Goal: Task Accomplishment & Management: Complete application form

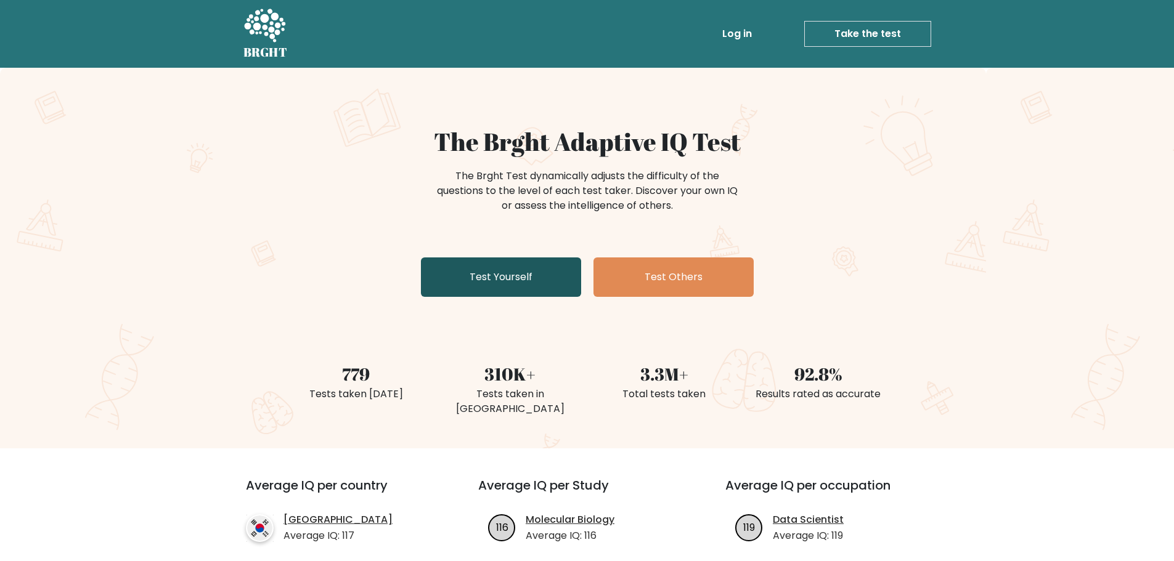
click at [562, 286] on link "Test Yourself" at bounding box center [501, 277] width 160 height 39
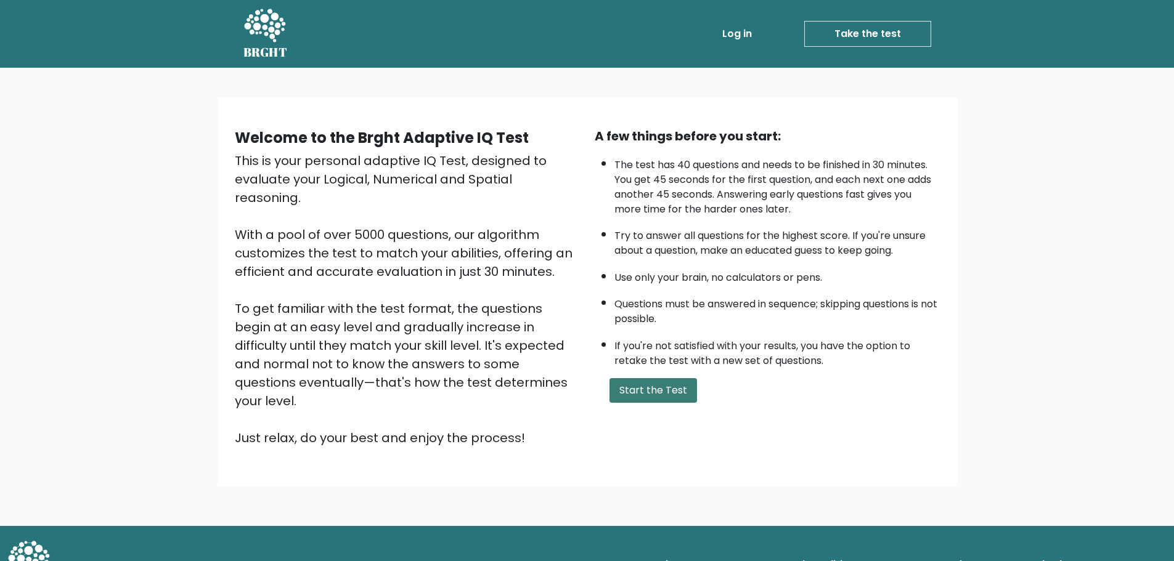
click at [678, 384] on button "Start the Test" at bounding box center [652, 390] width 87 height 25
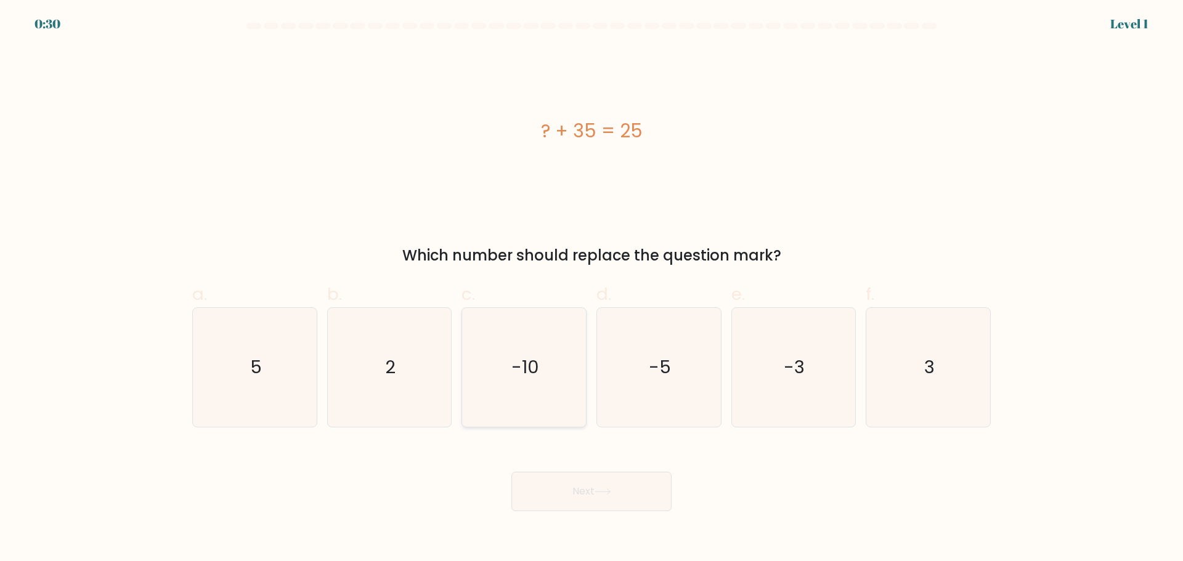
click at [553, 355] on icon "-10" at bounding box center [524, 367] width 119 height 119
click at [591, 289] on input "c. -10" at bounding box center [591, 285] width 1 height 8
radio input "true"
click at [566, 497] on button "Next" at bounding box center [591, 491] width 160 height 39
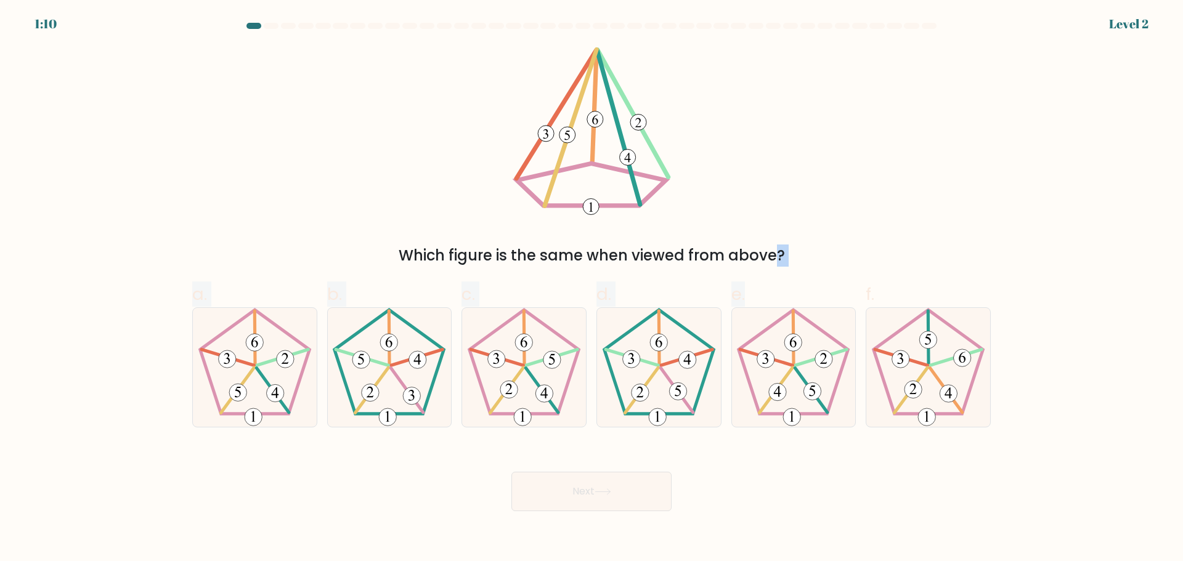
drag, startPoint x: 684, startPoint y: 267, endPoint x: 787, endPoint y: 267, distance: 102.9
click at [787, 267] on div "Which figure is the same when viewed from above?" at bounding box center [592, 256] width 784 height 22
click at [747, 253] on div "Which figure is the same when viewed from above?" at bounding box center [592, 256] width 784 height 22
drag, startPoint x: 596, startPoint y: 161, endPoint x: 657, endPoint y: 219, distance: 84.6
drag, startPoint x: 657, startPoint y: 219, endPoint x: 673, endPoint y: 150, distance: 70.8
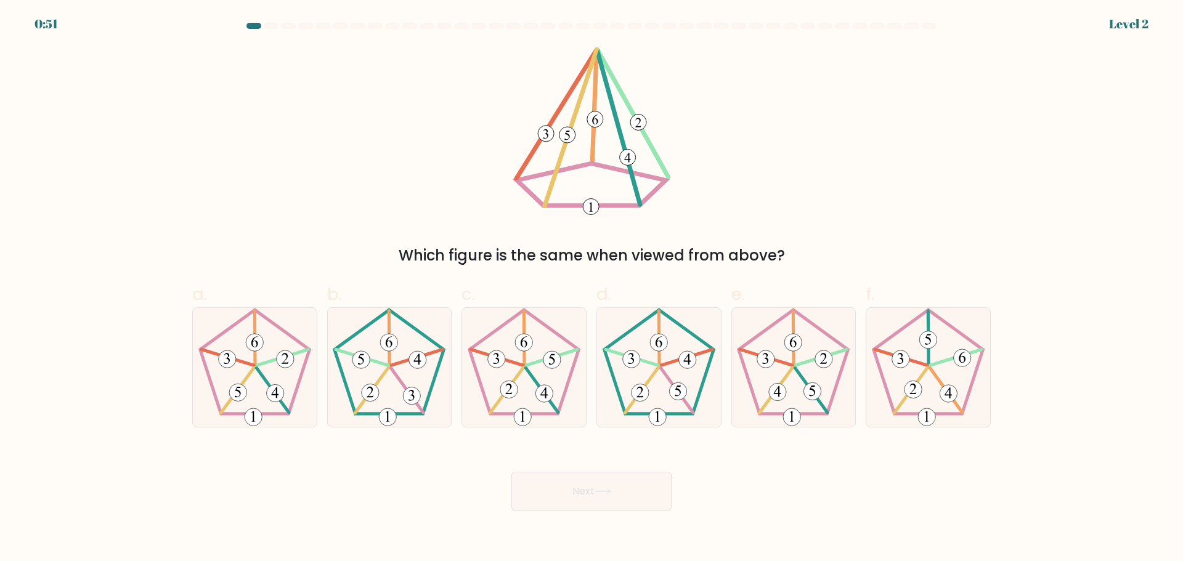
click at [673, 150] on icon at bounding box center [591, 131] width 166 height 168
drag, startPoint x: 262, startPoint y: 381, endPoint x: 534, endPoint y: 534, distance: 311.4
click at [262, 383] on icon at bounding box center [254, 367] width 119 height 119
click at [591, 289] on input "a." at bounding box center [591, 285] width 1 height 8
radio input "true"
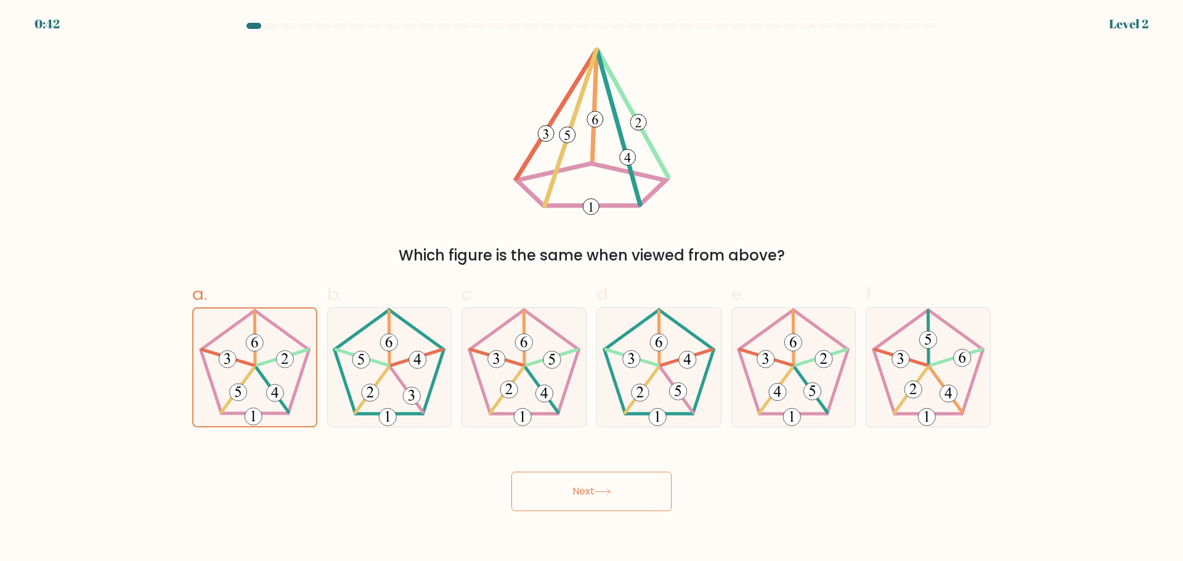
click at [599, 485] on button "Next" at bounding box center [591, 491] width 160 height 39
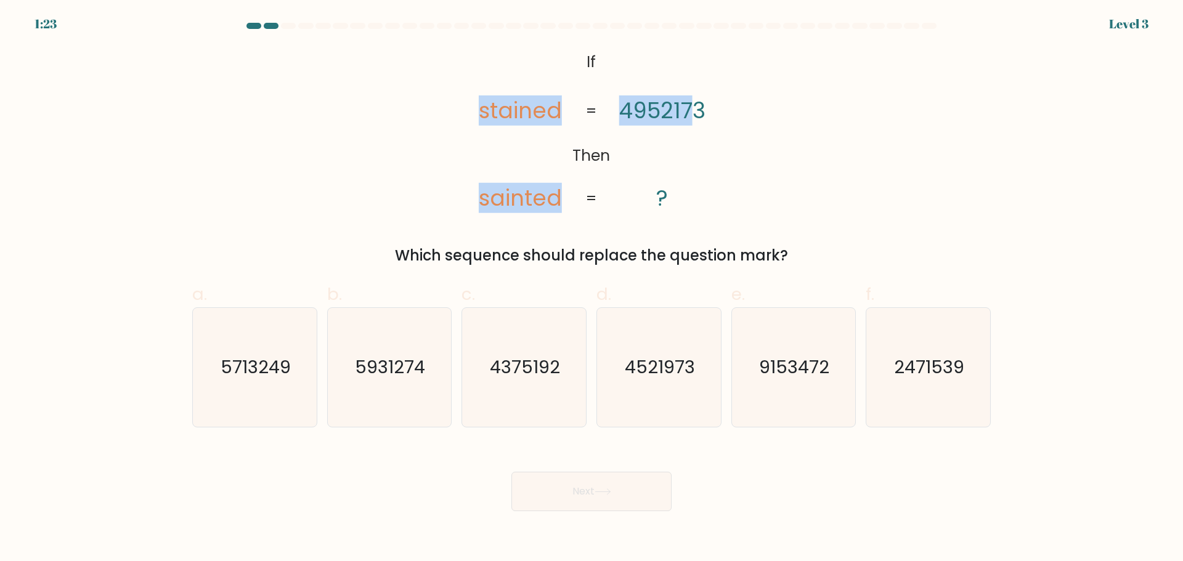
drag, startPoint x: 484, startPoint y: 116, endPoint x: 692, endPoint y: 113, distance: 207.6
click at [692, 113] on icon "@import url('https://fonts.googleapis.com/css?family=Abril+Fatface:400,100,100i…" at bounding box center [592, 131] width 274 height 168
click at [692, 113] on tspan "4952173" at bounding box center [662, 111] width 86 height 30
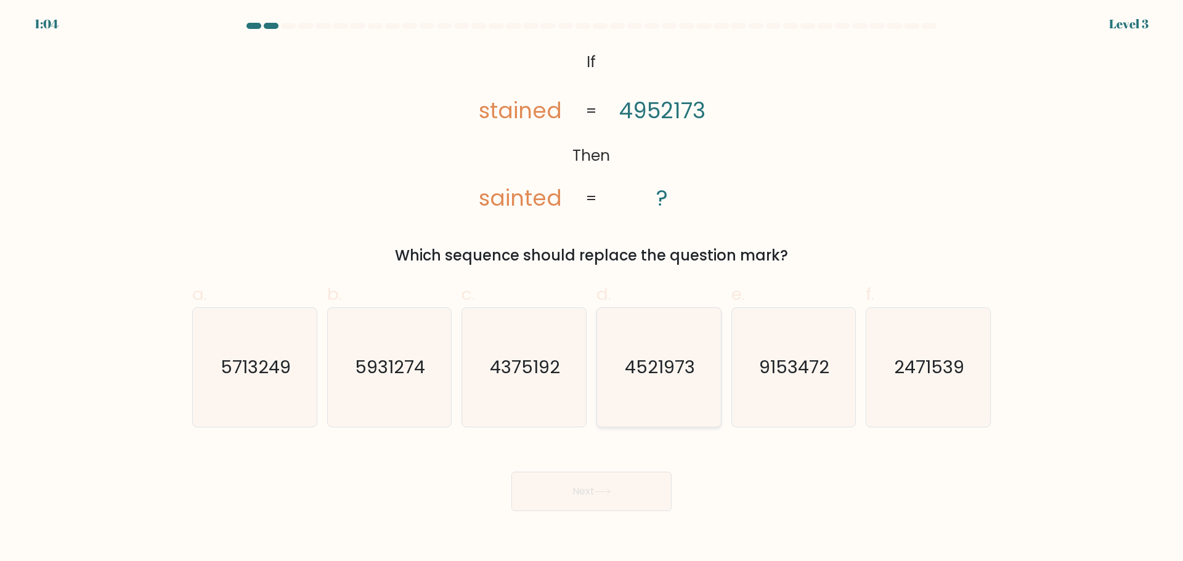
click at [680, 368] on text "4521973" at bounding box center [660, 367] width 70 height 25
click at [592, 289] on input "d. 4521973" at bounding box center [591, 285] width 1 height 8
radio input "true"
click at [622, 503] on button "Next" at bounding box center [591, 491] width 160 height 39
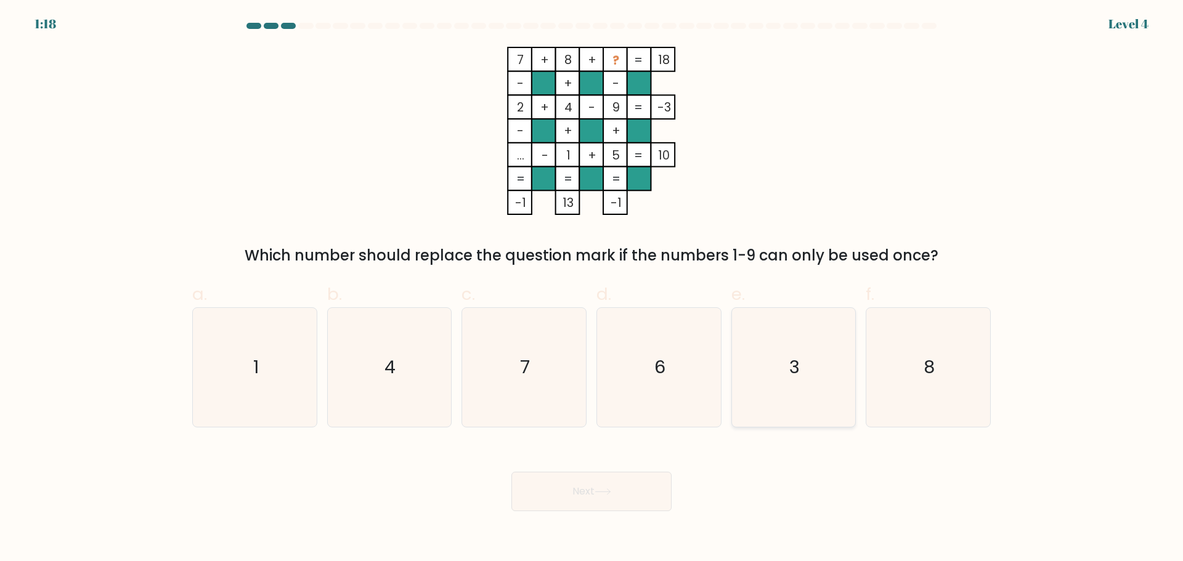
click at [786, 357] on icon "3" at bounding box center [793, 367] width 119 height 119
click at [592, 289] on input "e. 3" at bounding box center [591, 285] width 1 height 8
radio input "true"
click at [614, 496] on button "Next" at bounding box center [591, 491] width 160 height 39
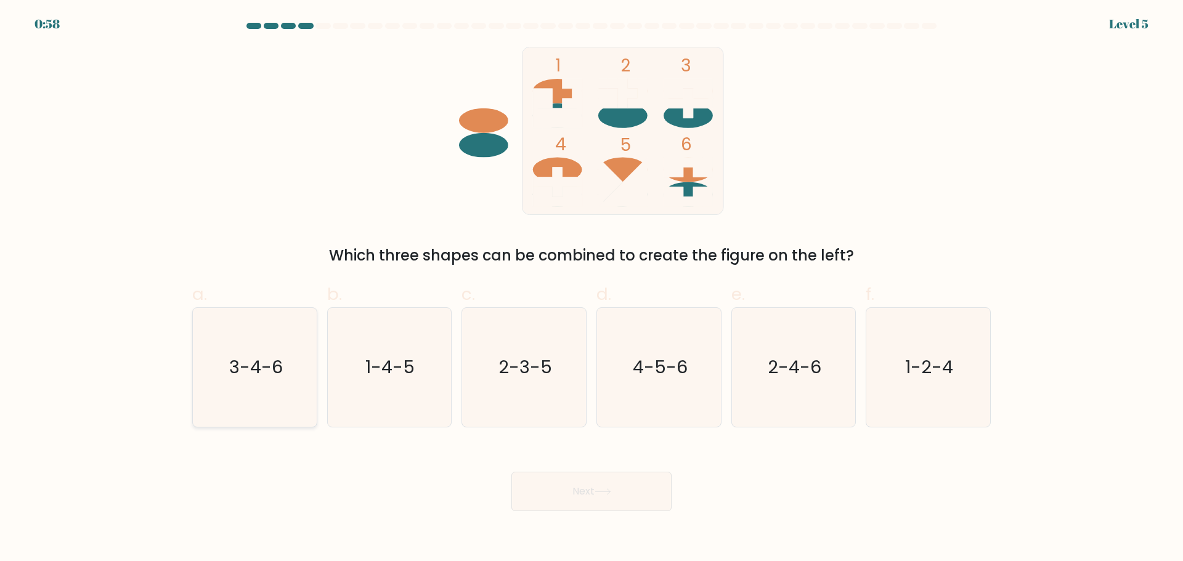
click at [272, 349] on icon "3-4-6" at bounding box center [254, 367] width 119 height 119
click at [591, 289] on input "a. 3-4-6" at bounding box center [591, 285] width 1 height 8
radio input "true"
click at [567, 498] on button "Next" at bounding box center [591, 491] width 160 height 39
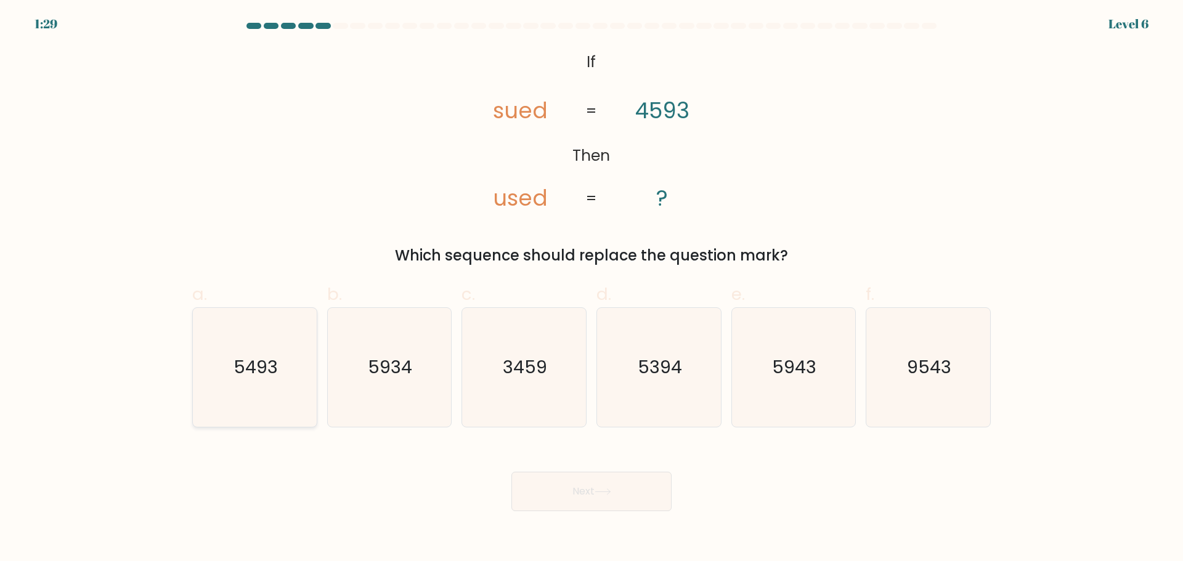
click at [262, 354] on icon "5493" at bounding box center [254, 367] width 119 height 119
click at [591, 289] on input "a. 5493" at bounding box center [591, 285] width 1 height 8
radio input "true"
click at [562, 487] on button "Next" at bounding box center [591, 491] width 160 height 39
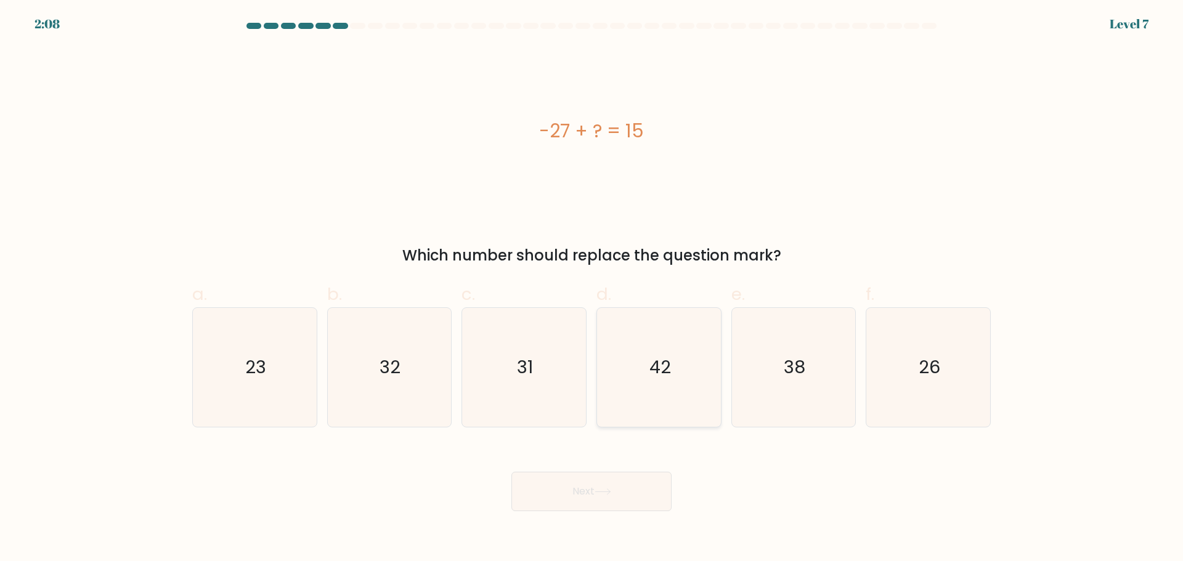
click at [650, 375] on icon "42" at bounding box center [658, 367] width 119 height 119
click at [592, 289] on input "d. 42" at bounding box center [591, 285] width 1 height 8
radio input "true"
click at [619, 485] on button "Next" at bounding box center [591, 491] width 160 height 39
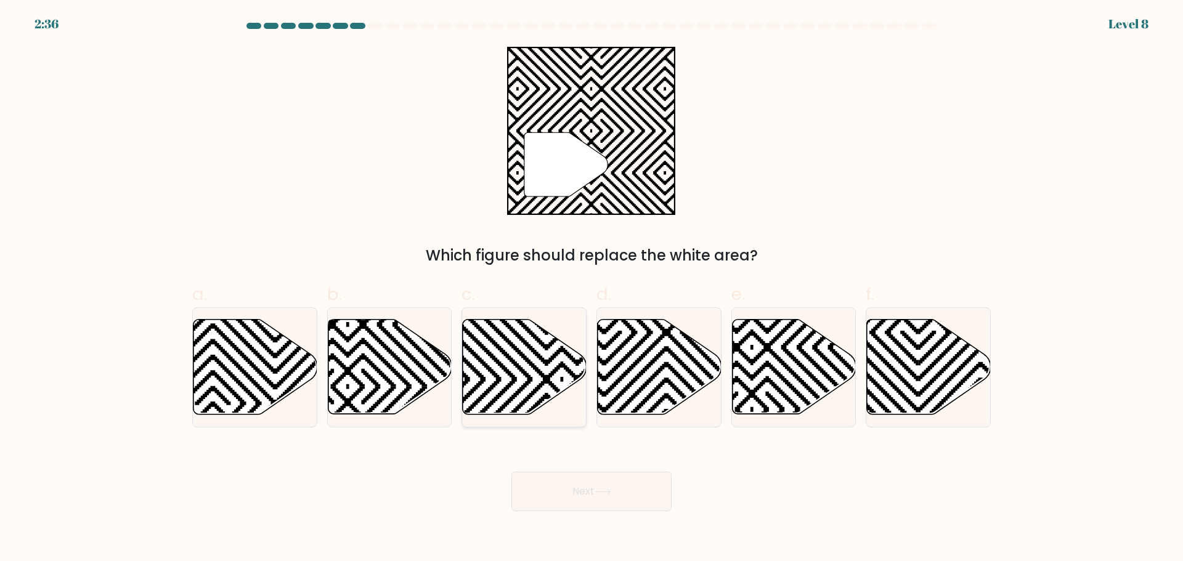
click at [564, 386] on icon at bounding box center [525, 366] width 124 height 95
click at [591, 289] on input "c." at bounding box center [591, 285] width 1 height 8
radio input "true"
click at [596, 487] on button "Next" at bounding box center [591, 491] width 160 height 39
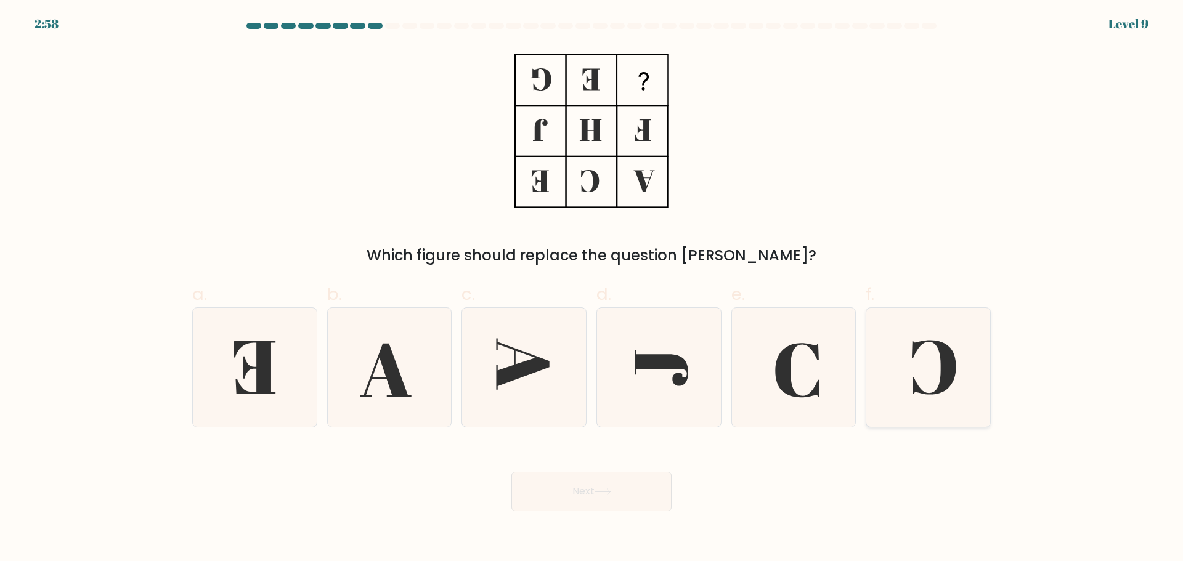
click at [887, 368] on icon at bounding box center [928, 367] width 119 height 119
click at [592, 289] on input "f." at bounding box center [591, 285] width 1 height 8
radio input "true"
click at [633, 490] on button "Next" at bounding box center [591, 491] width 160 height 39
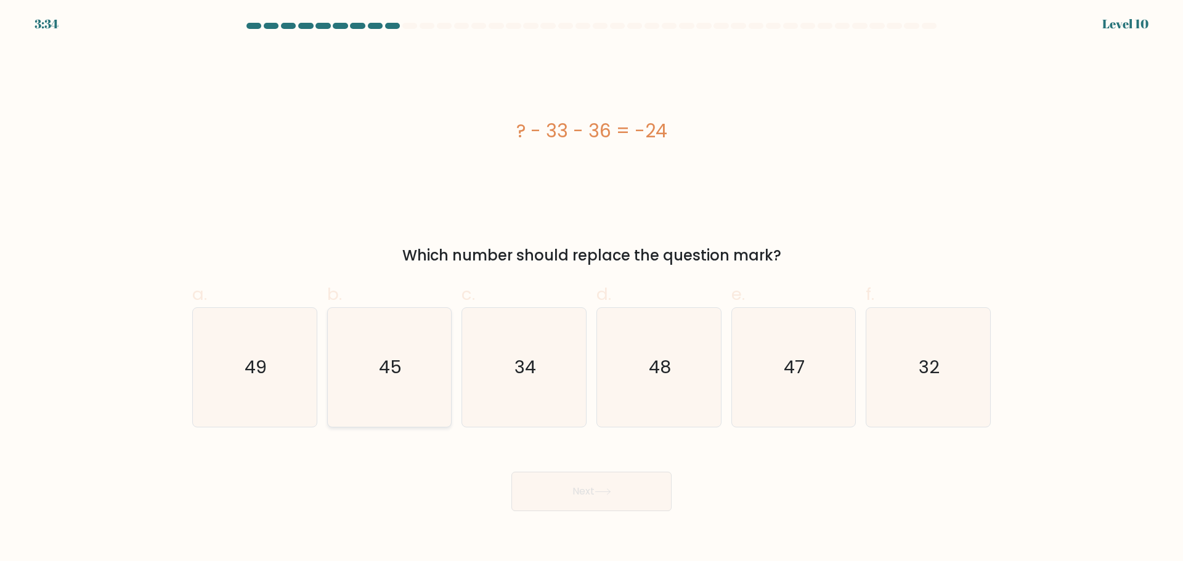
click at [365, 375] on icon "45" at bounding box center [389, 367] width 119 height 119
click at [591, 289] on input "b. 45" at bounding box center [591, 285] width 1 height 8
radio input "true"
click at [582, 507] on button "Next" at bounding box center [591, 491] width 160 height 39
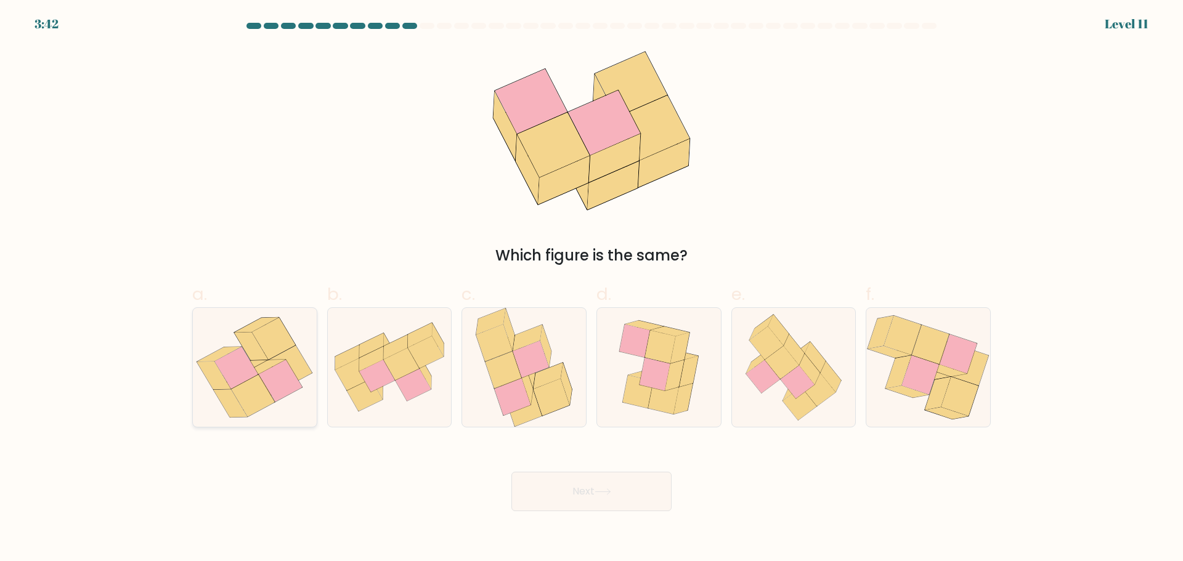
click at [269, 413] on icon at bounding box center [254, 367] width 121 height 119
click at [591, 289] on input "a." at bounding box center [591, 285] width 1 height 8
radio input "true"
drag, startPoint x: 585, startPoint y: 490, endPoint x: 769, endPoint y: 504, distance: 184.7
click at [769, 504] on div "Next" at bounding box center [591, 476] width 813 height 69
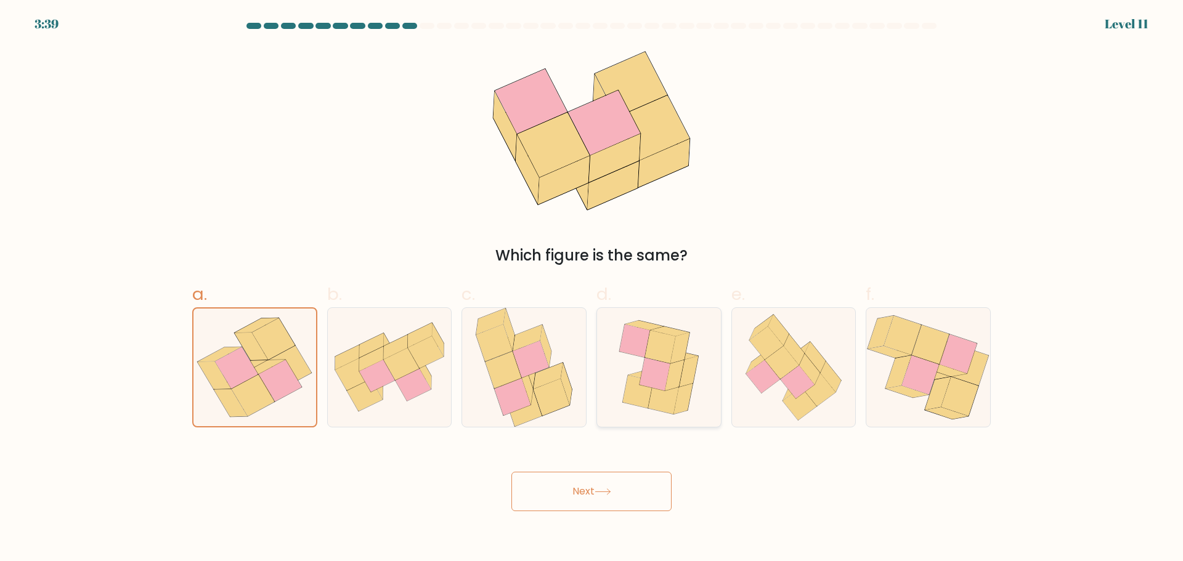
click at [689, 346] on icon at bounding box center [658, 367] width 99 height 119
click at [592, 289] on input "d." at bounding box center [591, 285] width 1 height 8
radio input "true"
click at [243, 388] on icon at bounding box center [253, 396] width 43 height 42
click at [591, 289] on input "a." at bounding box center [591, 285] width 1 height 8
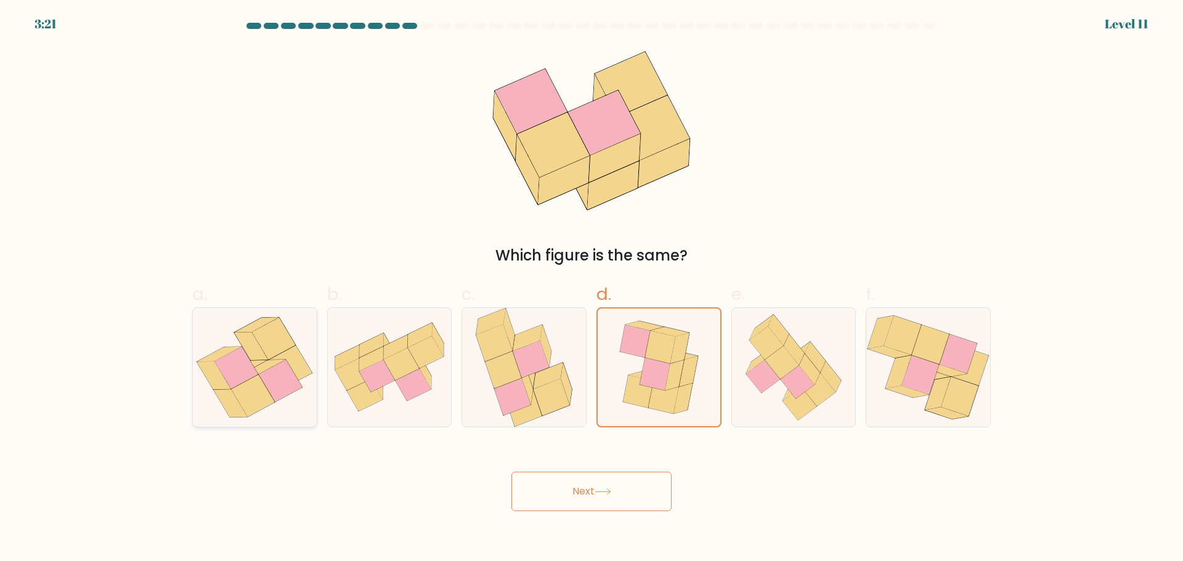
radio input "true"
click at [699, 367] on icon at bounding box center [658, 367] width 99 height 119
click at [592, 289] on input "d." at bounding box center [591, 285] width 1 height 8
radio input "true"
click at [617, 501] on button "Next" at bounding box center [591, 491] width 160 height 39
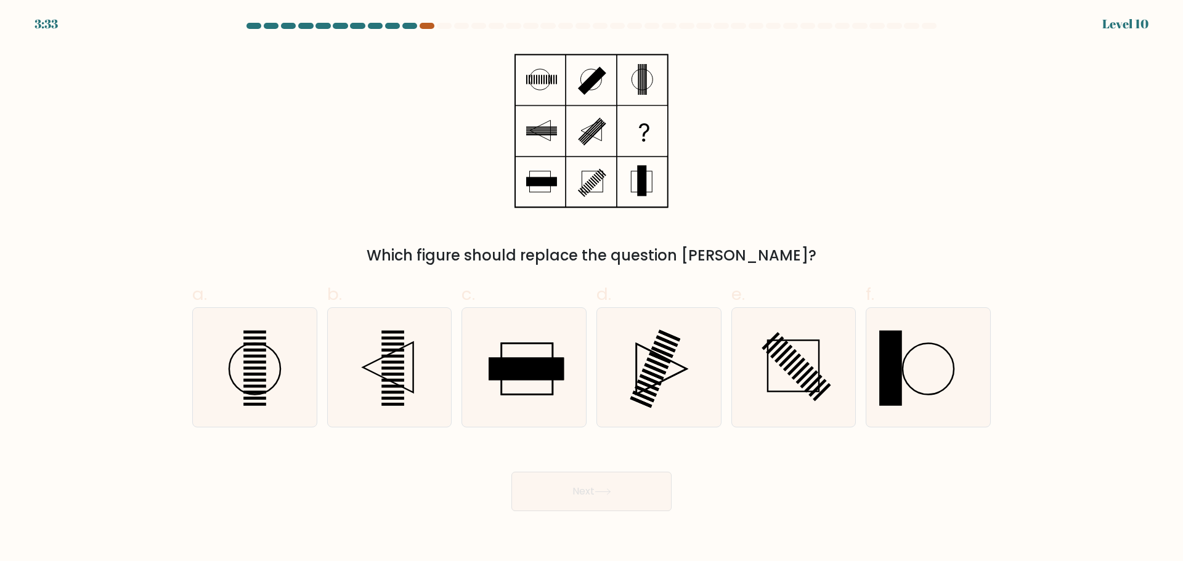
click at [426, 28] on div at bounding box center [427, 26] width 15 height 6
click at [410, 28] on div at bounding box center [409, 26] width 15 height 6
click at [389, 370] on icon at bounding box center [389, 367] width 119 height 119
click at [591, 289] on input "b." at bounding box center [591, 285] width 1 height 8
radio input "true"
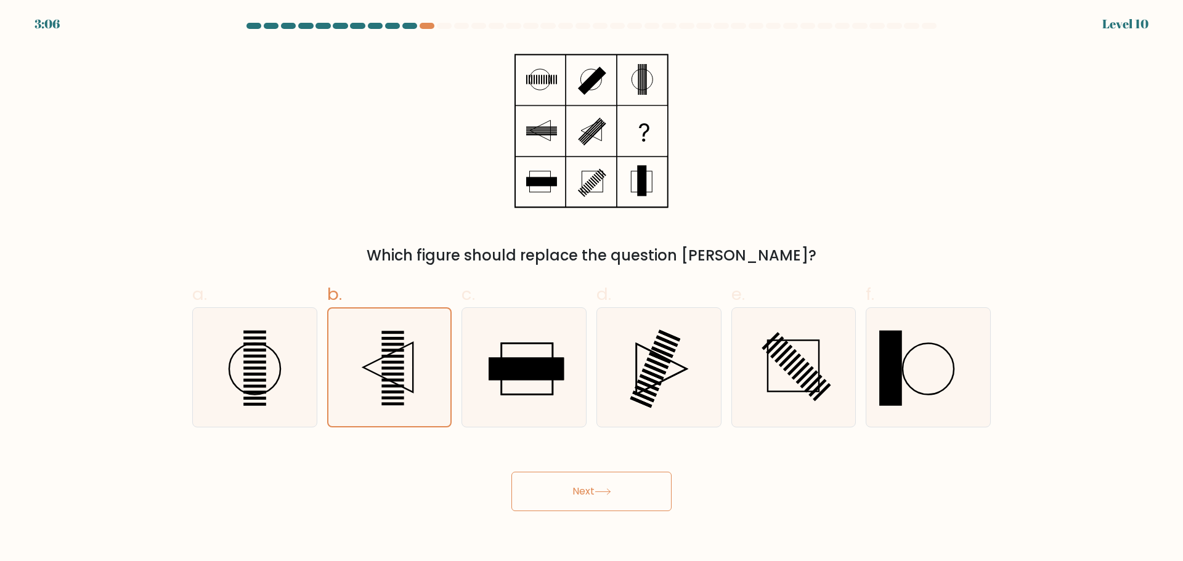
click at [556, 483] on button "Next" at bounding box center [591, 491] width 160 height 39
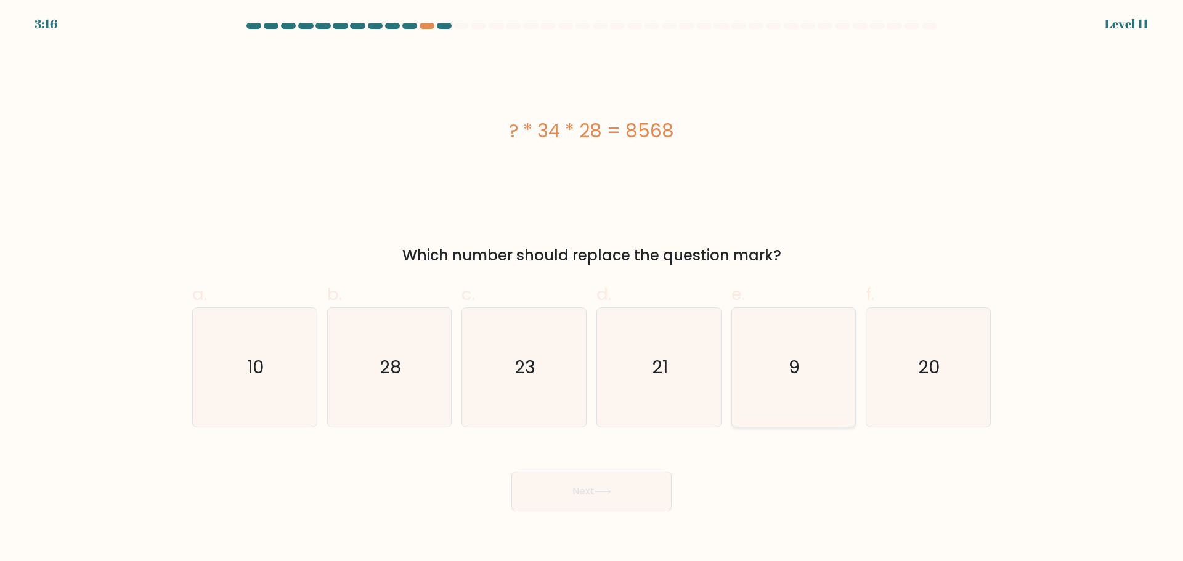
click at [804, 365] on icon "9" at bounding box center [793, 367] width 119 height 119
click at [592, 289] on input "e. 9" at bounding box center [591, 285] width 1 height 8
radio input "true"
click at [622, 479] on button "Next" at bounding box center [591, 491] width 160 height 39
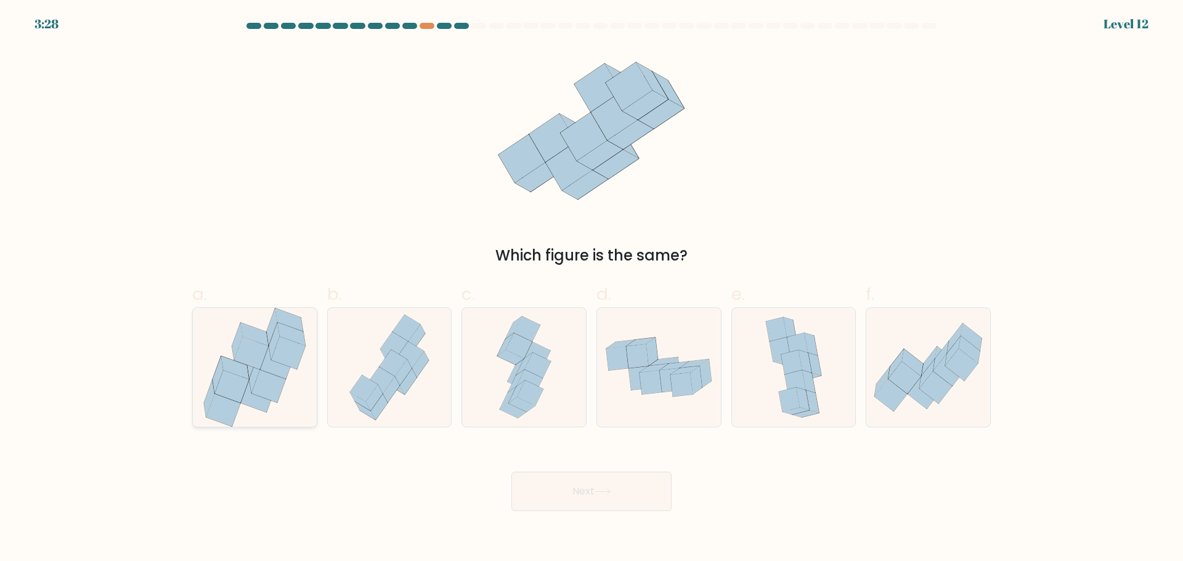
click at [246, 349] on icon at bounding box center [251, 352] width 34 height 33
click at [591, 289] on input "a." at bounding box center [591, 285] width 1 height 8
radio input "true"
click at [602, 493] on icon at bounding box center [603, 492] width 17 height 7
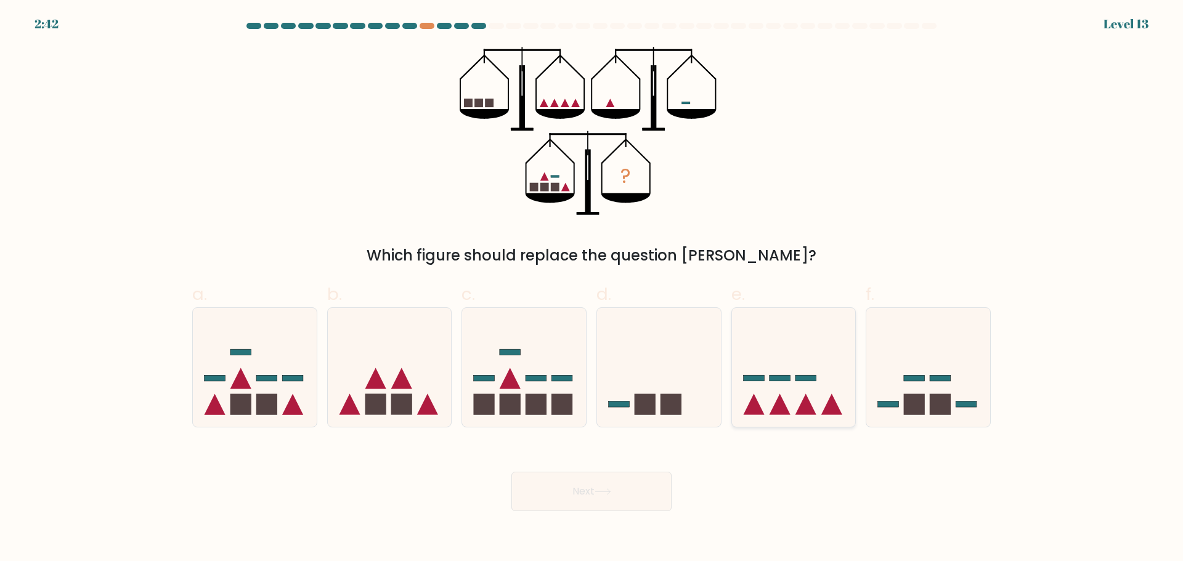
click at [817, 376] on icon at bounding box center [794, 367] width 124 height 102
click at [592, 289] on input "e." at bounding box center [591, 285] width 1 height 8
radio input "true"
click at [637, 495] on button "Next" at bounding box center [591, 491] width 160 height 39
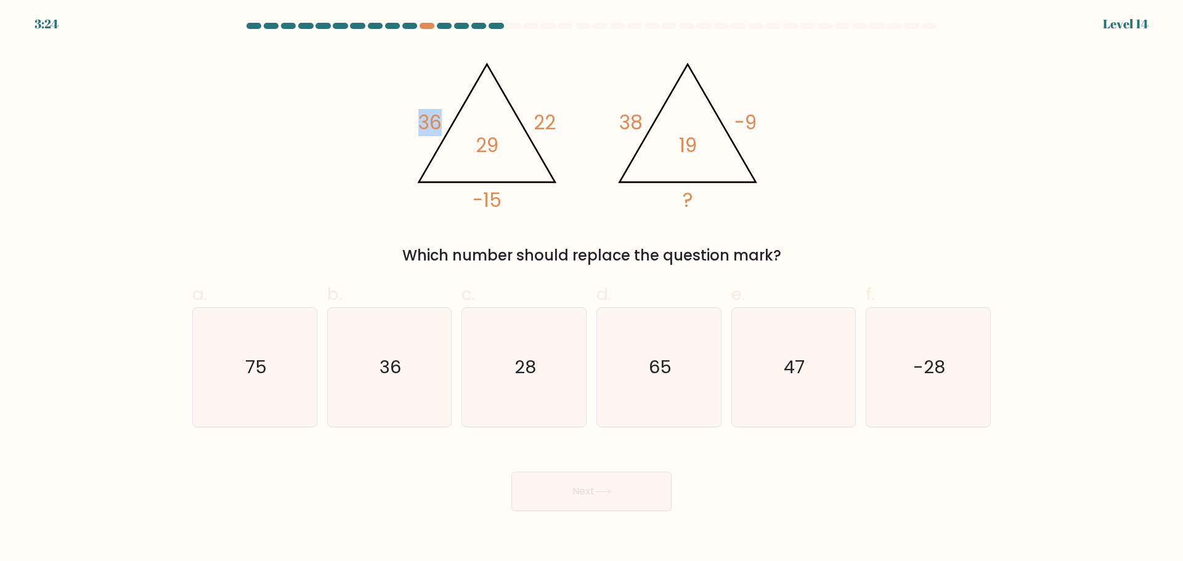
drag, startPoint x: 412, startPoint y: 118, endPoint x: 447, endPoint y: 124, distance: 35.6
click at [447, 124] on icon "@import url('https://fonts.googleapis.com/css?family=Abril+Fatface:400,100,100i…" at bounding box center [592, 131] width 370 height 168
drag, startPoint x: 482, startPoint y: 202, endPoint x: 501, endPoint y: 203, distance: 19.1
click at [501, 203] on tspan "-15" at bounding box center [487, 200] width 29 height 27
drag, startPoint x: 532, startPoint y: 115, endPoint x: 561, endPoint y: 121, distance: 29.5
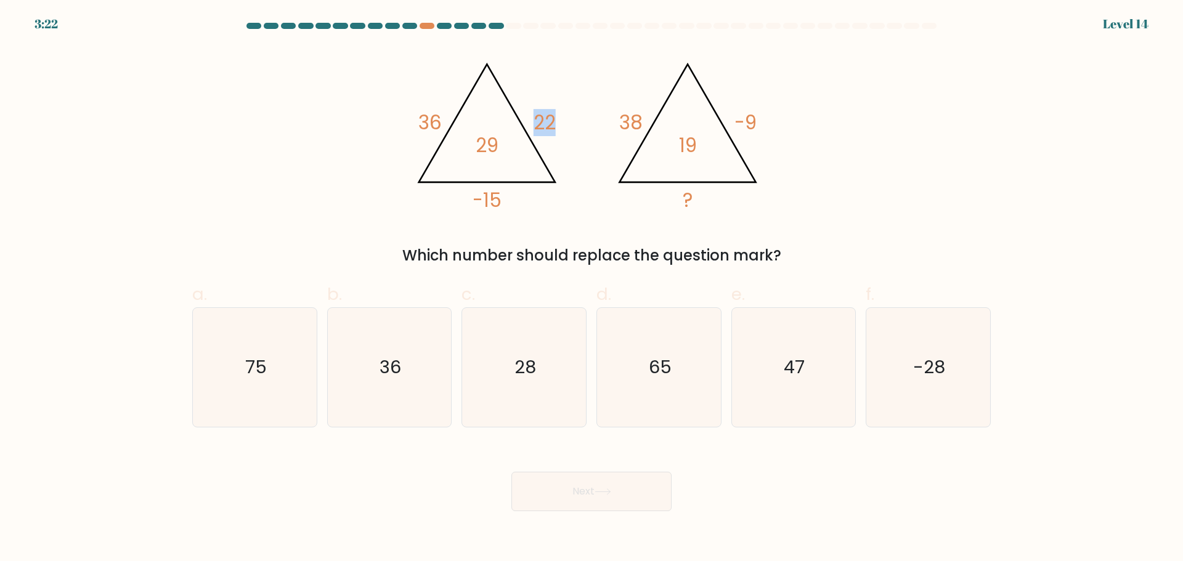
click at [561, 121] on icon "@import url('https://fonts.googleapis.com/css?family=Abril+Fatface:400,100,100i…" at bounding box center [592, 131] width 370 height 168
click at [521, 270] on form at bounding box center [591, 267] width 1183 height 489
drag, startPoint x: 617, startPoint y: 123, endPoint x: 661, endPoint y: 123, distance: 43.7
click at [661, 123] on icon "@import url('https://fonts.googleapis.com/css?family=Abril+Fatface:400,100,100i…" at bounding box center [592, 131] width 370 height 168
drag, startPoint x: 684, startPoint y: 144, endPoint x: 702, endPoint y: 149, distance: 17.9
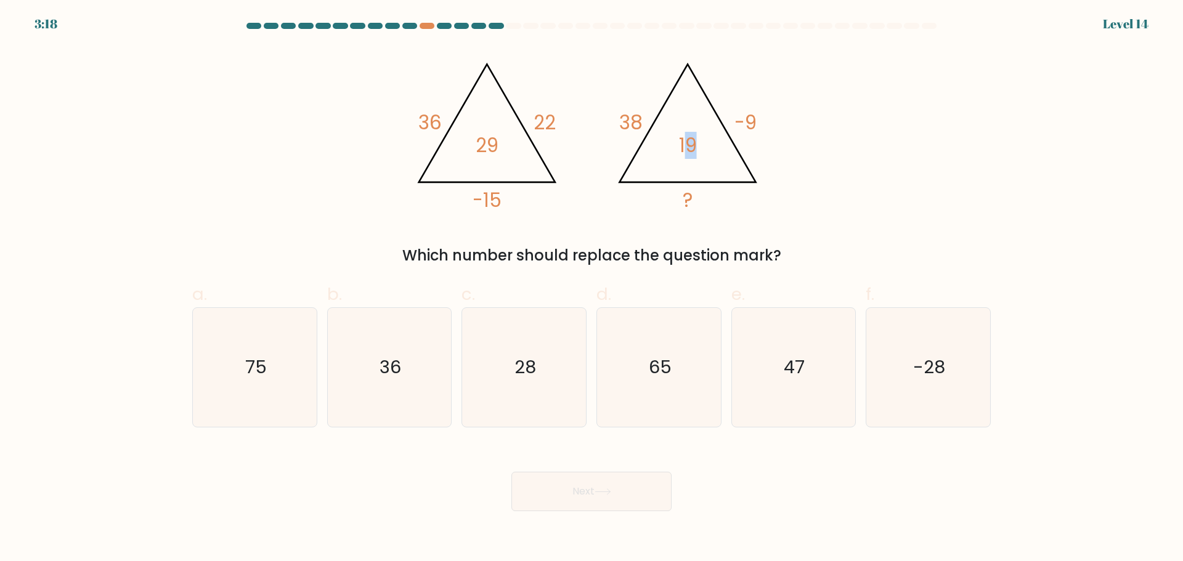
click at [702, 149] on icon "@import url('https://fonts.googleapis.com/css?family=Abril+Fatface:400,100,100i…" at bounding box center [592, 131] width 370 height 168
click at [673, 151] on icon "@import url('https://fonts.googleapis.com/css?family=Abril+Fatface:400,100,100i…" at bounding box center [592, 131] width 370 height 168
drag, startPoint x: 500, startPoint y: 149, endPoint x: 471, endPoint y: 148, distance: 29.0
click at [471, 148] on icon "@import url('https://fonts.googleapis.com/css?family=Abril+Fatface:400,100,100i…" at bounding box center [592, 131] width 370 height 168
click at [489, 149] on tspan "29" at bounding box center [487, 145] width 23 height 27
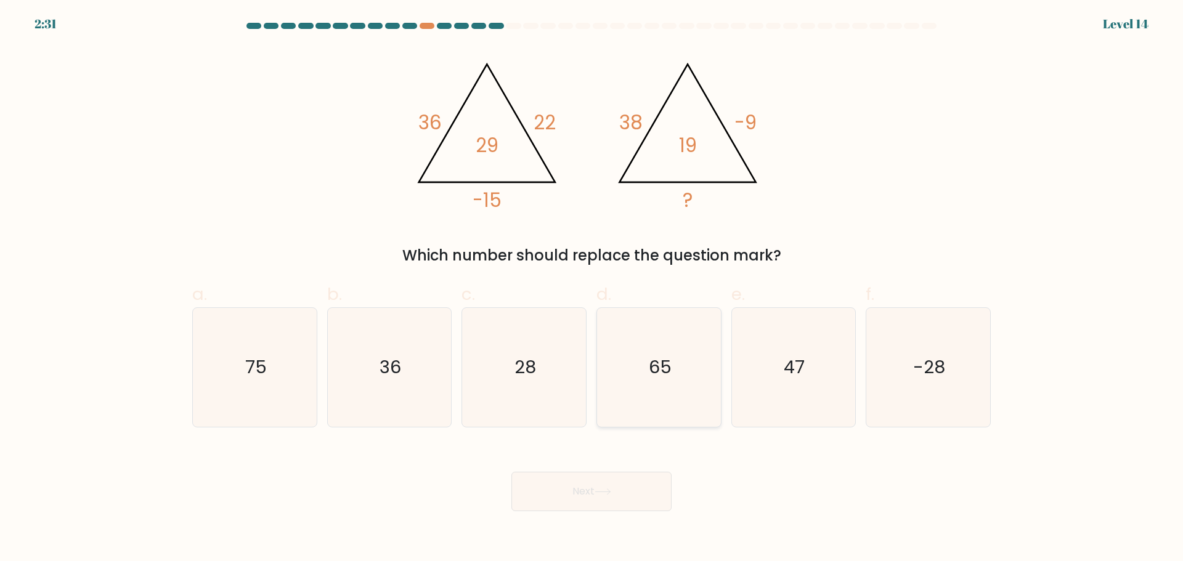
click at [598, 379] on div "65" at bounding box center [658, 367] width 125 height 120
click at [592, 289] on input "d. 65" at bounding box center [591, 285] width 1 height 8
radio input "true"
click at [559, 389] on icon "28" at bounding box center [524, 367] width 119 height 119
click at [591, 289] on input "c. 28" at bounding box center [591, 285] width 1 height 8
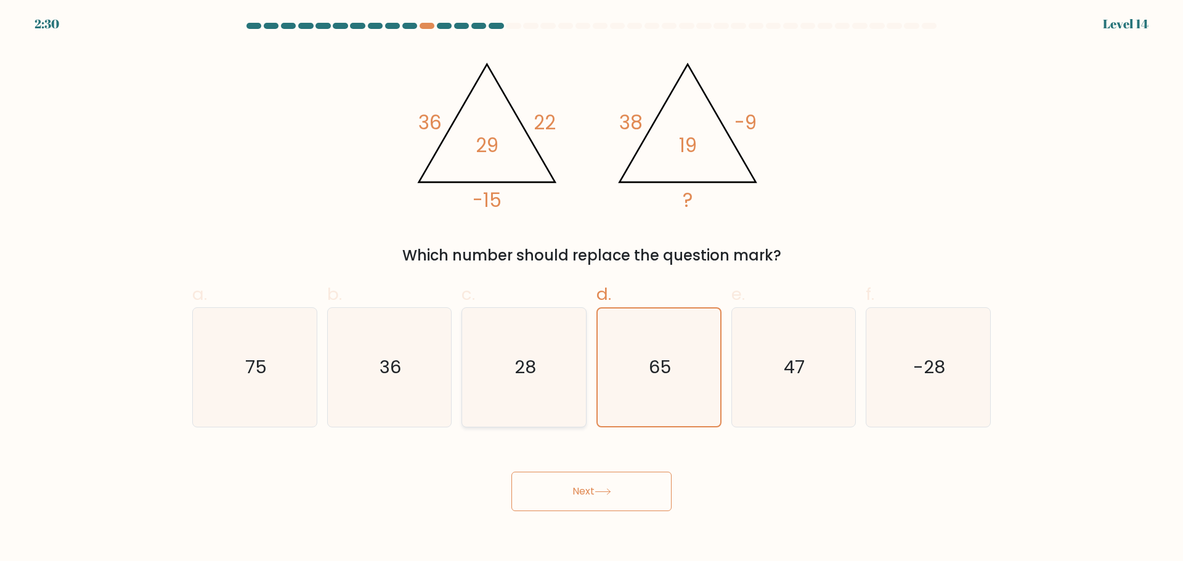
radio input "true"
click at [627, 505] on button "Next" at bounding box center [591, 491] width 160 height 39
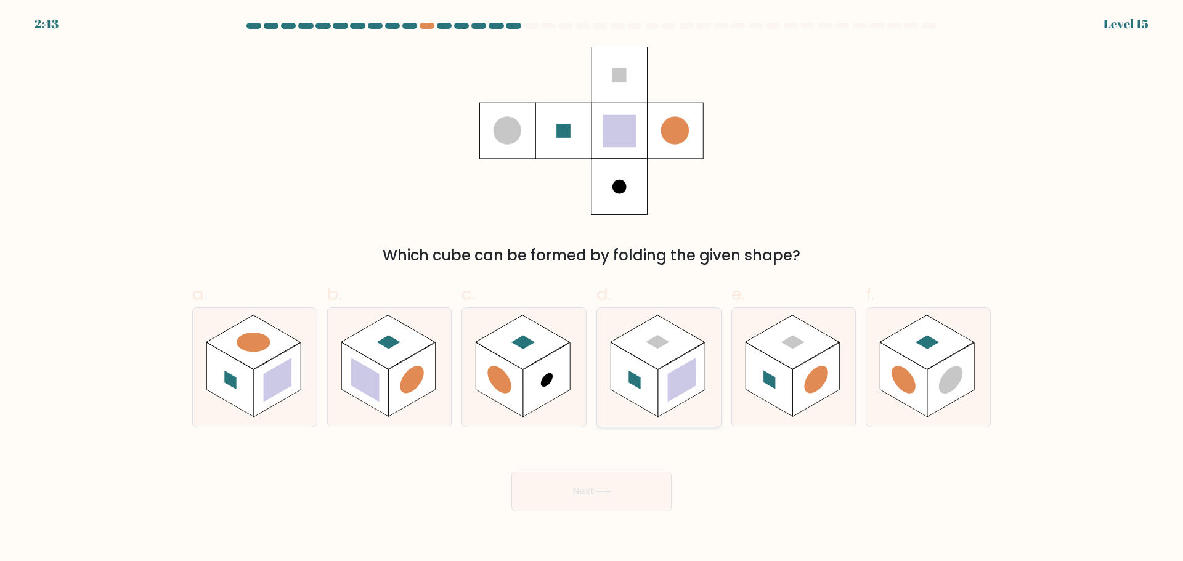
click at [644, 367] on rect at bounding box center [634, 380] width 47 height 75
click at [592, 289] on input "d." at bounding box center [591, 285] width 1 height 8
radio input "true"
click at [634, 487] on button "Next" at bounding box center [591, 491] width 160 height 39
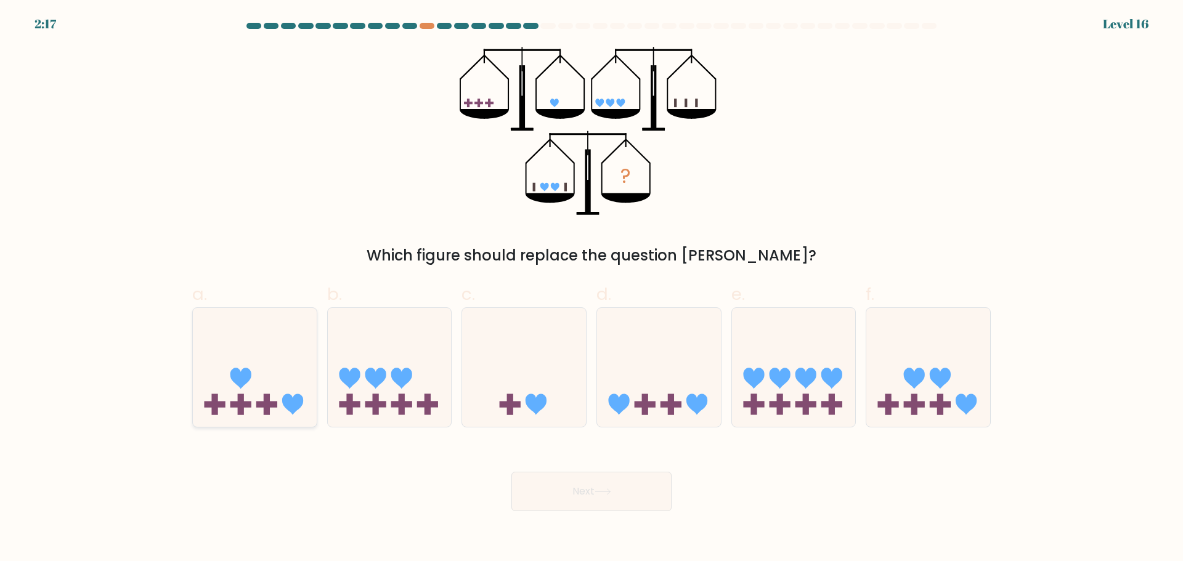
click at [219, 367] on icon at bounding box center [255, 367] width 124 height 102
click at [591, 289] on input "a." at bounding box center [591, 285] width 1 height 8
radio input "true"
click at [697, 404] on icon at bounding box center [696, 404] width 21 height 21
click at [592, 289] on input "d." at bounding box center [591, 285] width 1 height 8
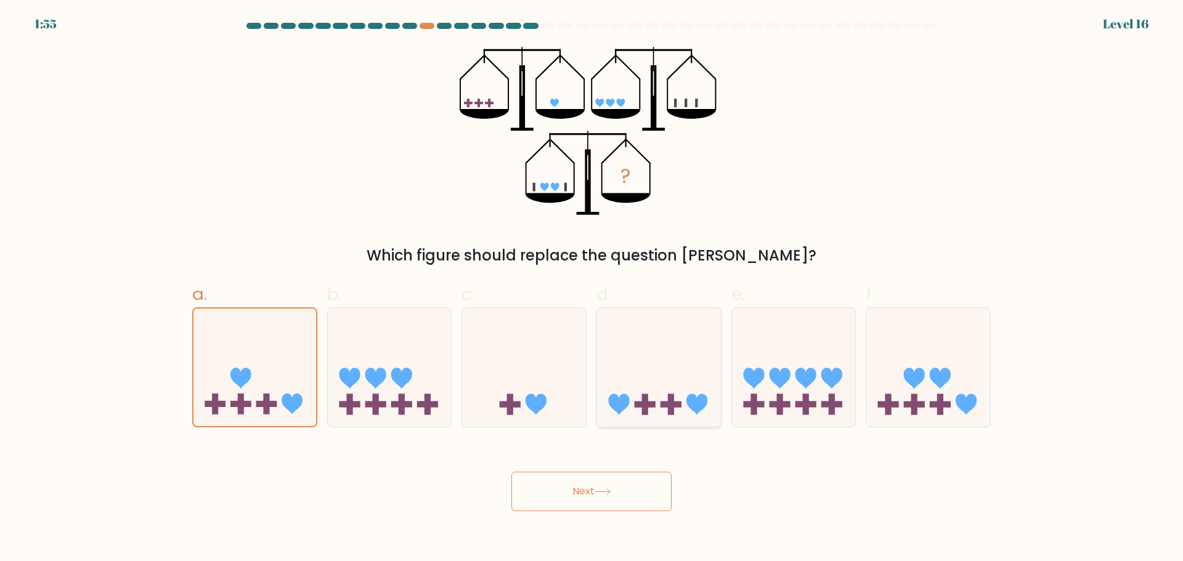
radio input "true"
click at [655, 497] on button "Next" at bounding box center [591, 491] width 160 height 39
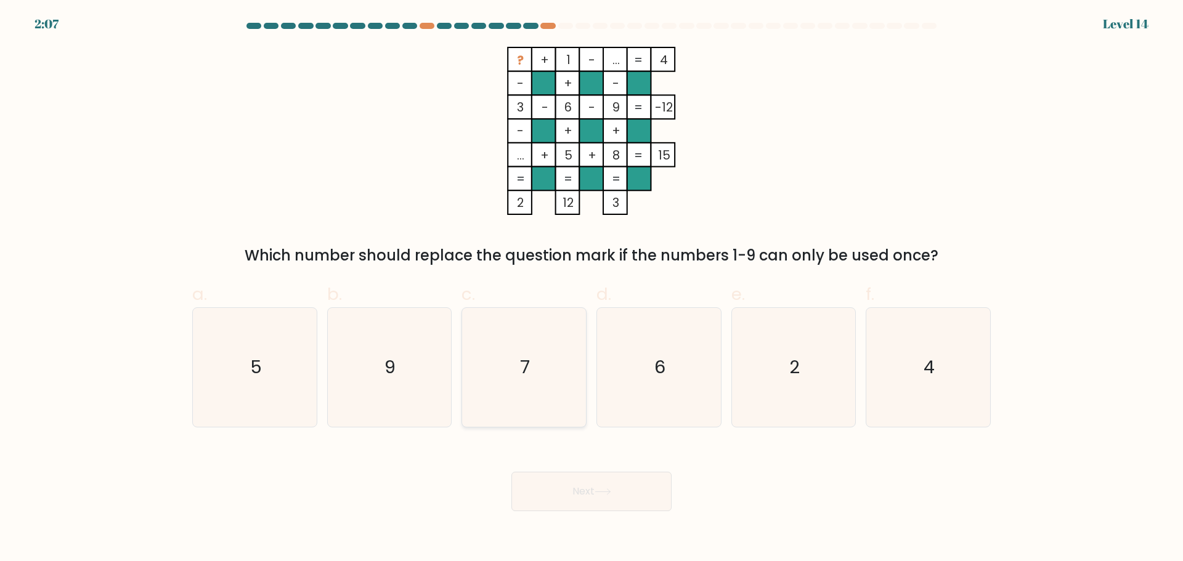
click at [523, 378] on text "7" at bounding box center [526, 367] width 10 height 25
click at [591, 289] on input "c. 7" at bounding box center [591, 285] width 1 height 8
radio input "true"
click at [607, 500] on button "Next" at bounding box center [591, 491] width 160 height 39
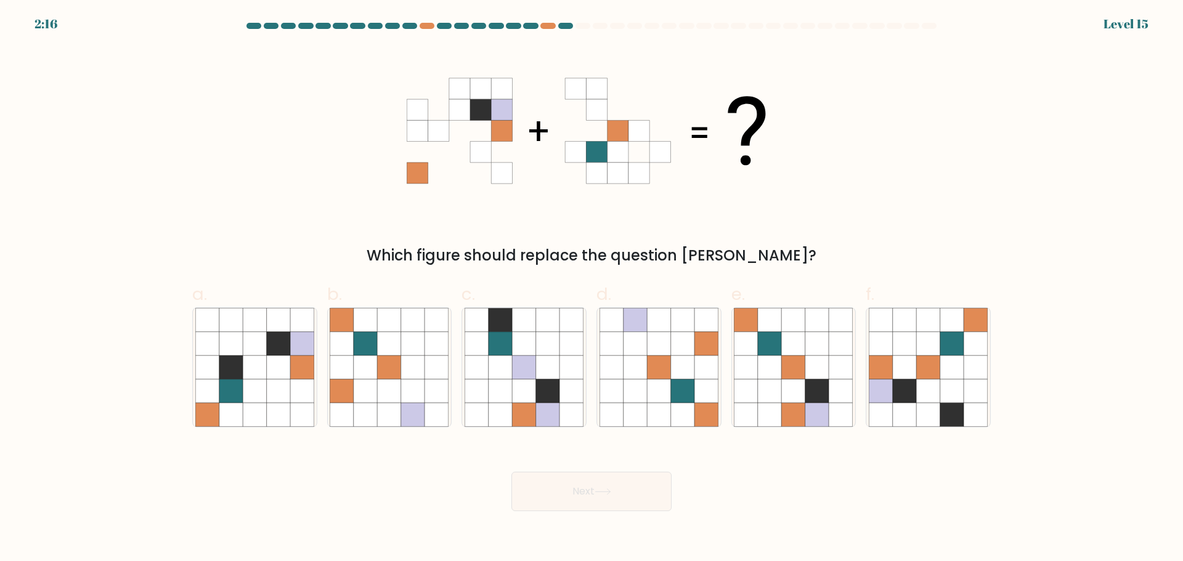
drag, startPoint x: 456, startPoint y: 155, endPoint x: 692, endPoint y: 118, distance: 238.7
click at [692, 118] on icon at bounding box center [592, 131] width 370 height 168
click at [291, 380] on icon at bounding box center [301, 390] width 23 height 23
click at [591, 289] on input "a." at bounding box center [591, 285] width 1 height 8
radio input "true"
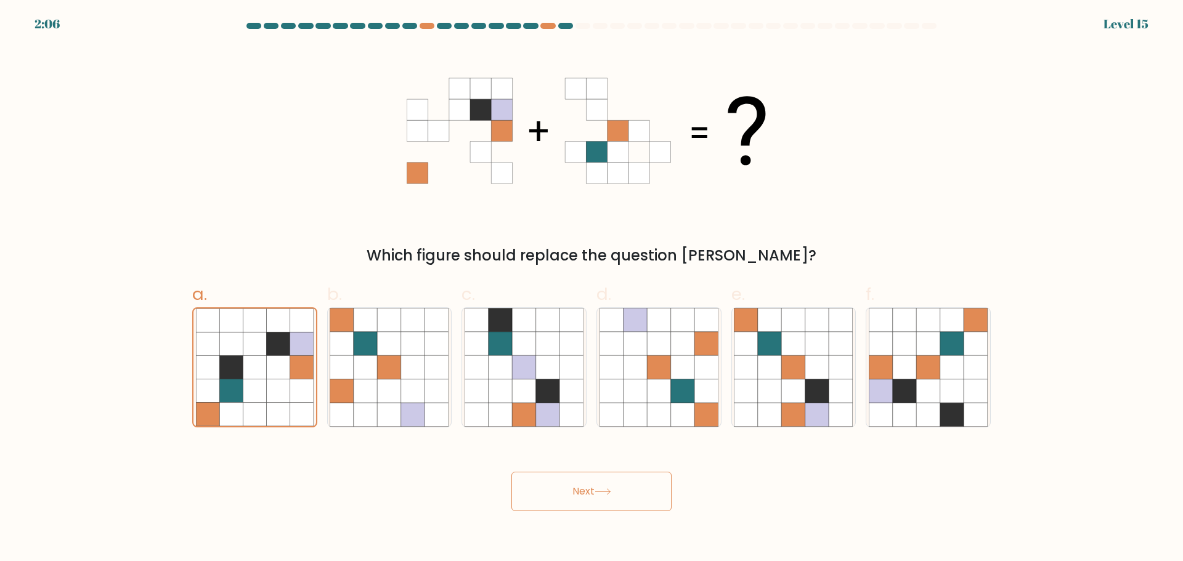
click at [550, 489] on button "Next" at bounding box center [591, 491] width 160 height 39
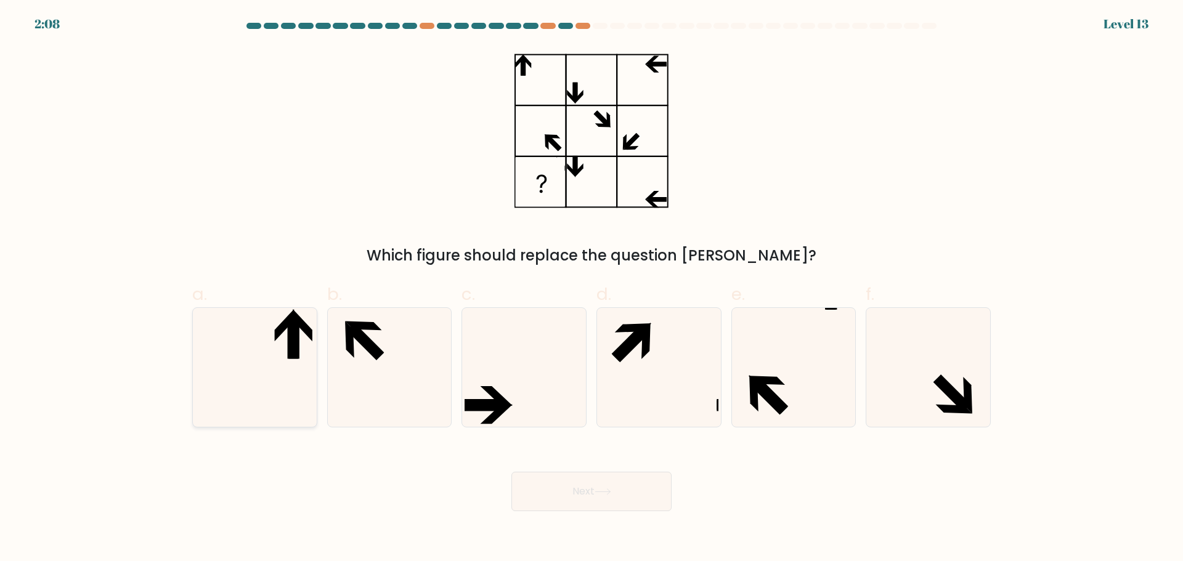
drag, startPoint x: 264, startPoint y: 362, endPoint x: 290, endPoint y: 357, distance: 25.7
click at [269, 362] on icon at bounding box center [254, 367] width 119 height 119
click at [591, 289] on input "a." at bounding box center [591, 285] width 1 height 8
radio input "true"
click at [548, 474] on button "Next" at bounding box center [591, 491] width 160 height 39
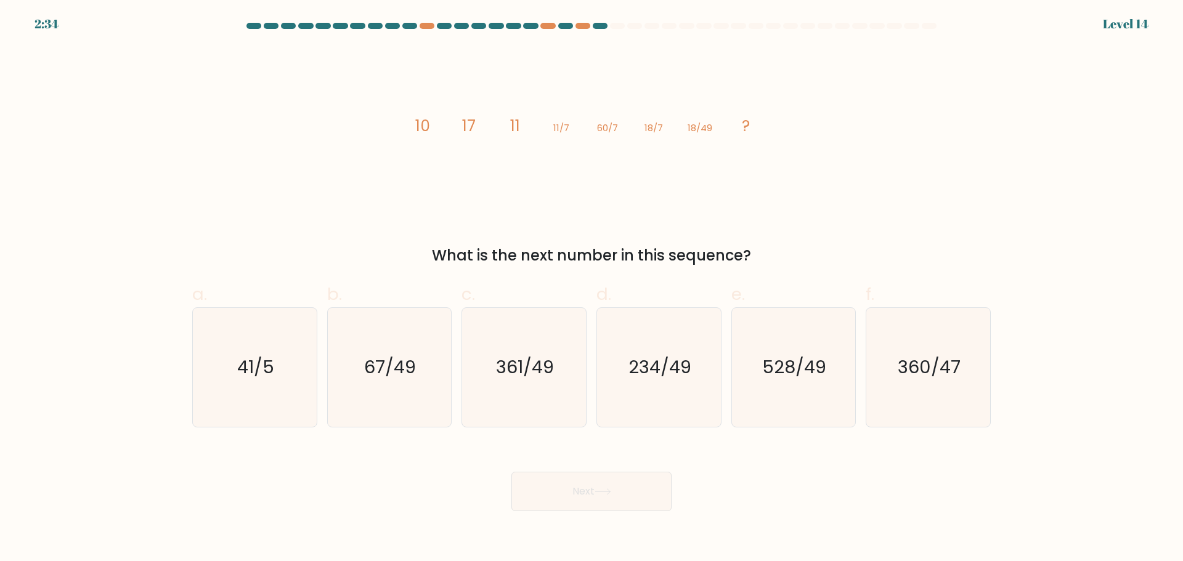
drag, startPoint x: 611, startPoint y: 258, endPoint x: 753, endPoint y: 260, distance: 142.3
click at [749, 260] on div "What is the next number in this sequence?" at bounding box center [592, 256] width 784 height 22
click at [753, 260] on div "What is the next number in this sequence?" at bounding box center [592, 256] width 784 height 22
drag, startPoint x: 413, startPoint y: 120, endPoint x: 717, endPoint y: 140, distance: 305.0
click at [711, 140] on icon "image/svg+xml 10 17 11 11/7 60/7 18/7 18/49 ?" at bounding box center [592, 131] width 370 height 168
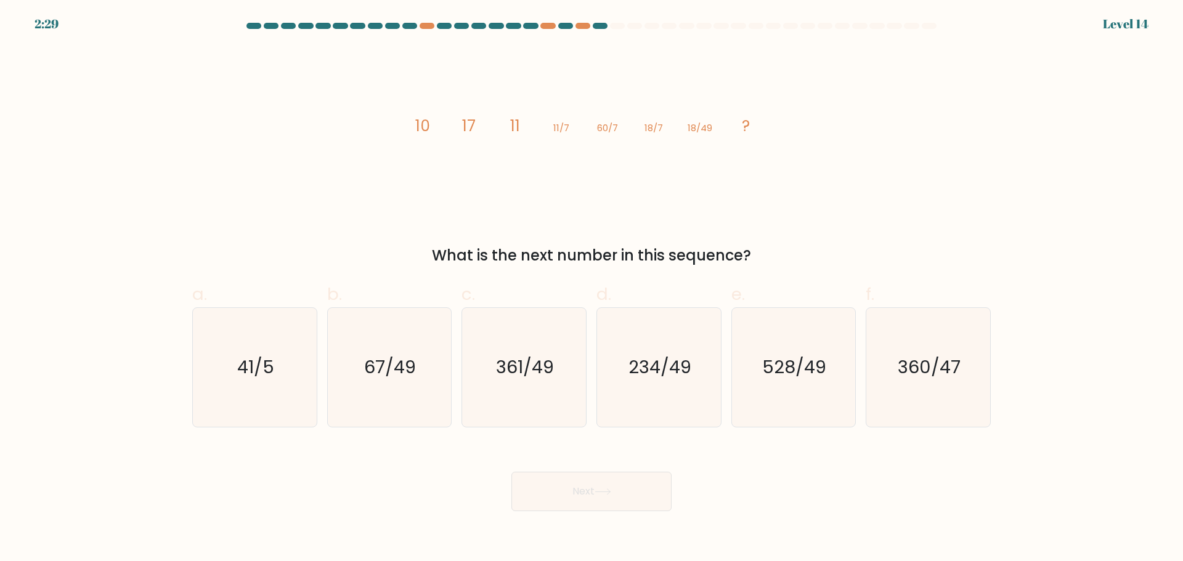
click at [765, 139] on icon "image/svg+xml 10 17 11 11/7 60/7 18/7 18/49 ?" at bounding box center [592, 131] width 370 height 168
drag, startPoint x: 758, startPoint y: 119, endPoint x: 377, endPoint y: 120, distance: 380.7
click at [377, 120] on div "image/svg+xml 10 17 11 11/7 60/7 18/7 18/49 ? What is the next number in this s…" at bounding box center [591, 157] width 813 height 220
click at [414, 129] on icon "image/svg+xml 10 17 11 11/7 60/7 18/7 18/49 ?" at bounding box center [592, 131] width 370 height 168
click at [646, 383] on icon "234/49" at bounding box center [658, 367] width 119 height 119
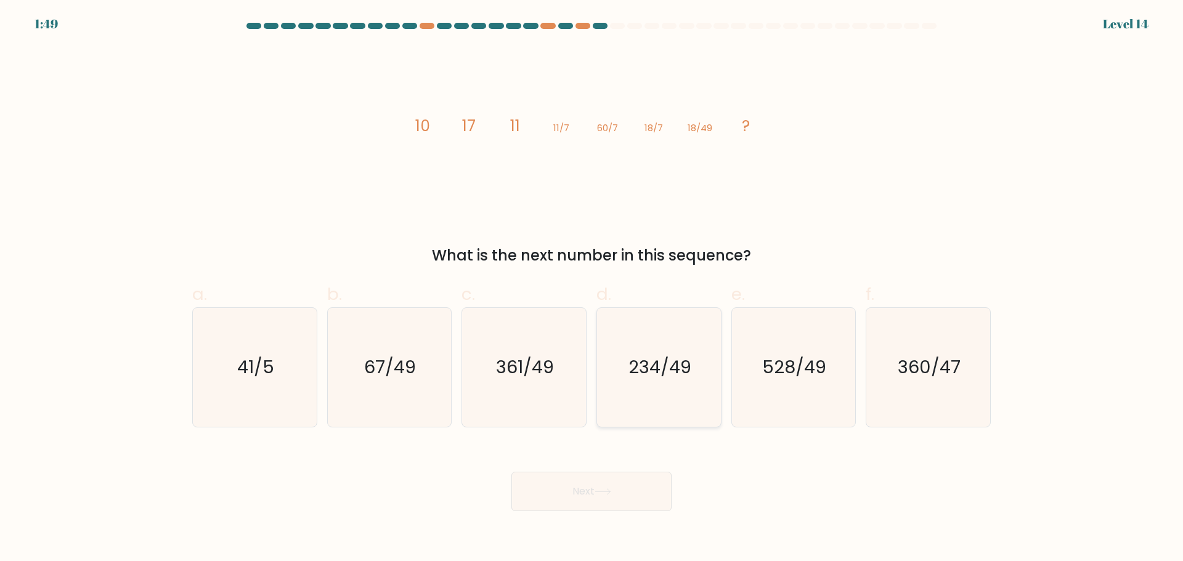
click at [592, 289] on input "d. 234/49" at bounding box center [591, 285] width 1 height 8
radio input "true"
click at [535, 389] on icon "361/49" at bounding box center [524, 367] width 119 height 119
click at [591, 289] on input "c. 361/49" at bounding box center [591, 285] width 1 height 8
radio input "true"
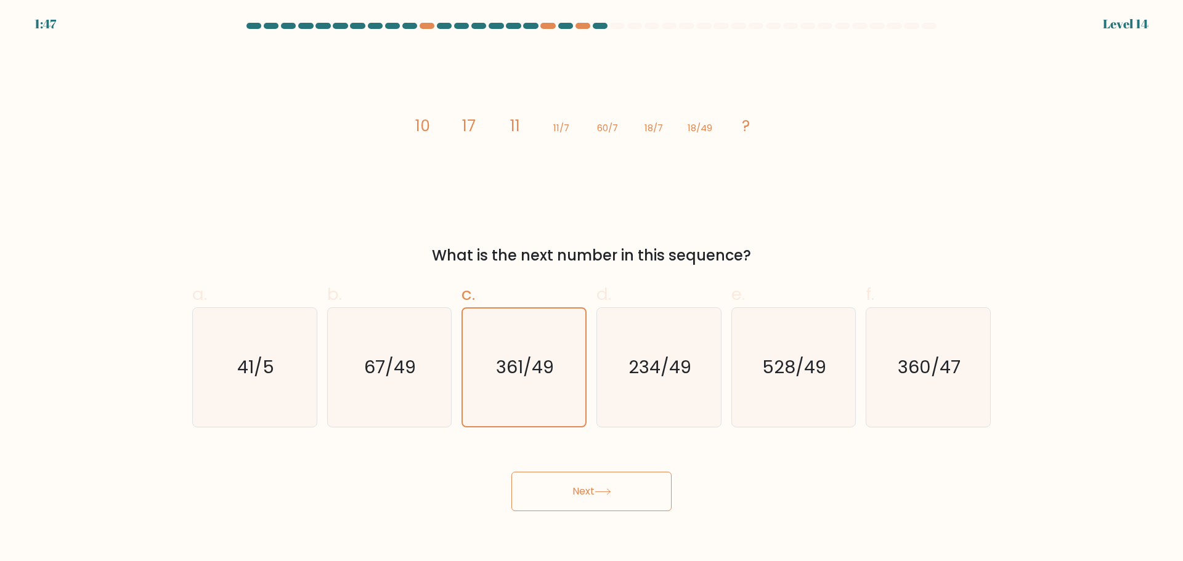
click at [561, 489] on button "Next" at bounding box center [591, 491] width 160 height 39
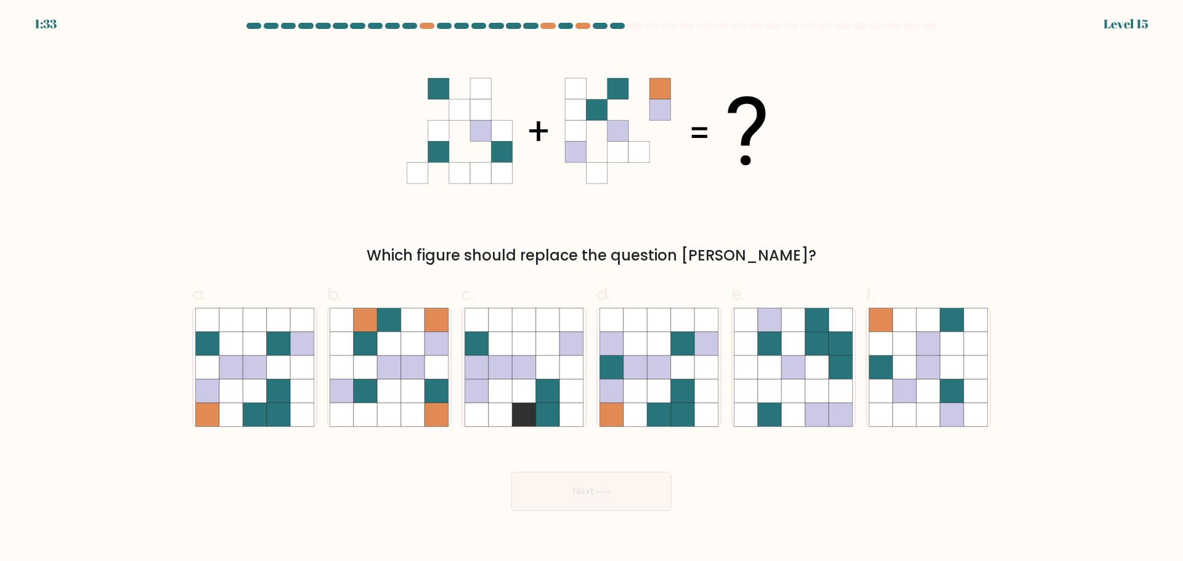
drag, startPoint x: 526, startPoint y: 383, endPoint x: 819, endPoint y: 484, distance: 310.6
drag, startPoint x: 819, startPoint y: 484, endPoint x: 757, endPoint y: 495, distance: 63.9
click at [757, 495] on div "Next" at bounding box center [591, 476] width 813 height 69
click at [380, 372] on icon at bounding box center [389, 366] width 23 height 23
click at [591, 289] on input "b." at bounding box center [591, 285] width 1 height 8
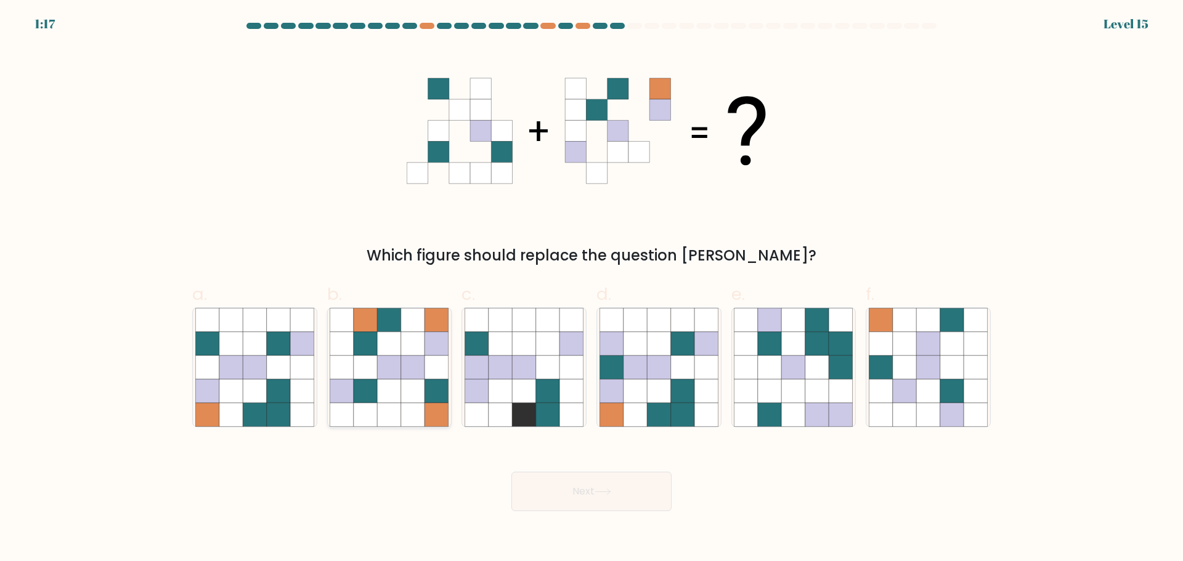
radio input "true"
click at [623, 495] on button "Next" at bounding box center [591, 491] width 160 height 39
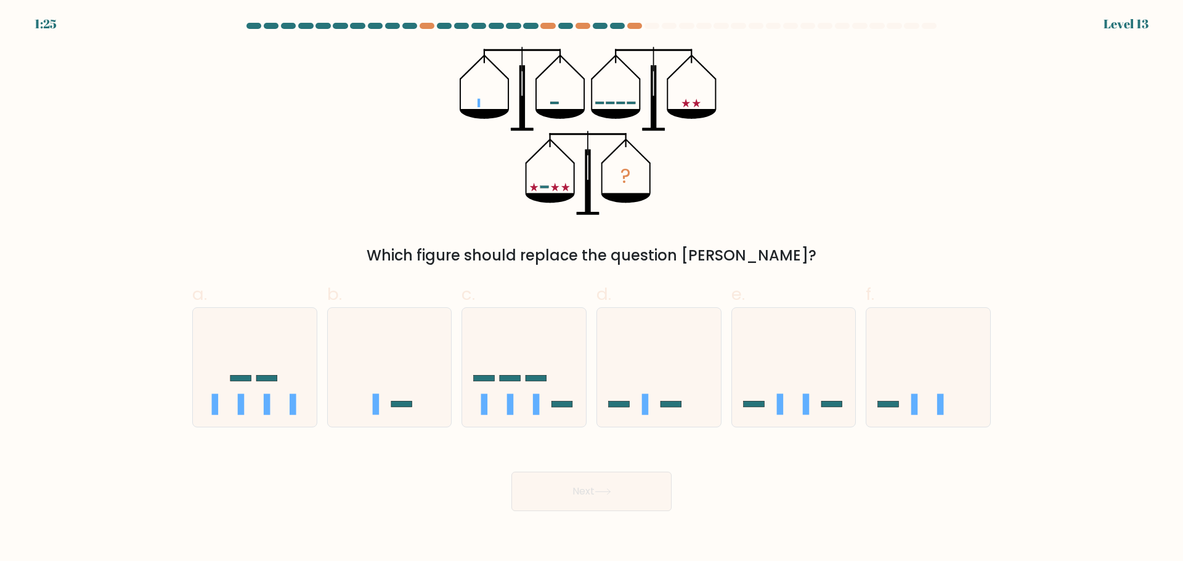
drag, startPoint x: 415, startPoint y: 255, endPoint x: 772, endPoint y: 254, distance: 357.3
click at [772, 254] on div "Which figure should replace the question mark?" at bounding box center [592, 256] width 784 height 22
drag, startPoint x: 772, startPoint y: 254, endPoint x: 391, endPoint y: 216, distance: 383.2
click at [391, 216] on div "? Which figure should replace the question mark?" at bounding box center [591, 157] width 813 height 220
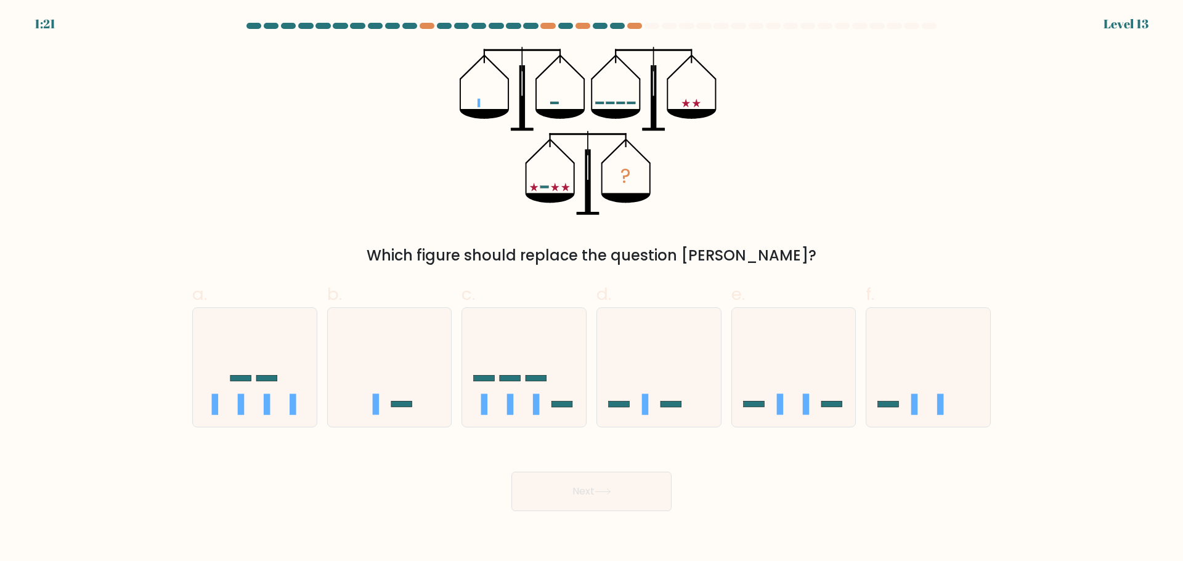
click at [38, 26] on form at bounding box center [591, 267] width 1183 height 489
click at [44, 25] on form at bounding box center [591, 267] width 1183 height 489
click at [543, 375] on icon at bounding box center [524, 367] width 124 height 102
click at [591, 289] on input "c." at bounding box center [591, 285] width 1 height 8
radio input "true"
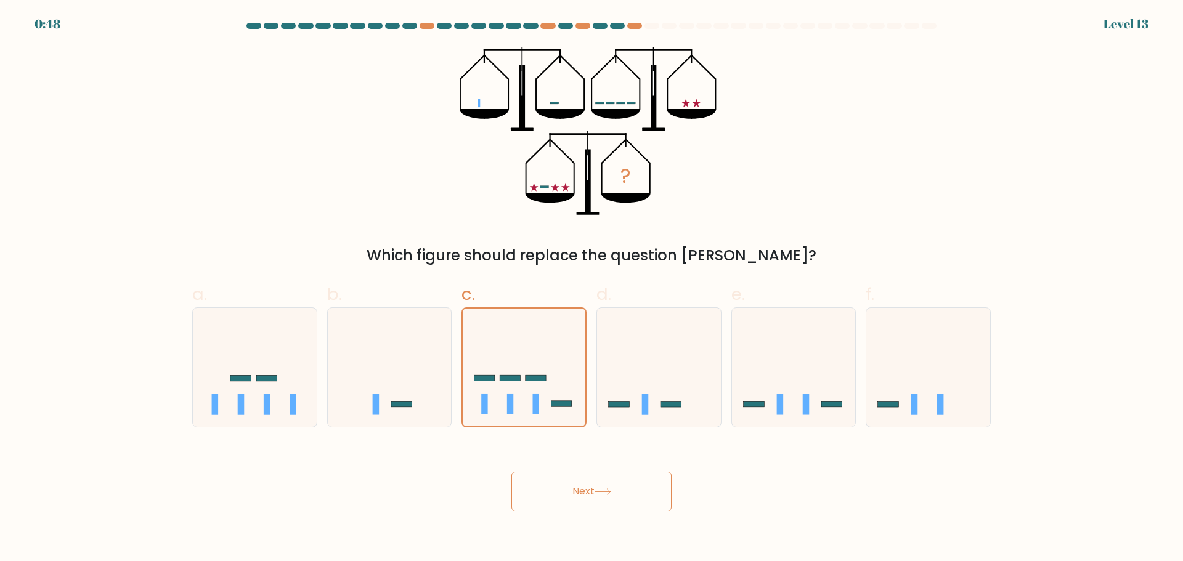
click at [619, 495] on button "Next" at bounding box center [591, 491] width 160 height 39
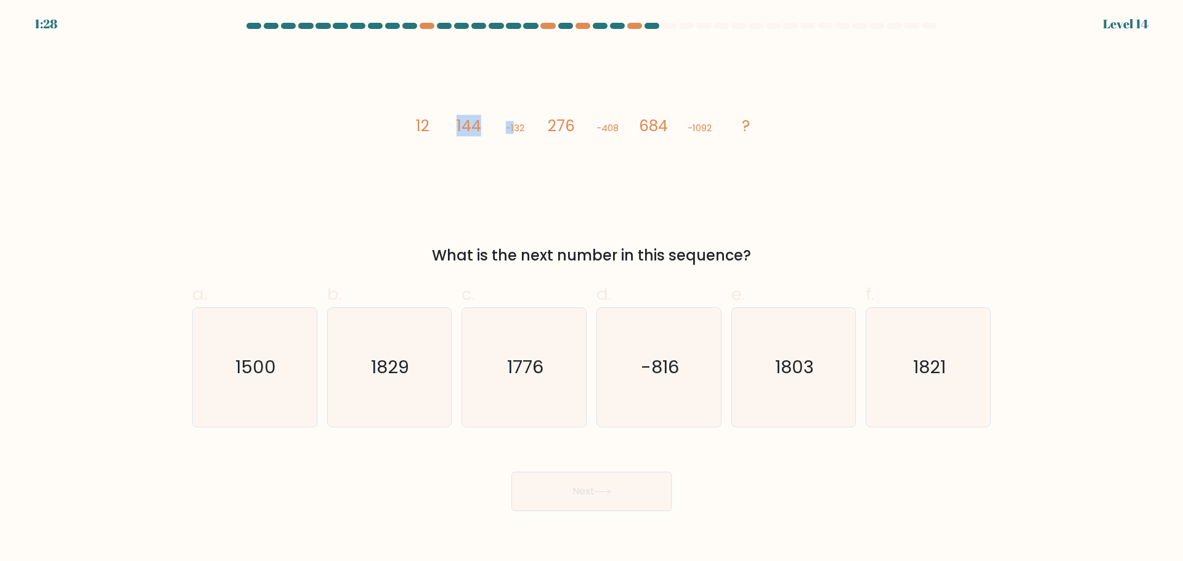
drag, startPoint x: 441, startPoint y: 122, endPoint x: 523, endPoint y: 118, distance: 82.6
click at [519, 120] on icon "image/svg+xml 12 144 -132 276 -408 684 -1092 ?" at bounding box center [592, 131] width 370 height 168
click at [537, 118] on icon "image/svg+xml 12 144 -132 276 -408 684 -1092 ?" at bounding box center [592, 131] width 370 height 168
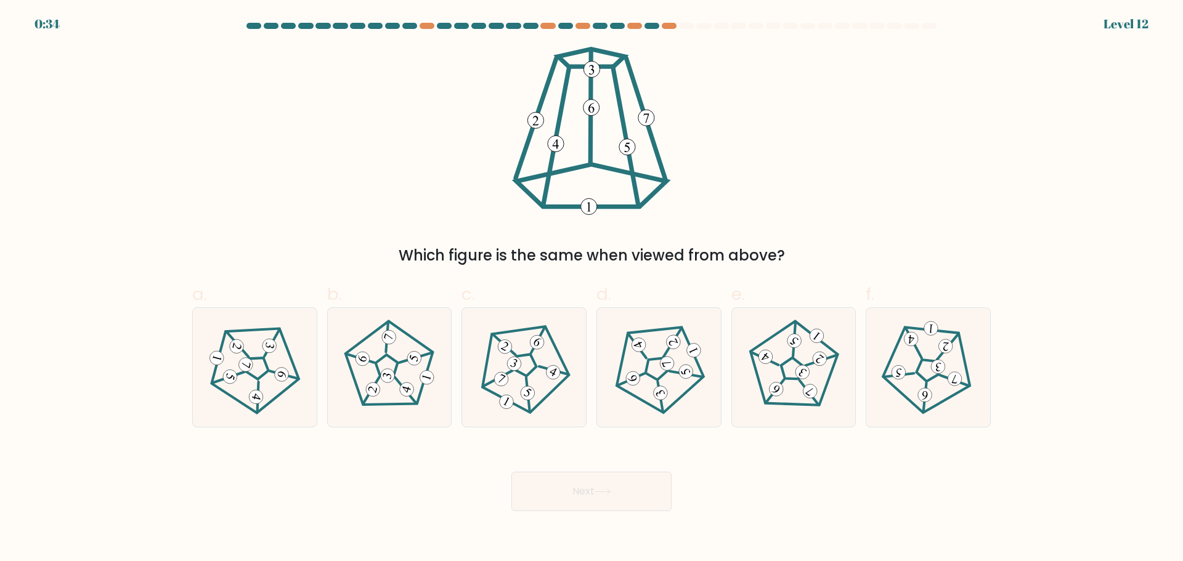
drag, startPoint x: 644, startPoint y: 112, endPoint x: 533, endPoint y: 176, distance: 128.6
click at [533, 176] on g at bounding box center [591, 132] width 151 height 166
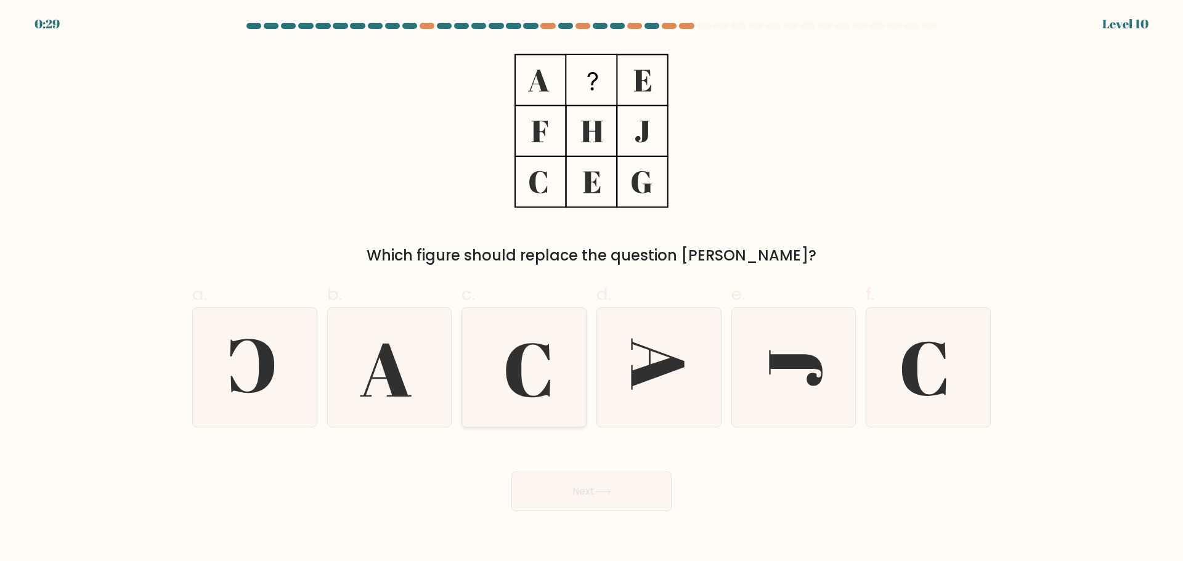
click at [527, 341] on icon at bounding box center [524, 367] width 119 height 119
click at [591, 289] on input "c." at bounding box center [591, 285] width 1 height 8
radio input "true"
click at [587, 492] on button "Next" at bounding box center [591, 491] width 160 height 39
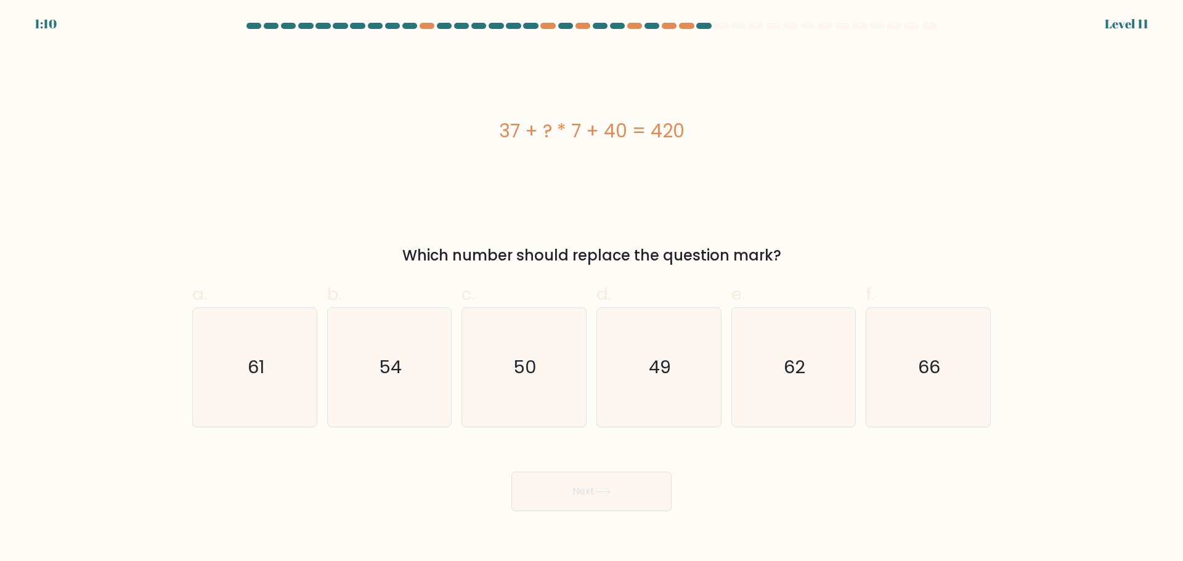
drag, startPoint x: 495, startPoint y: 122, endPoint x: 689, endPoint y: 155, distance: 197.4
click at [675, 158] on div "37 + ? * 7 + 40 = 420" at bounding box center [591, 131] width 798 height 168
click at [693, 145] on div "37 + ? * 7 + 40 = 420" at bounding box center [591, 131] width 798 height 168
click at [679, 379] on icon "49" at bounding box center [658, 367] width 119 height 119
click at [592, 289] on input "d. 49" at bounding box center [591, 285] width 1 height 8
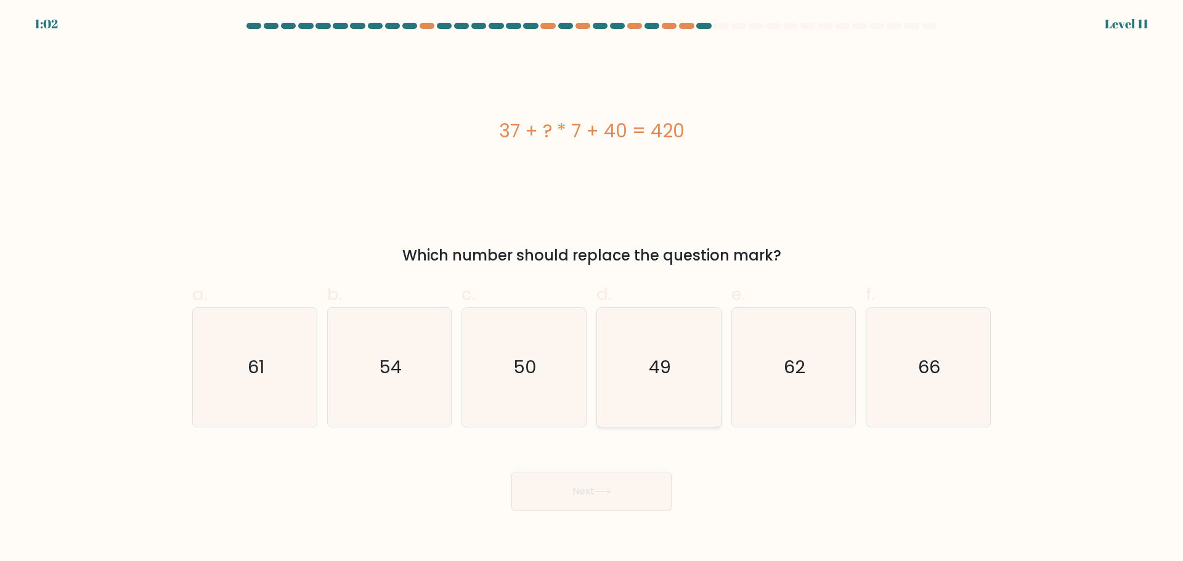
radio input "true"
click at [650, 475] on button "Next" at bounding box center [591, 491] width 160 height 39
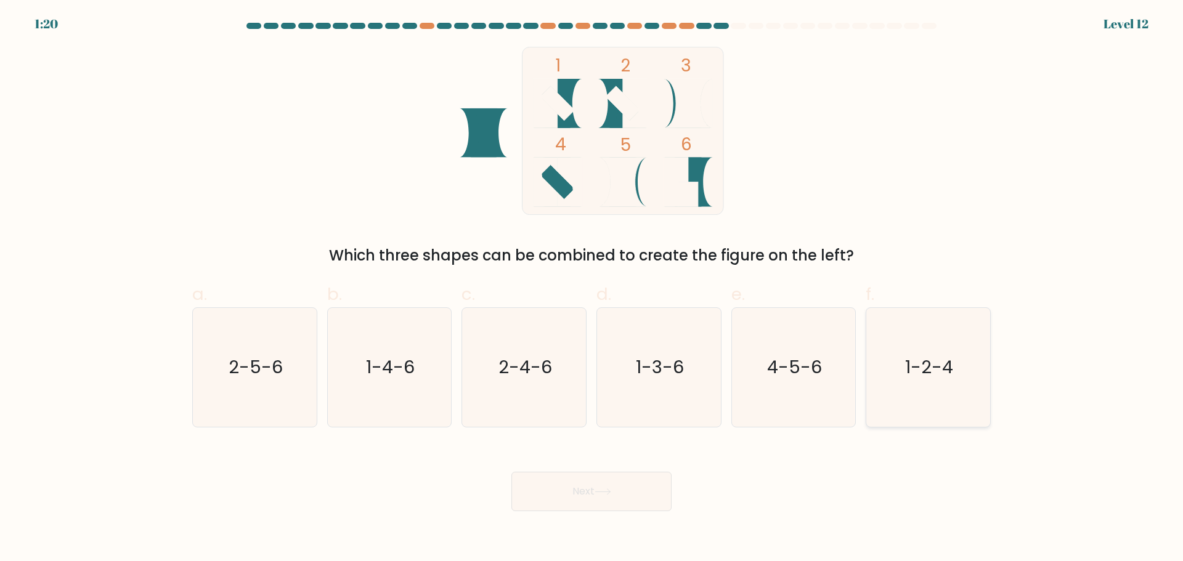
click at [915, 363] on text "1-2-4" at bounding box center [930, 367] width 48 height 25
click at [592, 289] on input "f. 1-2-4" at bounding box center [591, 285] width 1 height 8
radio input "true"
click at [627, 493] on button "Next" at bounding box center [591, 491] width 160 height 39
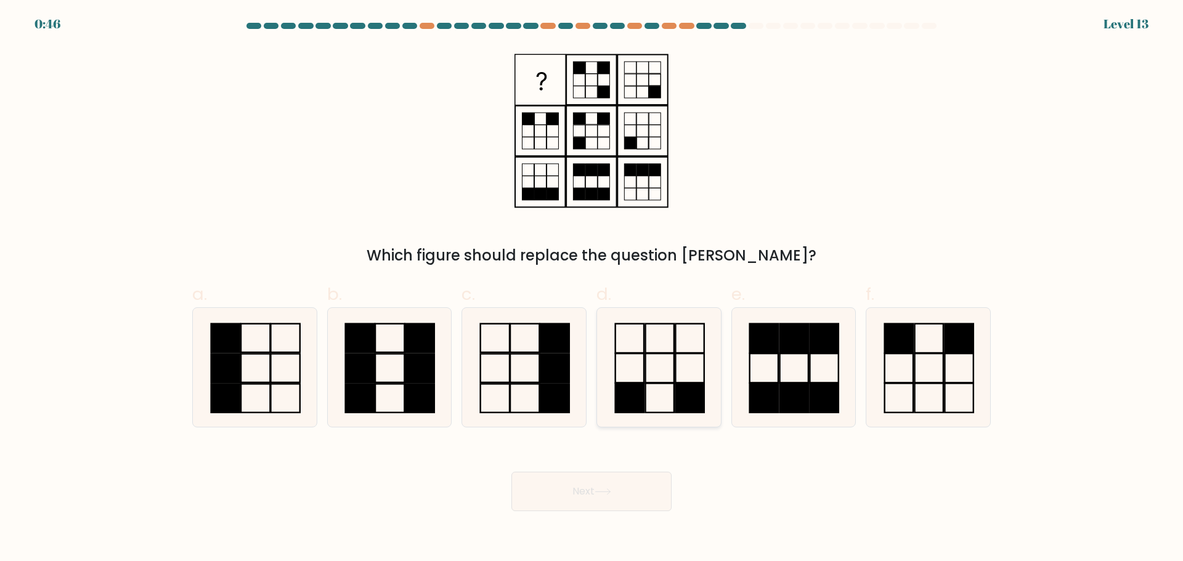
click at [705, 409] on icon at bounding box center [658, 367] width 119 height 119
click at [592, 289] on input "d." at bounding box center [591, 285] width 1 height 8
radio input "true"
click at [647, 489] on button "Next" at bounding box center [591, 491] width 160 height 39
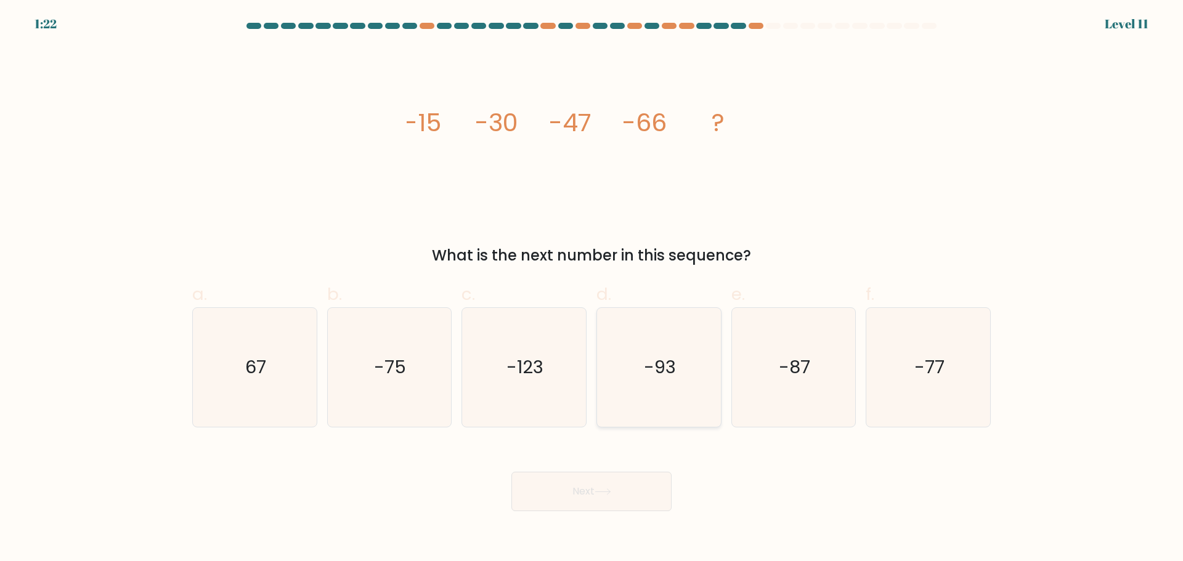
click at [654, 399] on icon "-93" at bounding box center [658, 367] width 119 height 119
click at [592, 289] on input "d. -93" at bounding box center [591, 285] width 1 height 8
radio input "true"
click at [623, 495] on button "Next" at bounding box center [591, 491] width 160 height 39
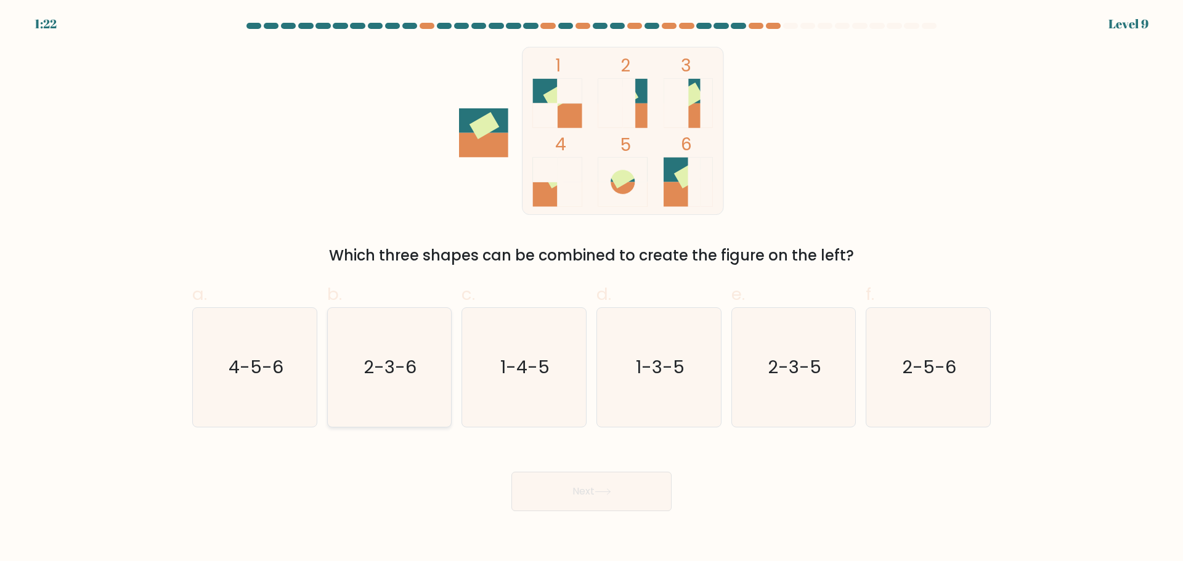
click at [424, 369] on icon "2-3-6" at bounding box center [389, 367] width 119 height 119
click at [591, 289] on input "b. 2-3-6" at bounding box center [591, 285] width 1 height 8
radio input "true"
click at [569, 482] on button "Next" at bounding box center [591, 491] width 160 height 39
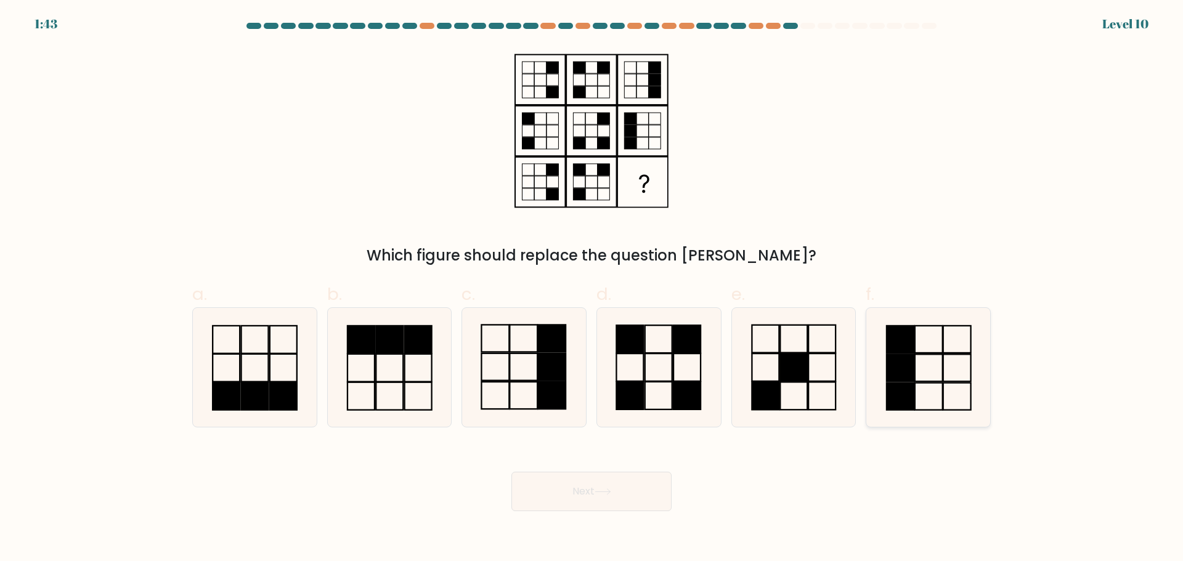
click at [917, 405] on icon at bounding box center [928, 367] width 119 height 119
click at [592, 289] on input "f." at bounding box center [591, 285] width 1 height 8
radio input "true"
click at [544, 360] on rect at bounding box center [552, 366] width 28 height 27
click at [591, 289] on input "c." at bounding box center [591, 285] width 1 height 8
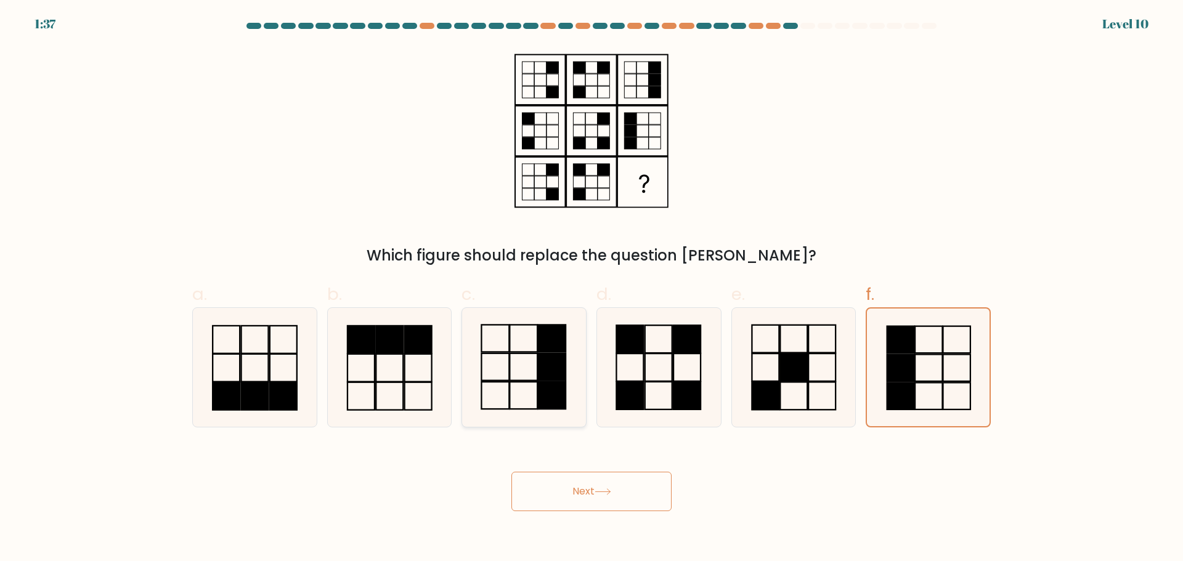
radio input "true"
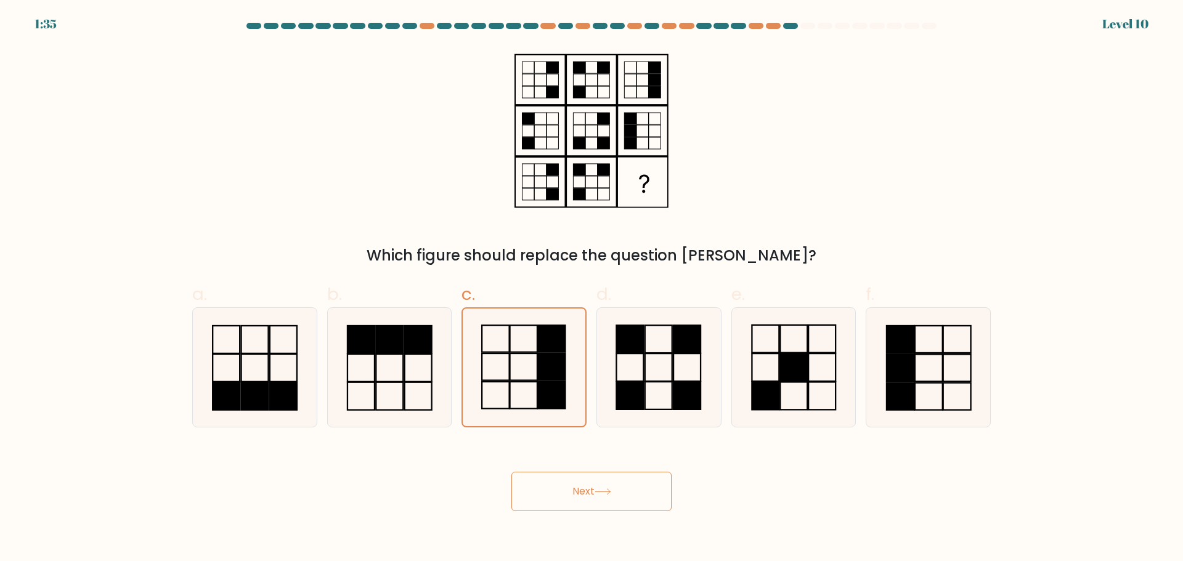
click at [635, 492] on button "Next" at bounding box center [591, 491] width 160 height 39
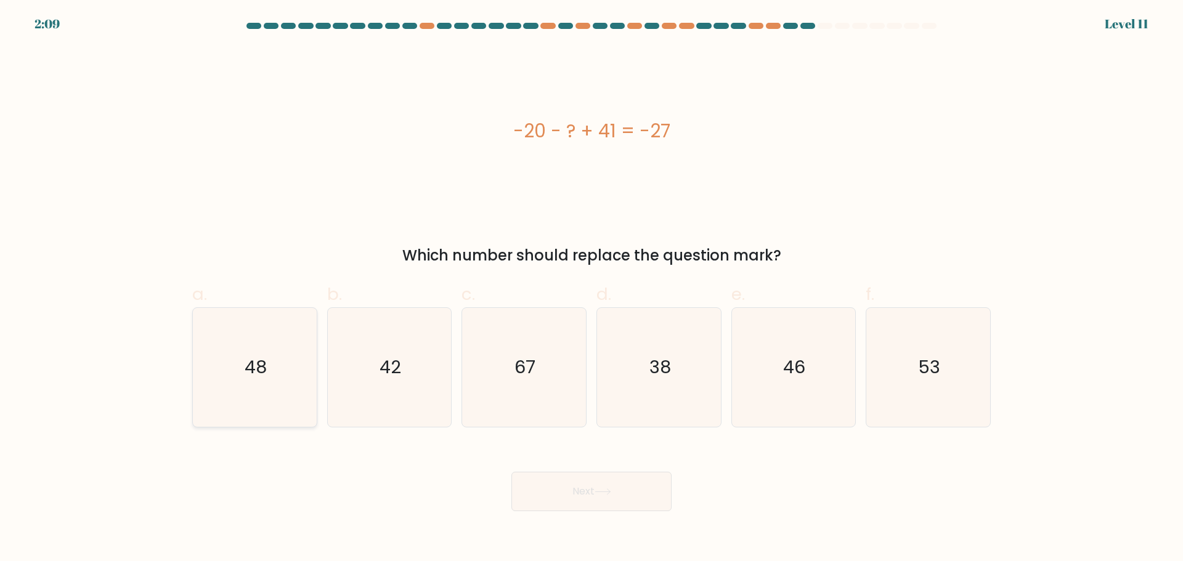
click at [252, 370] on text "48" at bounding box center [256, 367] width 22 height 25
click at [591, 289] on input "a. 48" at bounding box center [591, 285] width 1 height 8
radio input "true"
click at [567, 504] on button "Next" at bounding box center [591, 491] width 160 height 39
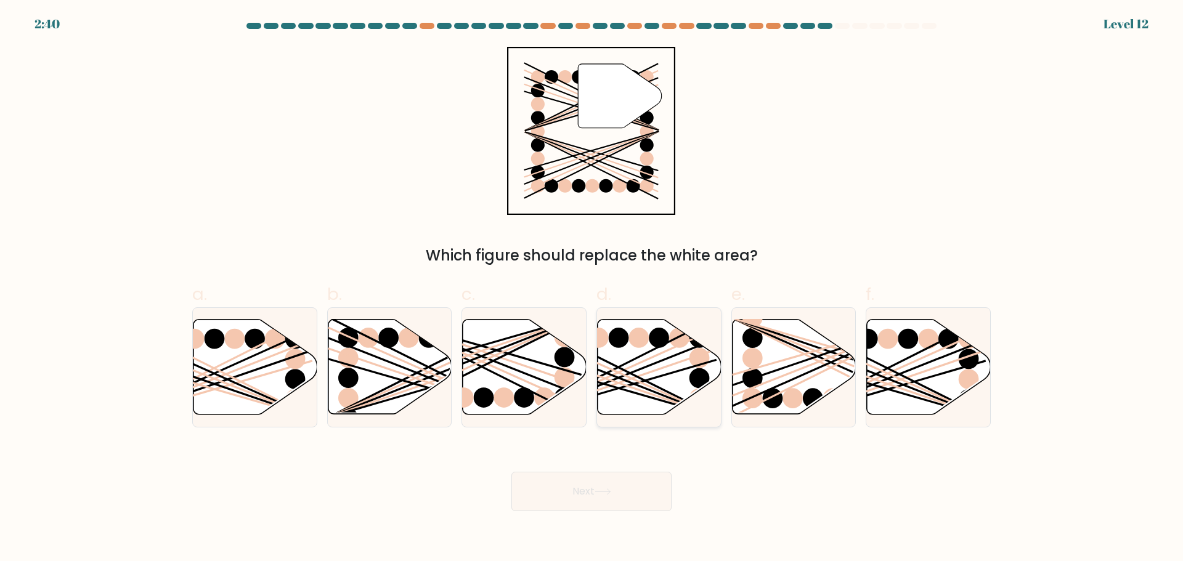
click at [640, 396] on icon at bounding box center [660, 366] width 124 height 95
click at [592, 289] on input "d." at bounding box center [591, 285] width 1 height 8
radio input "true"
click at [618, 481] on button "Next" at bounding box center [591, 491] width 160 height 39
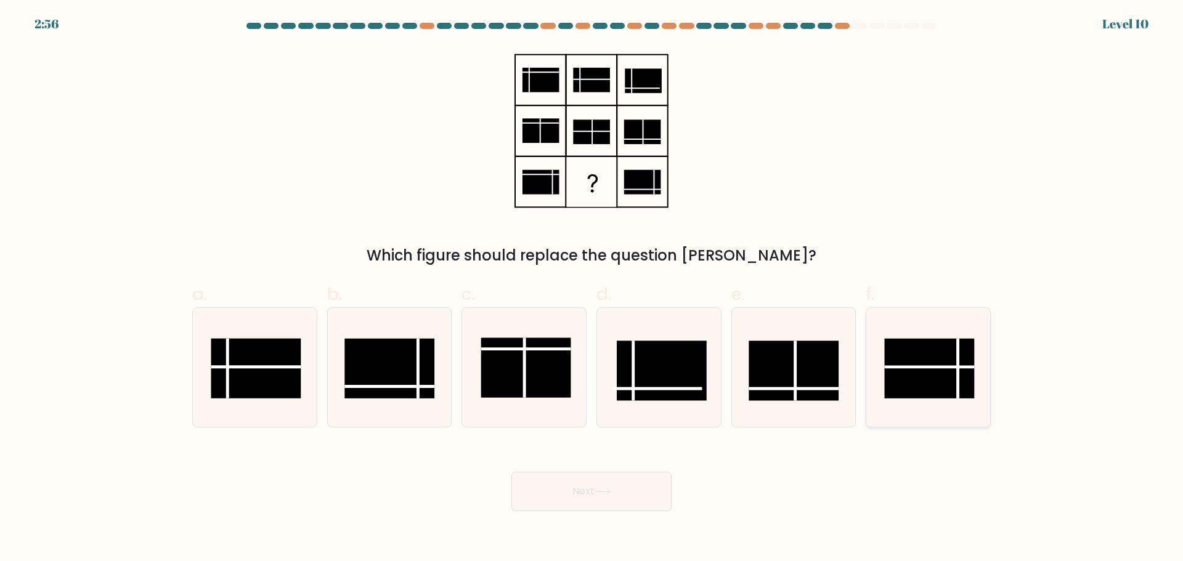
click at [925, 369] on rect at bounding box center [930, 368] width 90 height 60
click at [592, 289] on input "f." at bounding box center [591, 285] width 1 height 8
radio input "true"
click at [636, 484] on button "Next" at bounding box center [591, 491] width 160 height 39
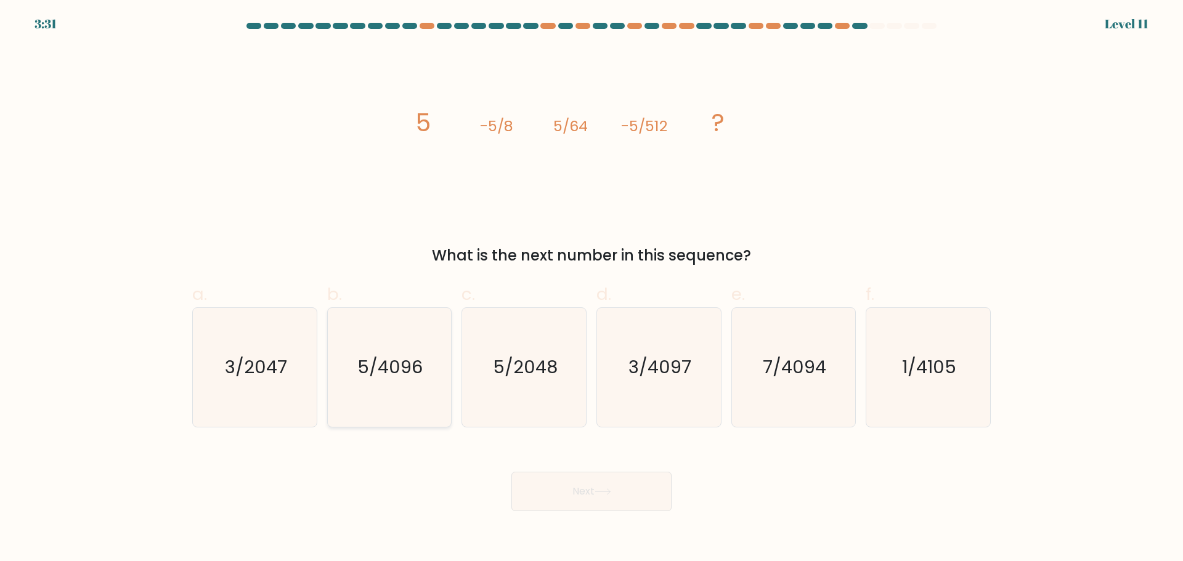
click at [347, 332] on icon "5/4096" at bounding box center [389, 367] width 119 height 119
click at [591, 289] on input "b. 5/4096" at bounding box center [591, 285] width 1 height 8
radio input "true"
click at [583, 490] on button "Next" at bounding box center [591, 491] width 160 height 39
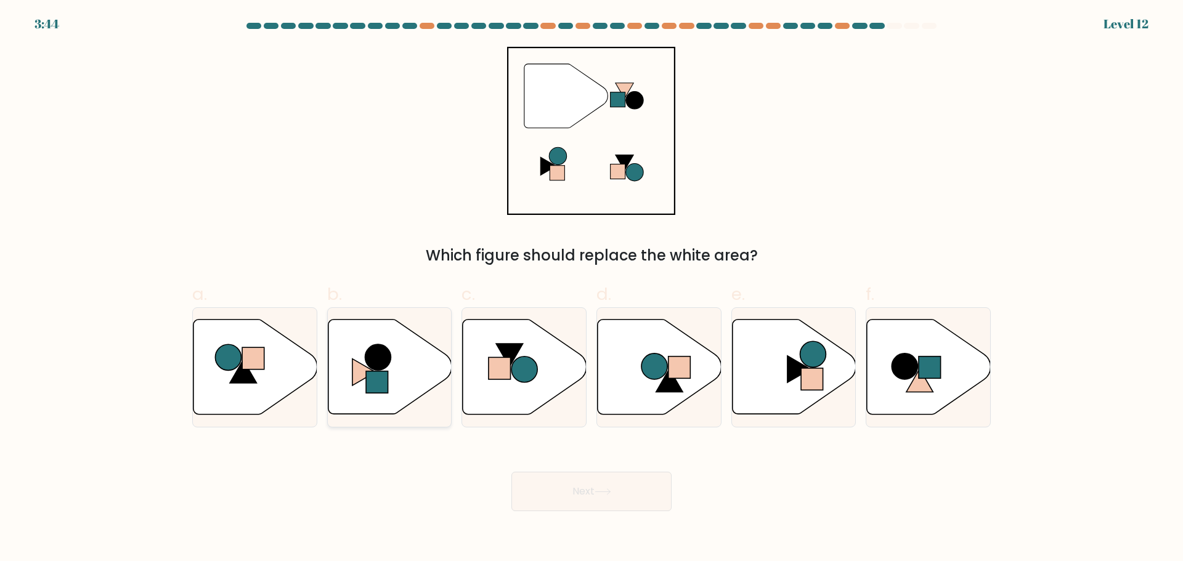
click at [370, 376] on rect at bounding box center [377, 383] width 22 height 22
click at [591, 289] on input "b." at bounding box center [591, 285] width 1 height 8
radio input "true"
click at [558, 486] on button "Next" at bounding box center [591, 491] width 160 height 39
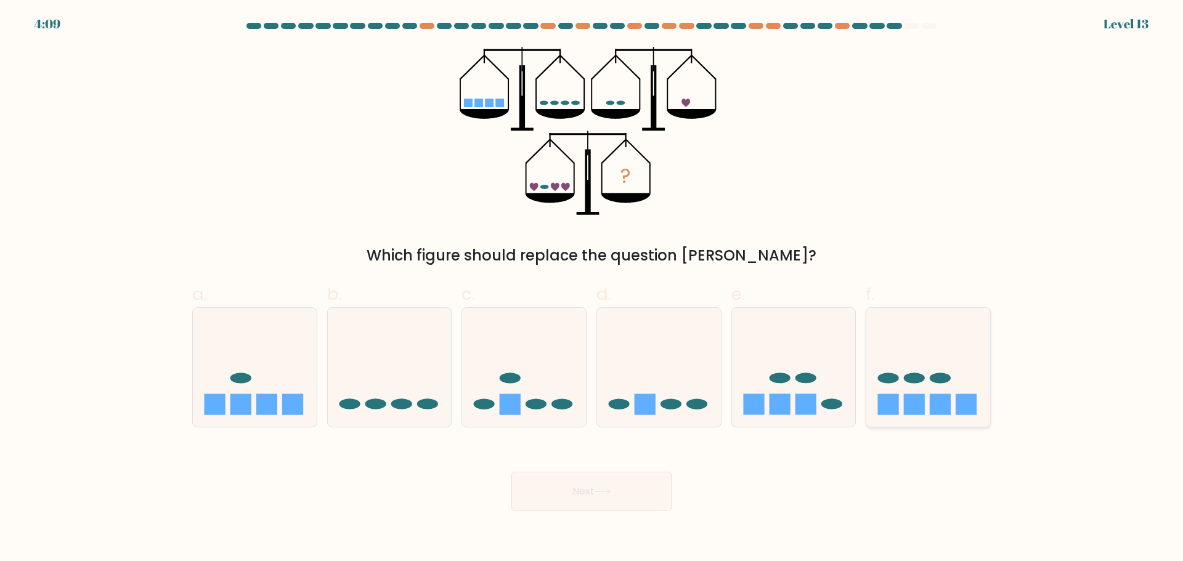
click at [893, 409] on rect at bounding box center [888, 404] width 21 height 21
click at [592, 289] on input "f." at bounding box center [591, 285] width 1 height 8
radio input "true"
click at [646, 497] on button "Next" at bounding box center [591, 491] width 160 height 39
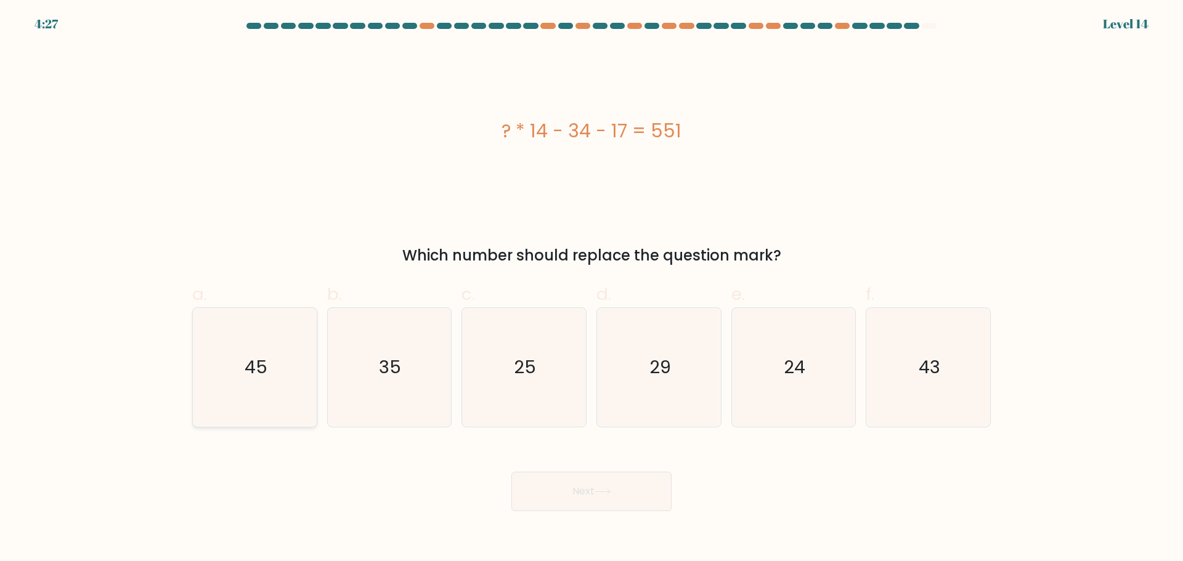
click at [296, 355] on icon "45" at bounding box center [254, 367] width 119 height 119
click at [591, 289] on input "a. 45" at bounding box center [591, 285] width 1 height 8
radio input "true"
click at [943, 348] on icon "43" at bounding box center [928, 367] width 119 height 119
click at [592, 289] on input "f. 43" at bounding box center [591, 285] width 1 height 8
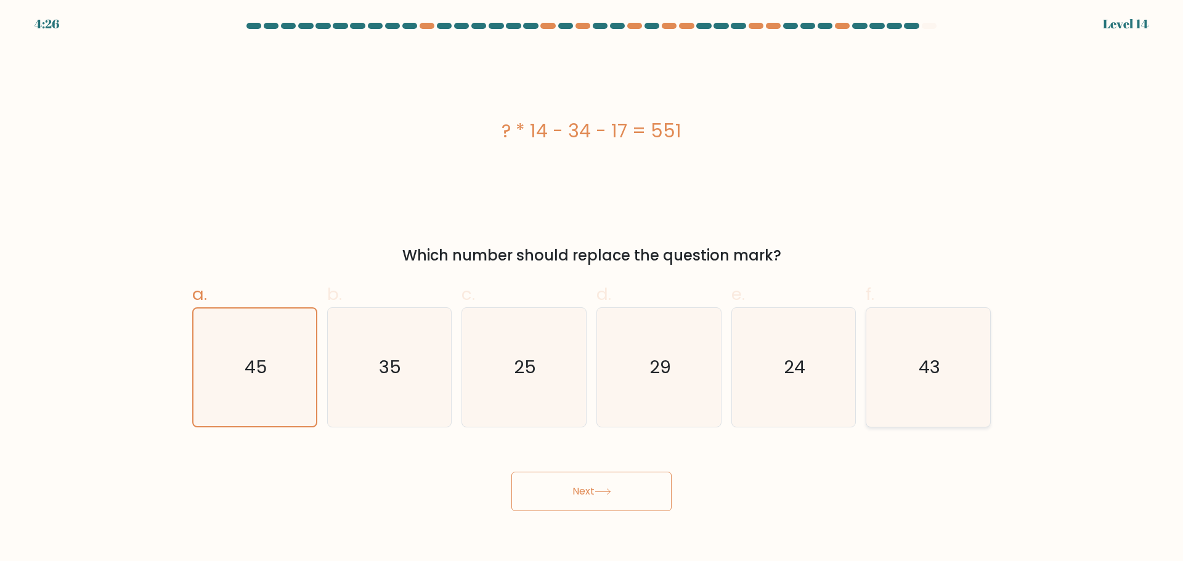
radio input "true"
click at [573, 498] on button "Next" at bounding box center [591, 491] width 160 height 39
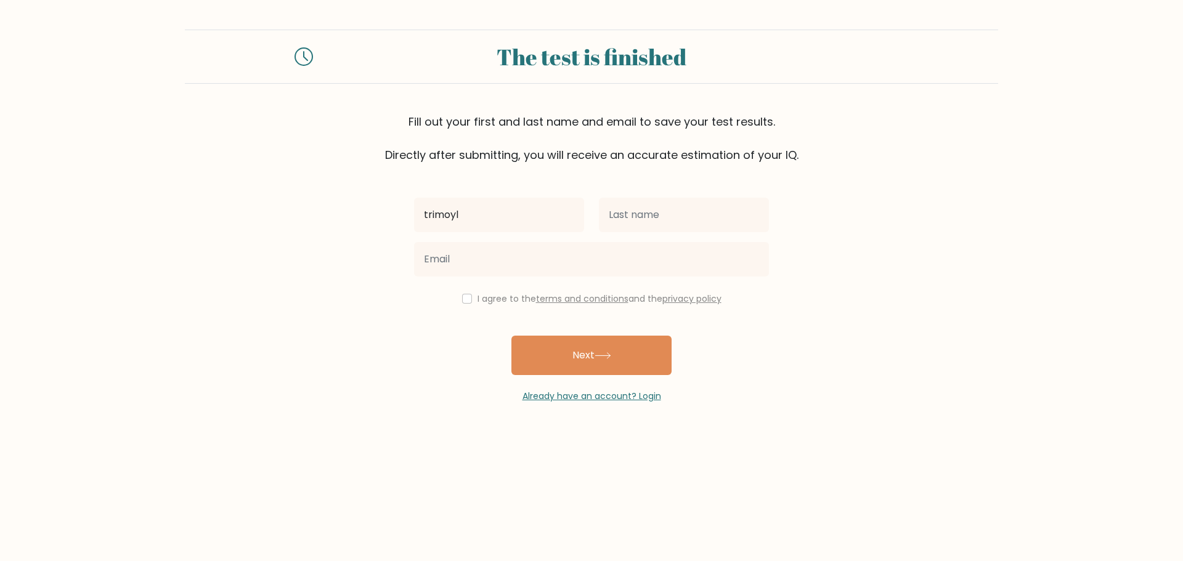
type input "trimoyl"
click at [660, 234] on div at bounding box center [683, 215] width 185 height 44
click at [660, 221] on input "text" at bounding box center [684, 215] width 170 height 35
type input "aison"
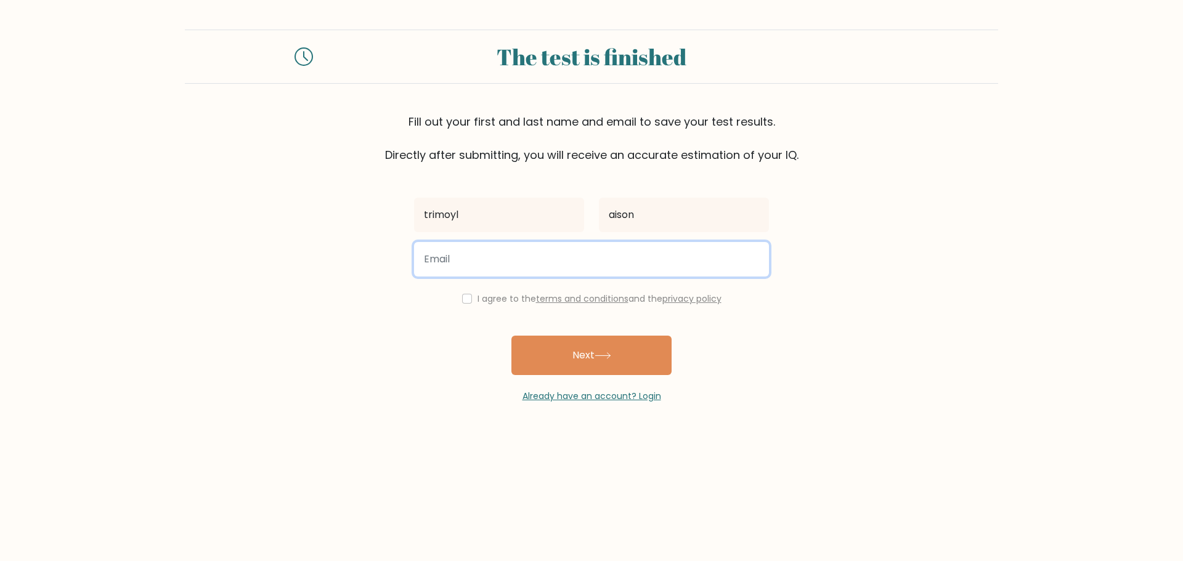
click at [623, 263] on input "email" at bounding box center [591, 259] width 355 height 35
paste input "vesog24572@fintehs.com"
type input "vesog24572@fintehs.com"
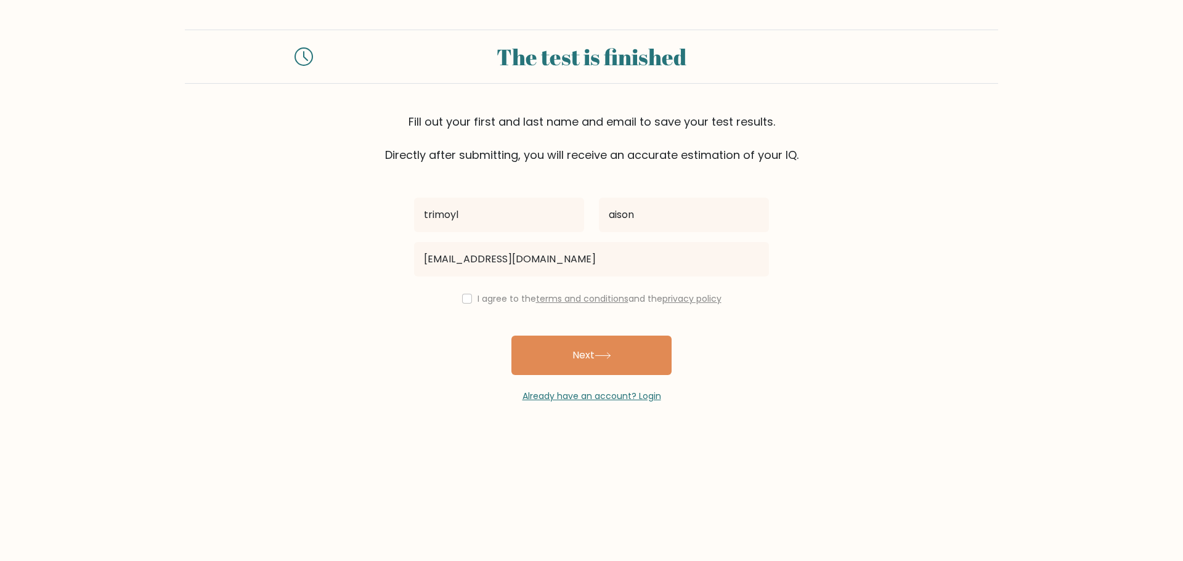
click at [518, 295] on label "I agree to the terms and conditions and the privacy policy" at bounding box center [599, 299] width 244 height 12
click at [465, 296] on input "checkbox" at bounding box center [467, 299] width 10 height 10
checkbox input "true"
click at [563, 351] on button "Next" at bounding box center [591, 355] width 160 height 39
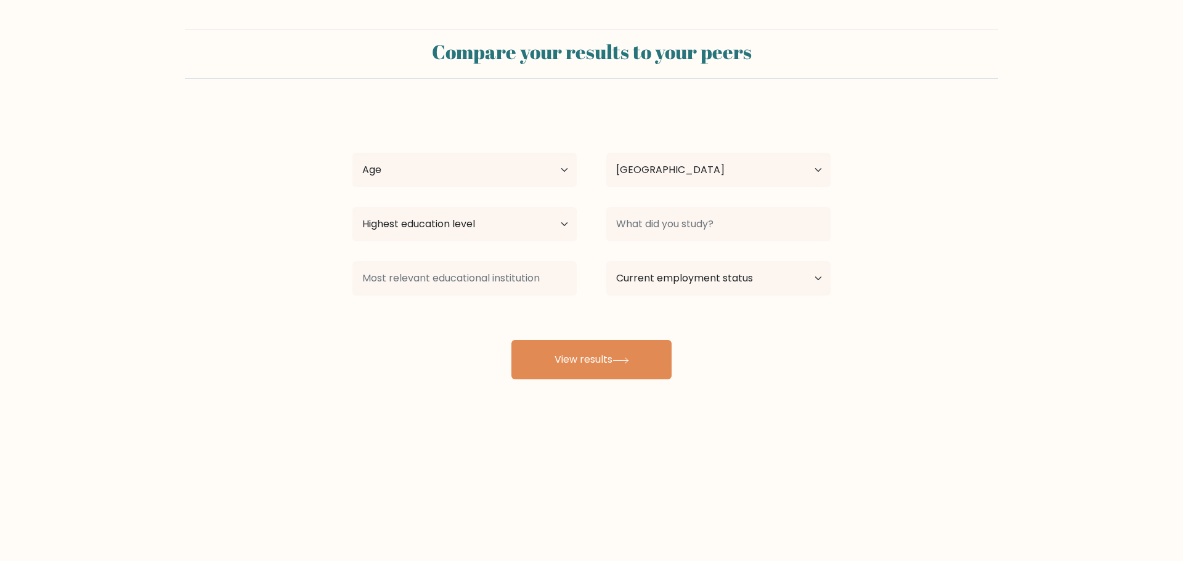
select select "IN"
click at [501, 177] on select "Age Under 18 years old 18-24 years old 25-34 years old 35-44 years old 45-54 ye…" at bounding box center [464, 170] width 224 height 35
select select "min_18"
click at [352, 153] on select "Age Under 18 years old 18-24 years old 25-34 years old 35-44 years old 45-54 ye…" at bounding box center [464, 170] width 224 height 35
click at [688, 169] on select "Country Afghanistan Albania Algeria American Samoa Andorra Angola Anguilla Anta…" at bounding box center [718, 170] width 224 height 35
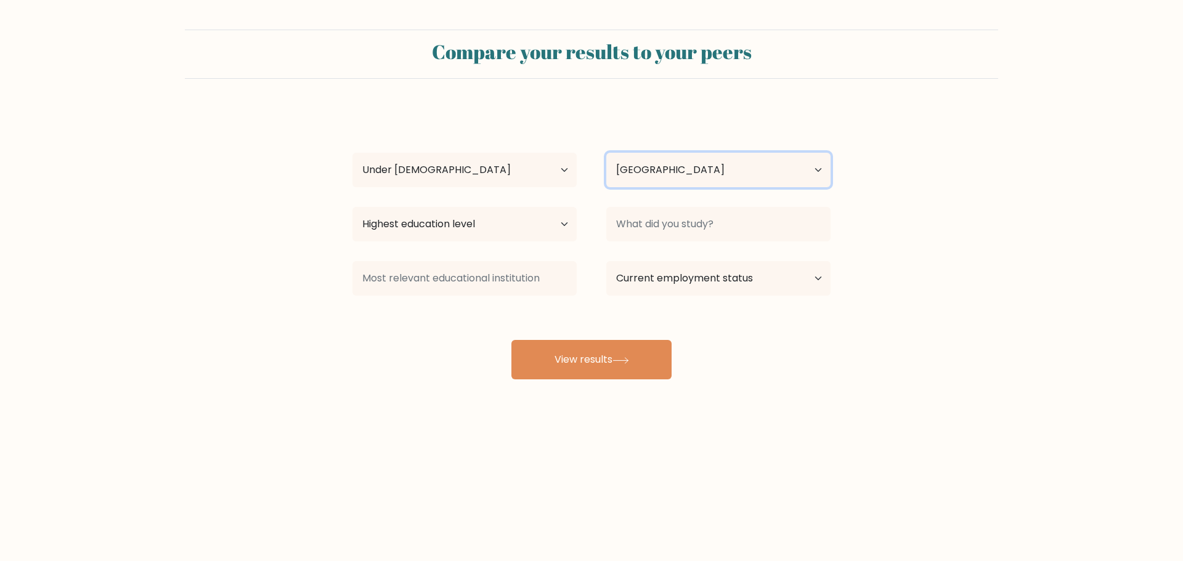
click at [688, 169] on select "Country Afghanistan Albania Algeria American Samoa Andorra Angola Anguilla Anta…" at bounding box center [718, 170] width 224 height 35
click at [438, 237] on select "Highest education level No schooling Primary Lower Secondary Upper Secondary Oc…" at bounding box center [464, 224] width 224 height 35
select select "upper_secondary"
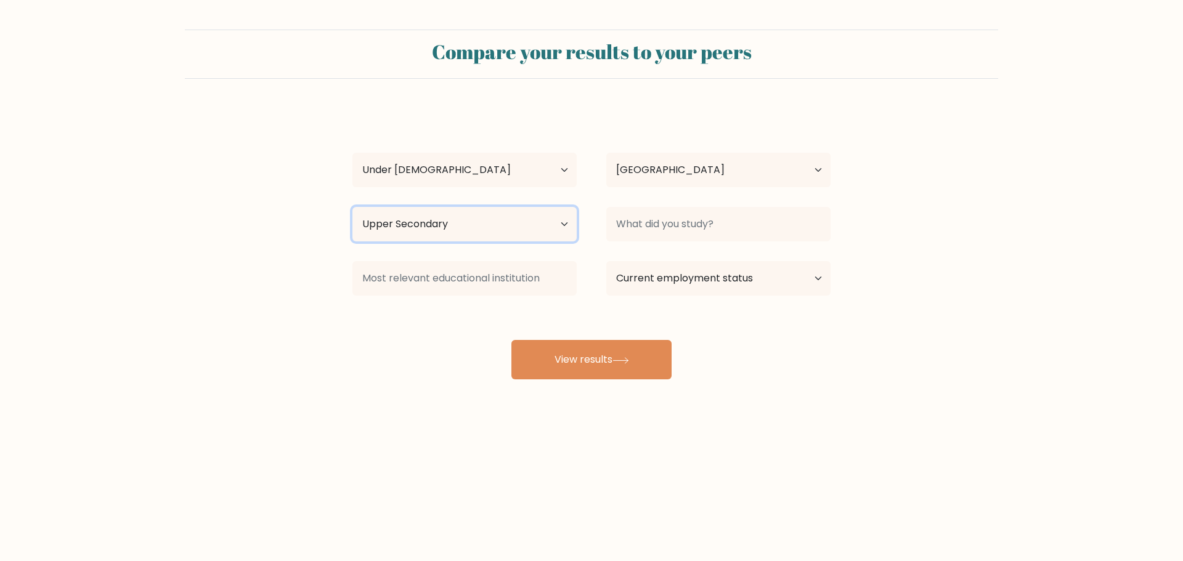
click at [352, 207] on select "Highest education level No schooling Primary Lower Secondary Upper Secondary Oc…" at bounding box center [464, 224] width 224 height 35
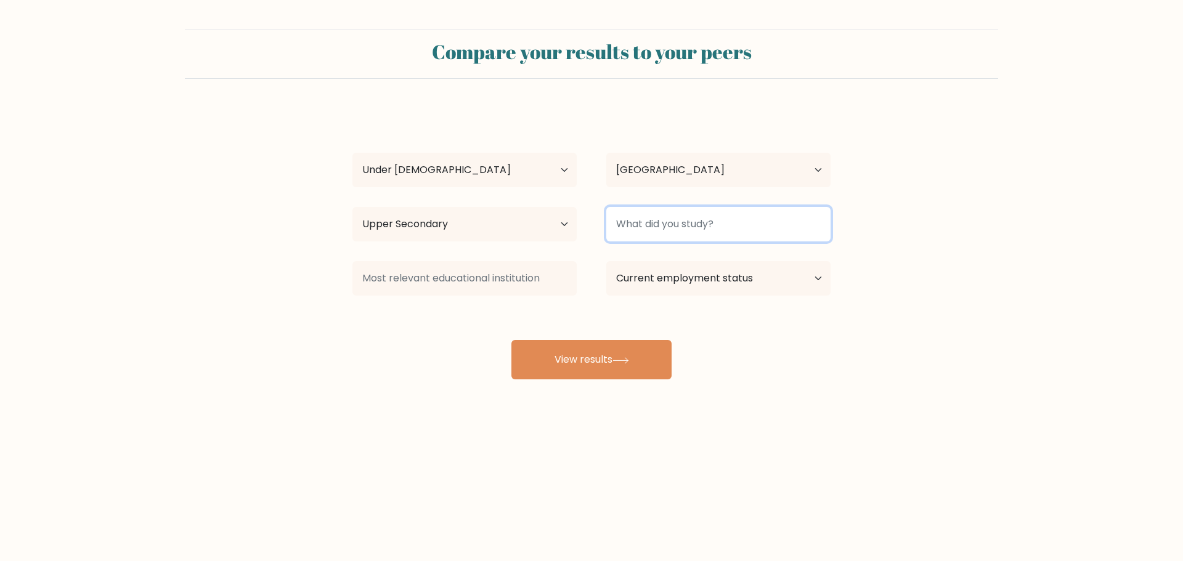
click at [659, 214] on input at bounding box center [718, 224] width 224 height 35
type input "s"
click at [489, 301] on div "trimoyl aison Age Under 18 years old 18-24 years old 25-34 years old 35-44 year…" at bounding box center [591, 243] width 493 height 271
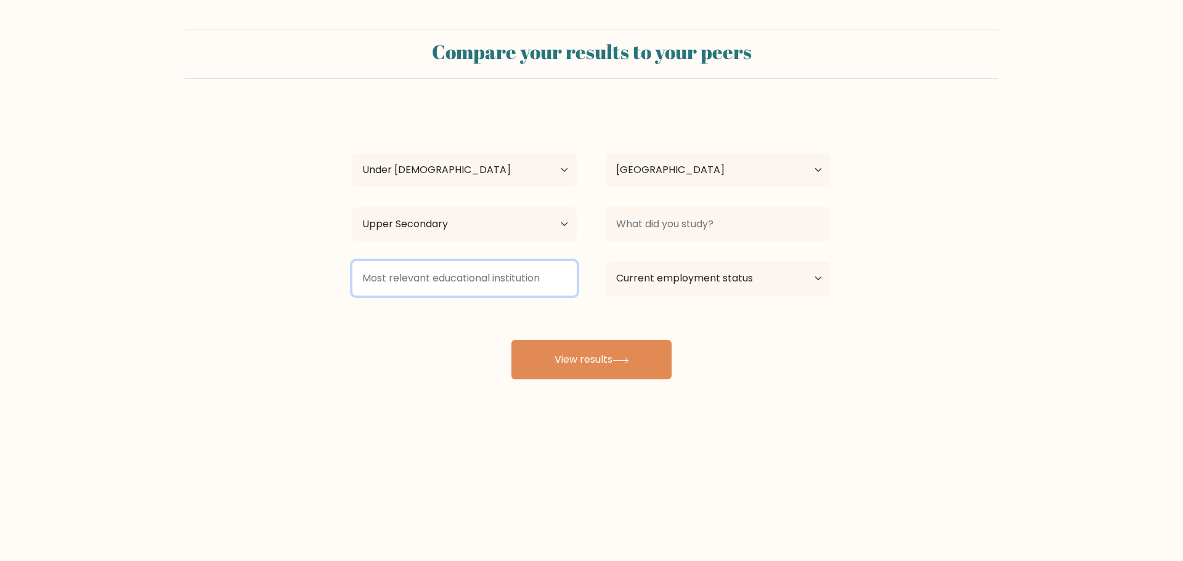
click at [486, 290] on input at bounding box center [464, 278] width 224 height 35
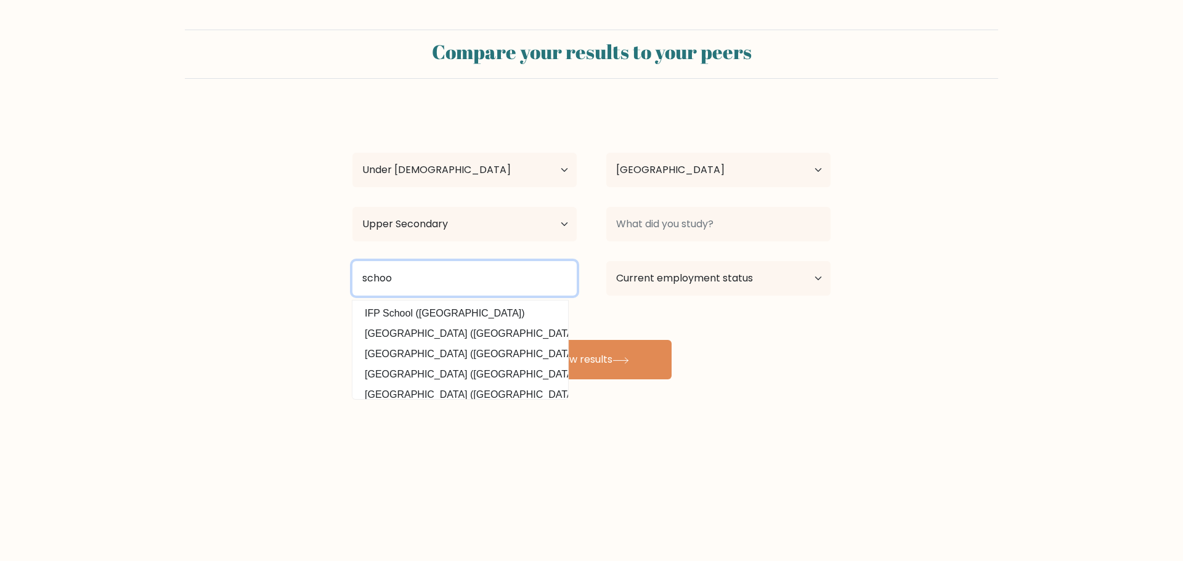
type input "school"
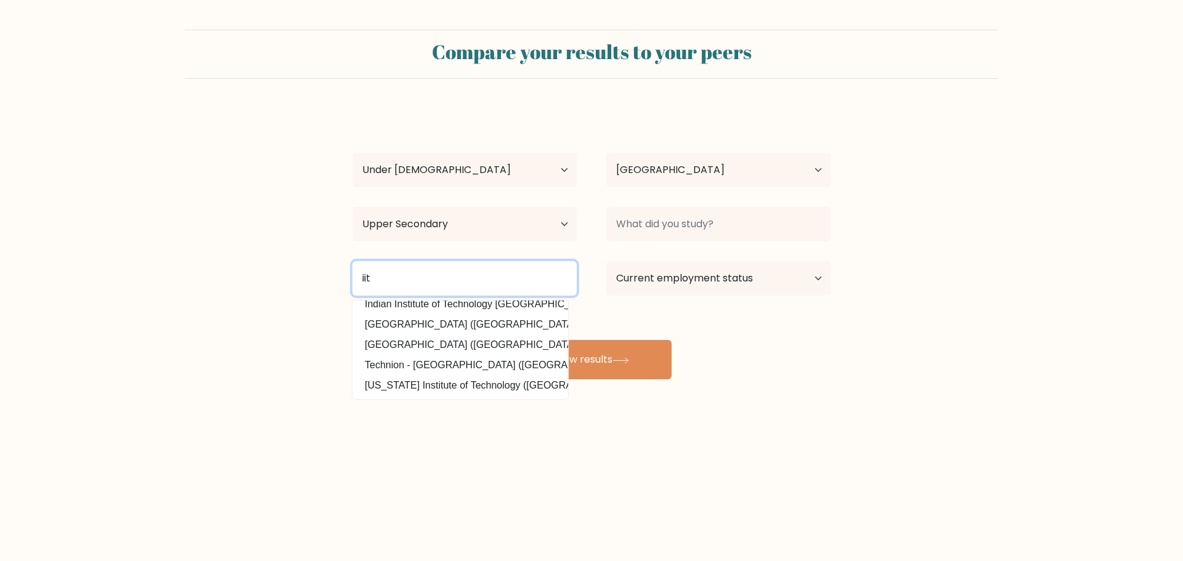
scroll to position [120, 0]
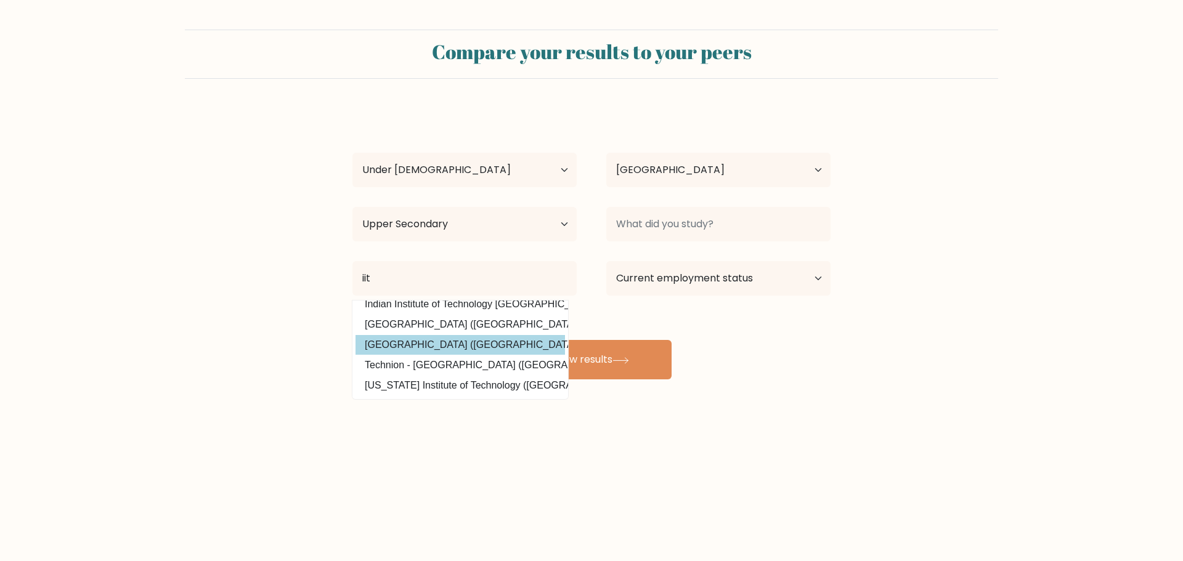
click at [528, 338] on div "trimoyl aison Age Under 18 years old 18-24 years old 25-34 years old 35-44 year…" at bounding box center [591, 243] width 493 height 271
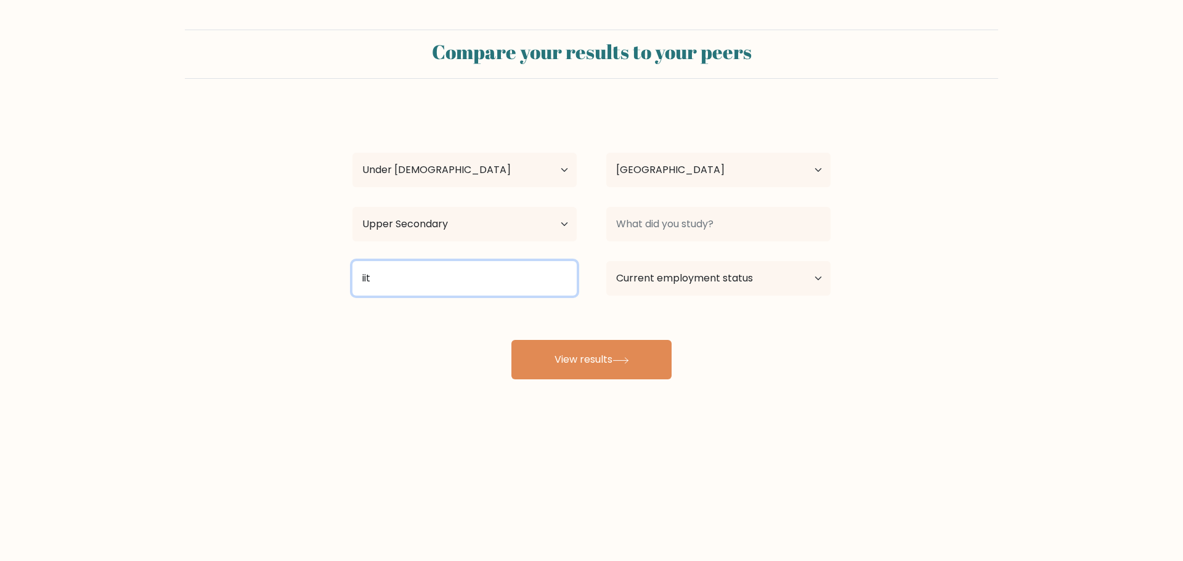
click at [501, 272] on input "iit" at bounding box center [464, 278] width 224 height 35
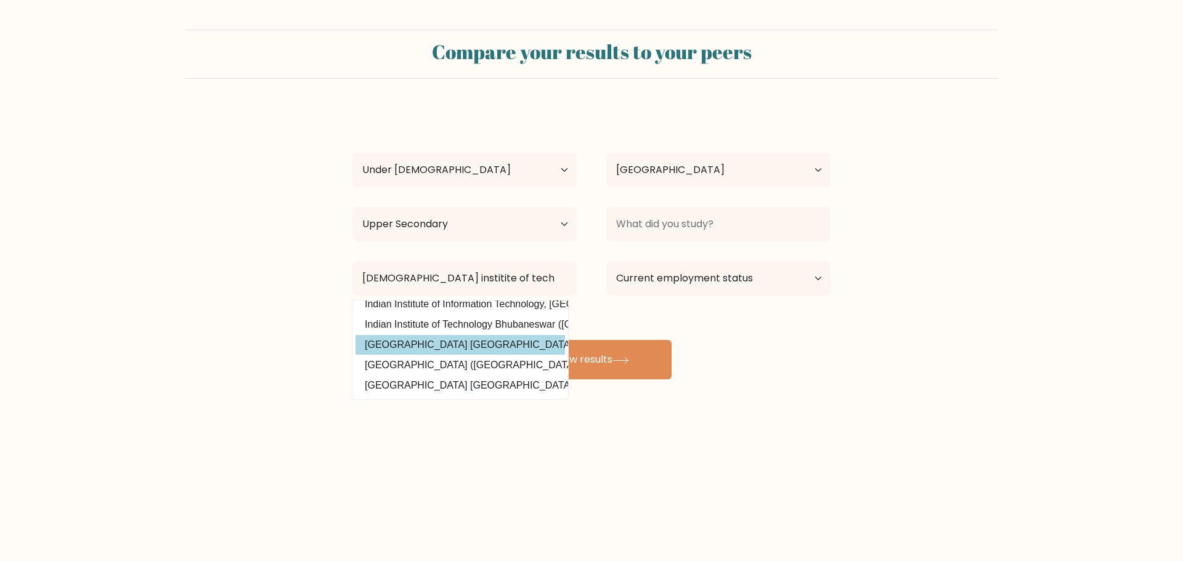
click at [532, 335] on option "Indian Institute of Technology Bombay (India)" at bounding box center [459, 345] width 209 height 20
type input "[GEOGRAPHIC_DATA]"
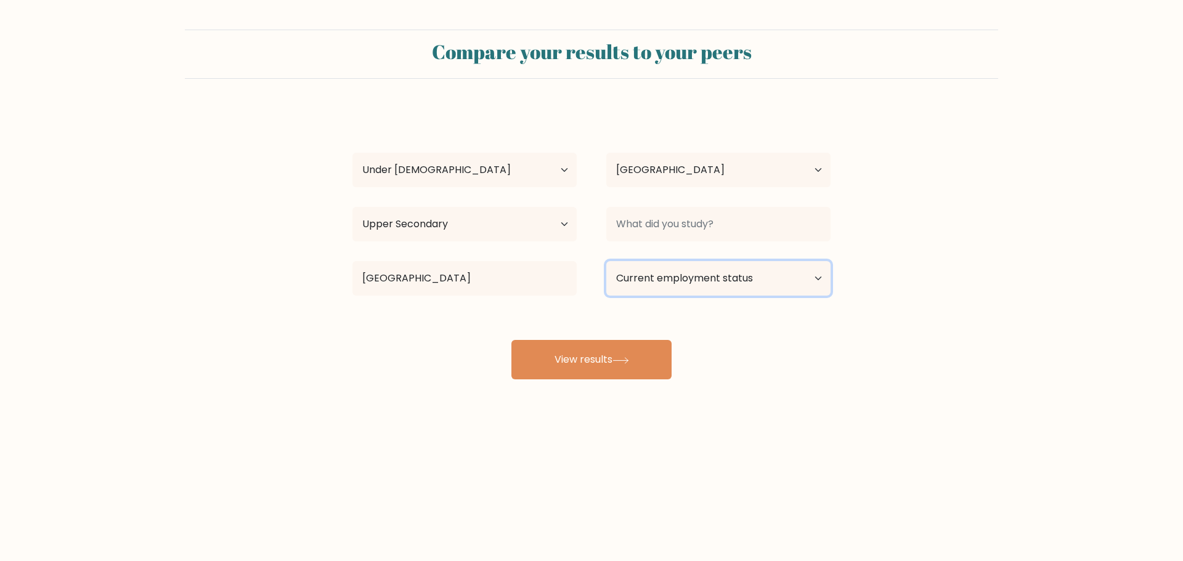
click at [682, 274] on select "Current employment status Employed Student Retired Other / prefer not to answer" at bounding box center [718, 278] width 224 height 35
select select "student"
click at [606, 261] on select "Current employment status Employed Student Retired Other / prefer not to answer" at bounding box center [718, 278] width 224 height 35
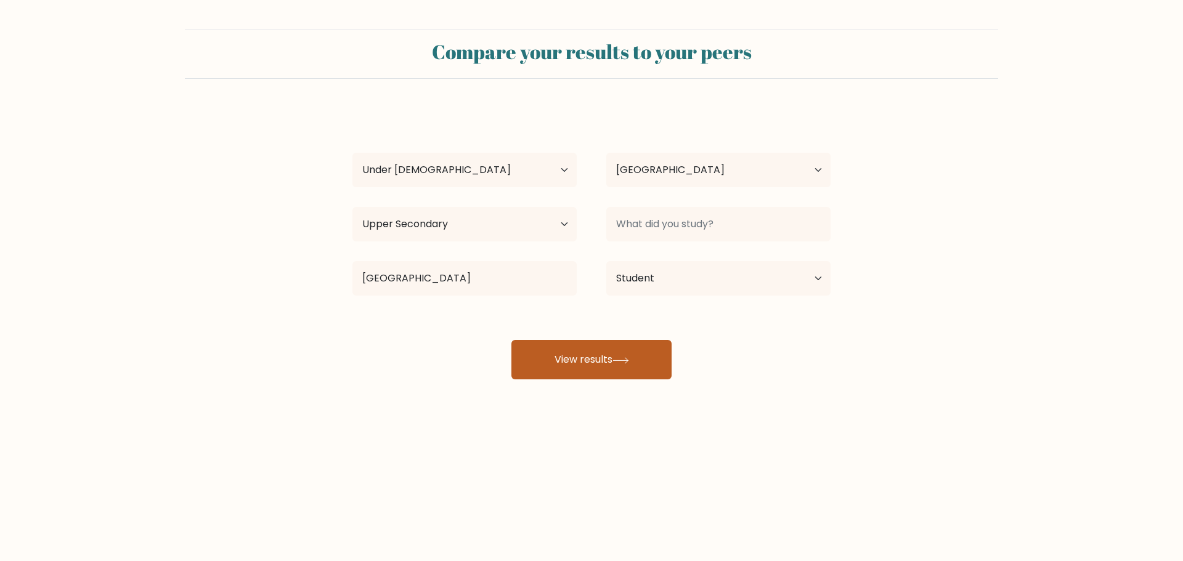
click at [615, 360] on button "View results" at bounding box center [591, 359] width 160 height 39
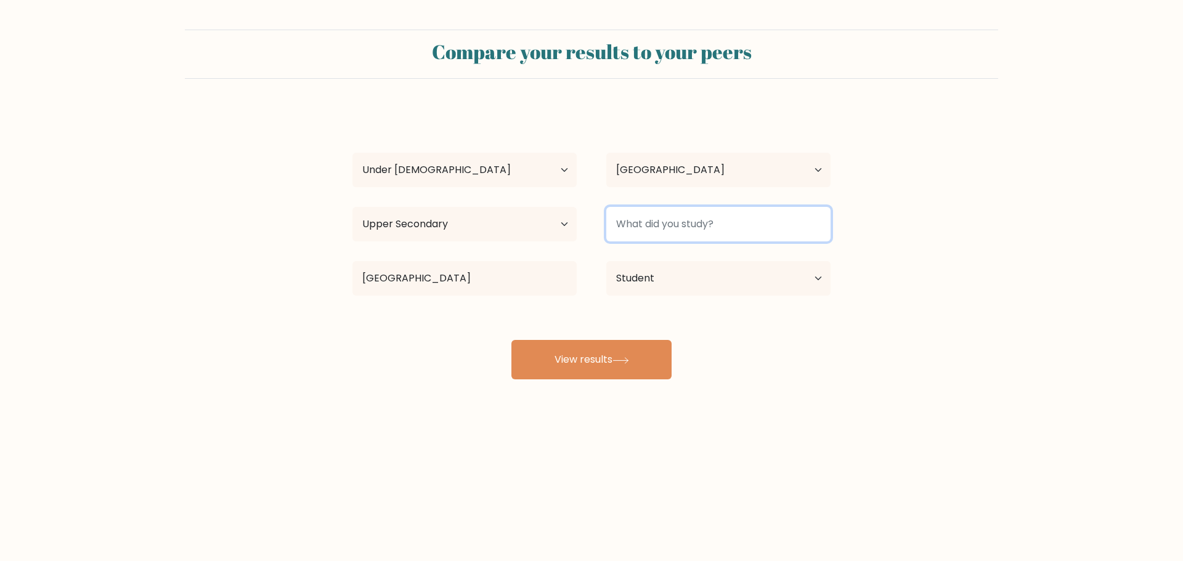
click at [715, 214] on input at bounding box center [718, 224] width 224 height 35
type input "b"
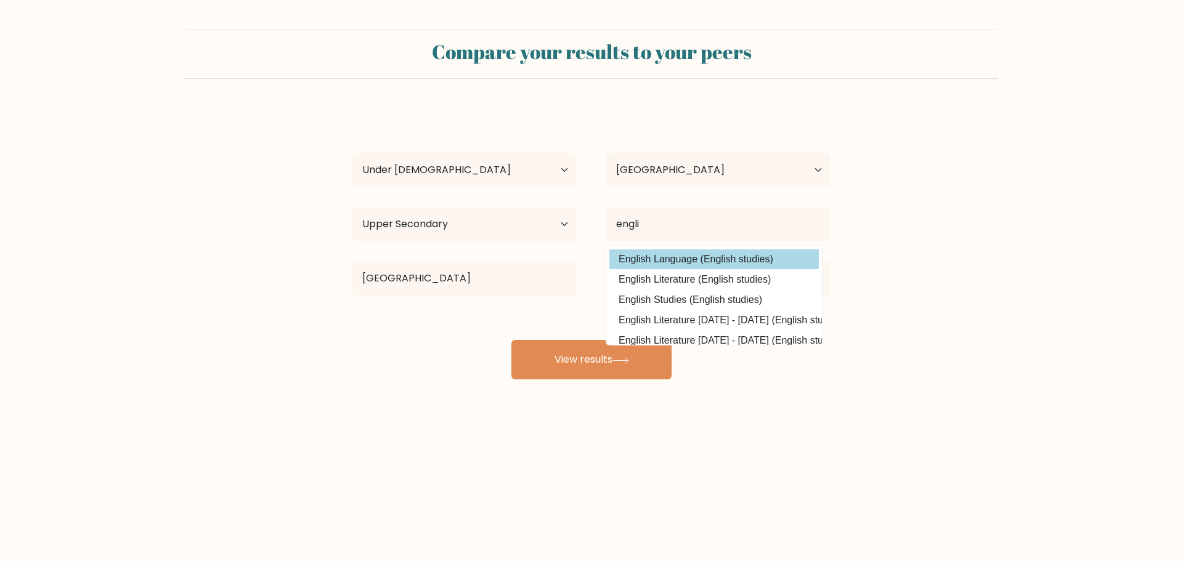
click at [741, 261] on div "trimoyl aison Age Under 18 years old 18-24 years old 25-34 years old 35-44 year…" at bounding box center [591, 243] width 493 height 271
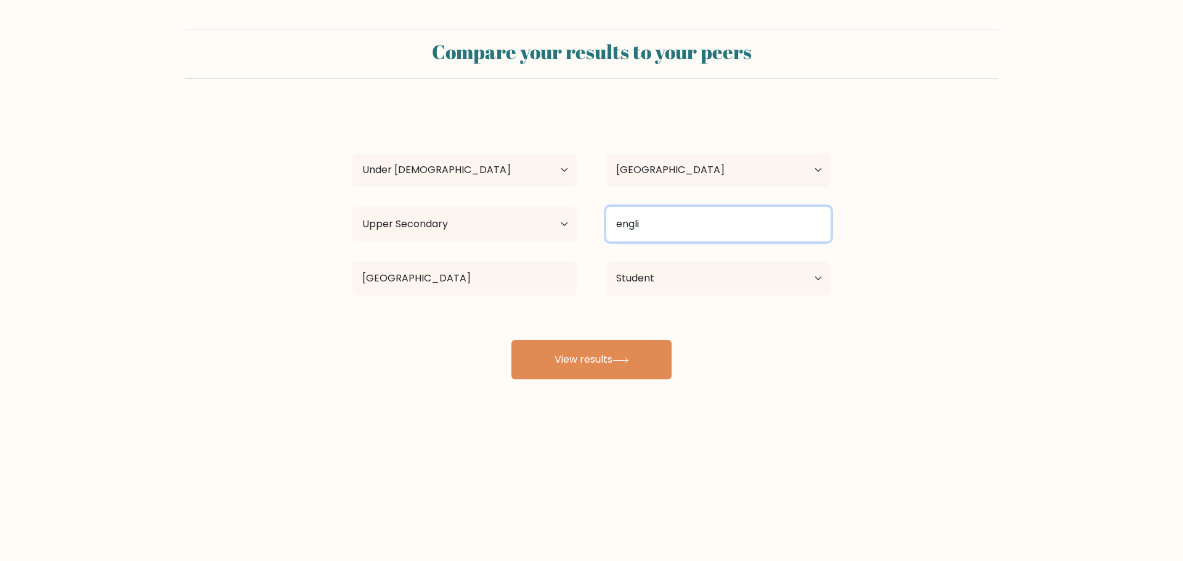
click at [713, 212] on input "engli" at bounding box center [718, 224] width 224 height 35
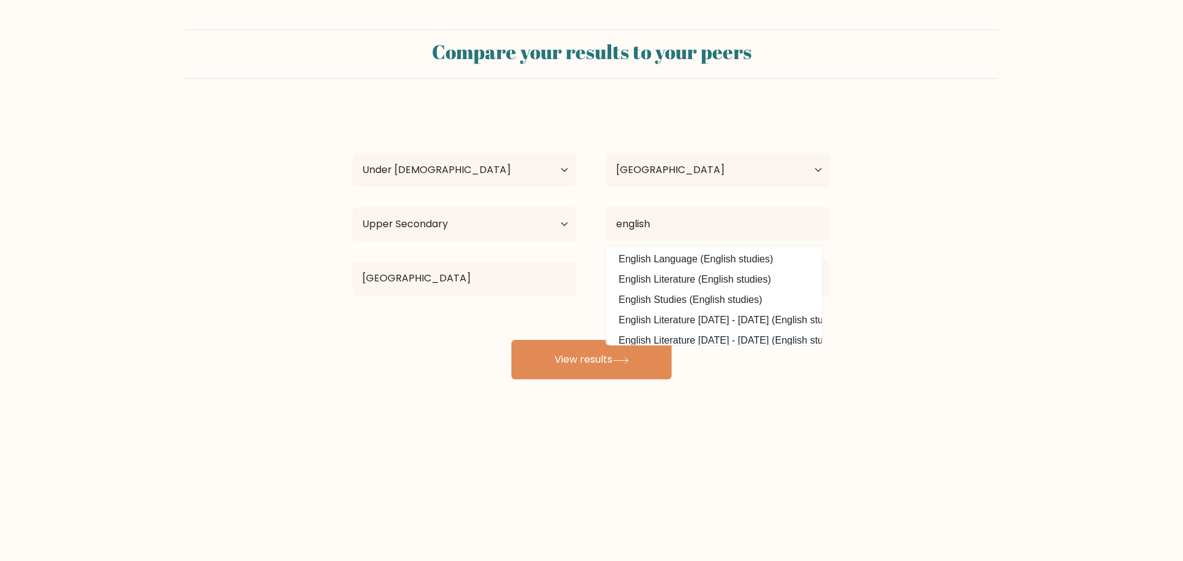
click at [684, 255] on option "English Language (English studies)" at bounding box center [713, 260] width 209 height 20
type input "English Language"
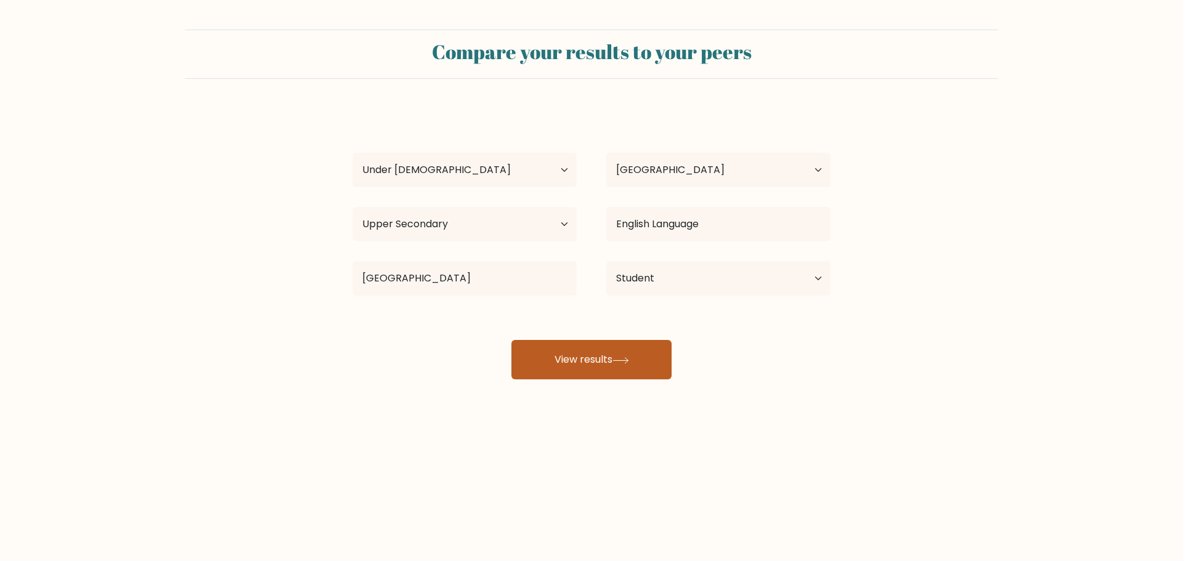
click at [614, 367] on button "View results" at bounding box center [591, 359] width 160 height 39
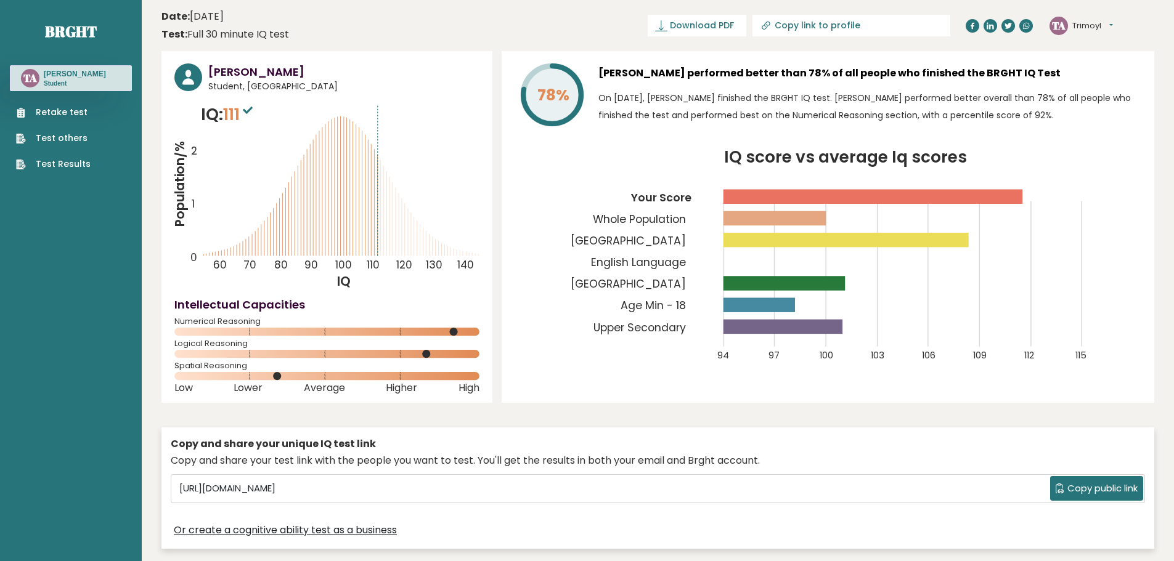
drag, startPoint x: 768, startPoint y: 66, endPoint x: 1026, endPoint y: 65, distance: 258.8
click at [1026, 65] on h3 "[PERSON_NAME] performed better than 78% of all people who finished the BRGHT IQ…" at bounding box center [869, 73] width 543 height 20
click at [909, 74] on h3 "[PERSON_NAME] performed better than 78% of all people who finished the BRGHT IQ…" at bounding box center [869, 73] width 543 height 20
drag, startPoint x: 173, startPoint y: 343, endPoint x: 244, endPoint y: 342, distance: 71.5
click at [249, 343] on div "[PERSON_NAME] Student, [GEOGRAPHIC_DATA] IQ: 111 Population/% IQ 0 1 2 60 70 80…" at bounding box center [326, 227] width 331 height 352
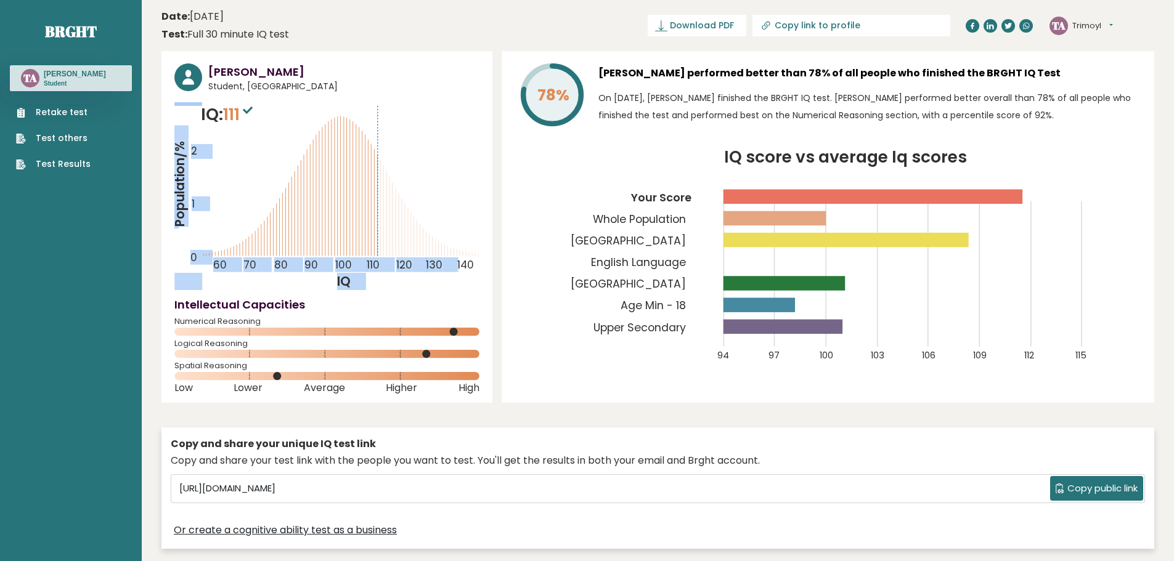
drag, startPoint x: 200, startPoint y: 105, endPoint x: 250, endPoint y: 108, distance: 49.4
click at [250, 108] on div "IQ: 111 Population/% IQ 0 1 2 60 70 80 90 100 110 120 130 140" at bounding box center [326, 196] width 305 height 188
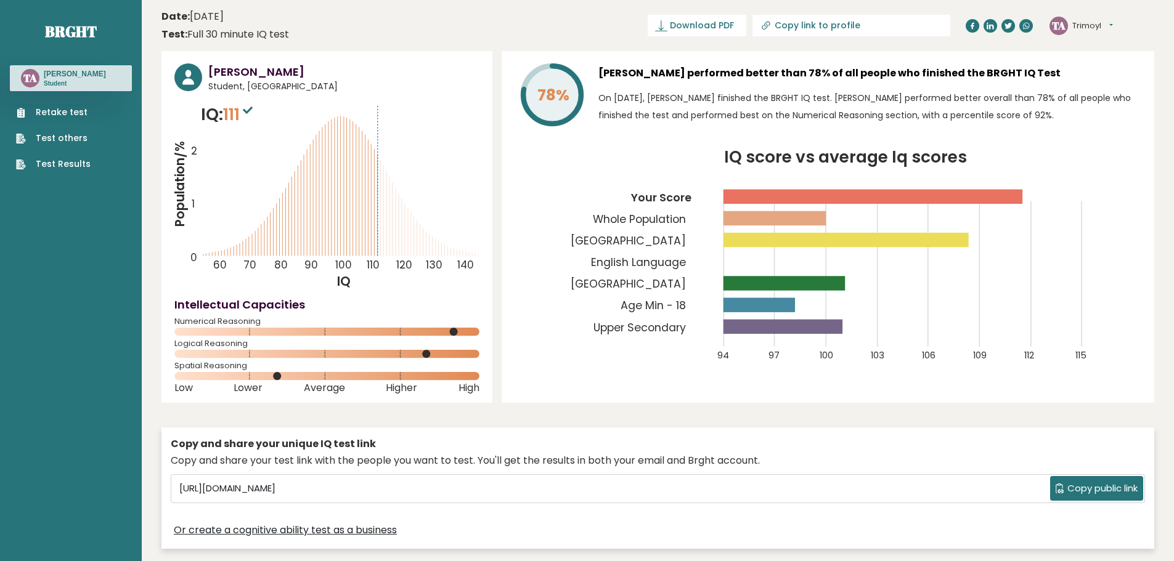
click at [229, 112] on span "111" at bounding box center [239, 114] width 33 height 23
drag, startPoint x: 216, startPoint y: 70, endPoint x: 288, endPoint y: 89, distance: 74.0
click at [288, 89] on div "Trimoyl Aison Student, India" at bounding box center [326, 78] width 305 height 30
click at [274, 81] on span "Student, India" at bounding box center [343, 86] width 271 height 13
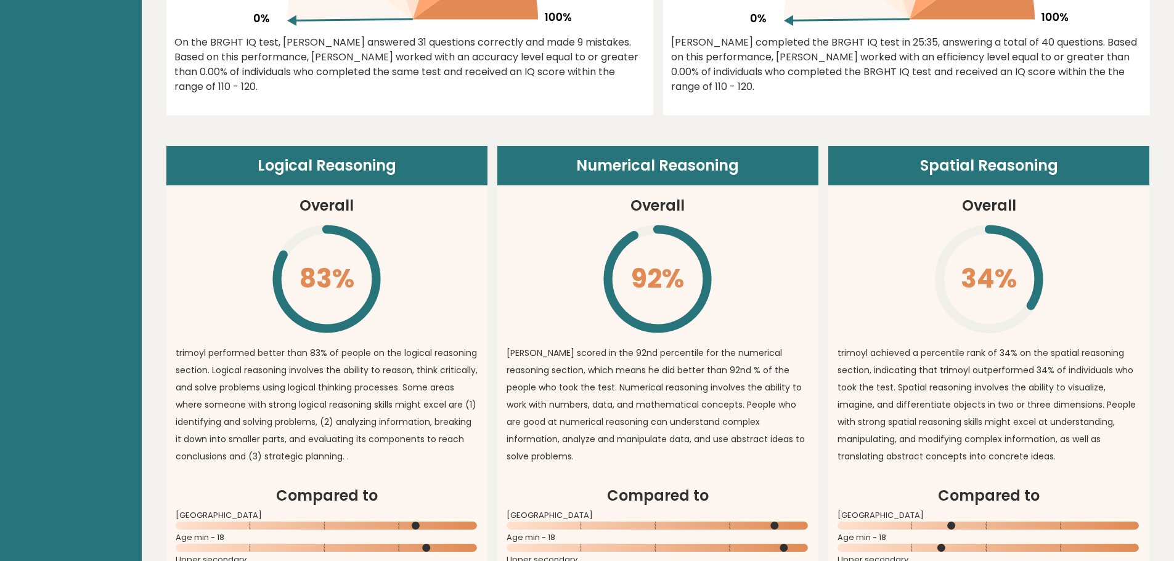
scroll to position [801, 0]
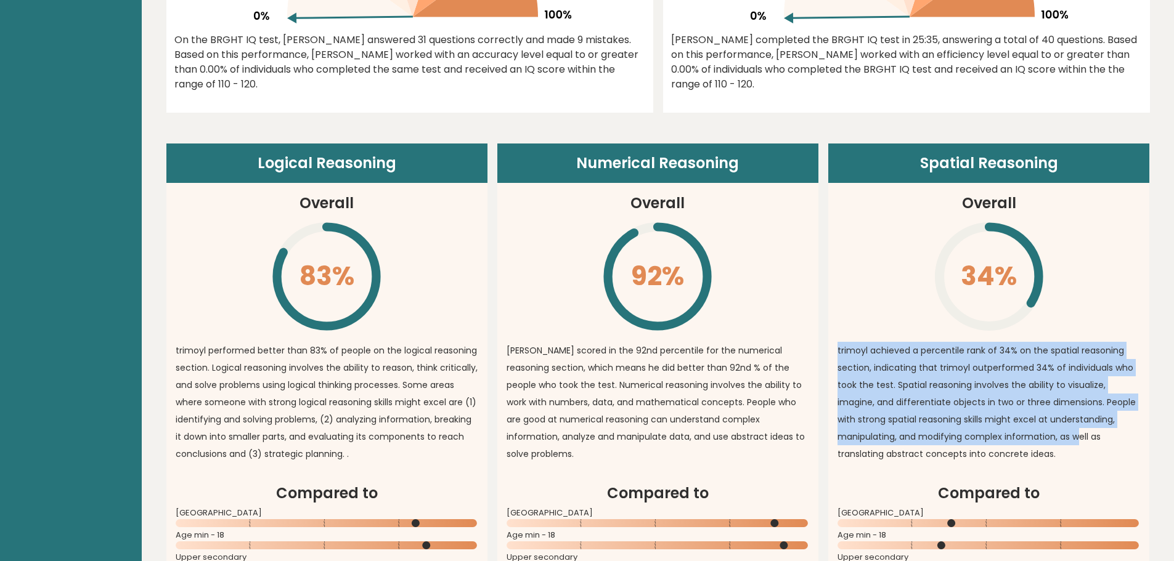
drag, startPoint x: 834, startPoint y: 346, endPoint x: 1081, endPoint y: 445, distance: 265.7
click at [1081, 445] on article "Spatial Reasoning Overall 34% \ trimoyl achieved a percentile rank of 34% on th…" at bounding box center [988, 313] width 321 height 339
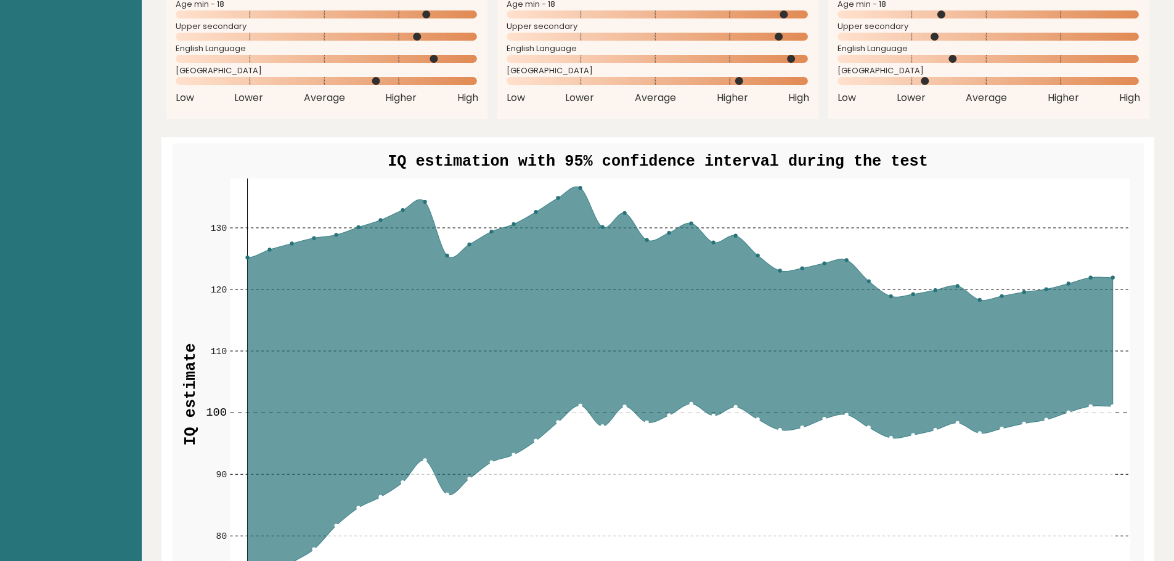
scroll to position [1355, 0]
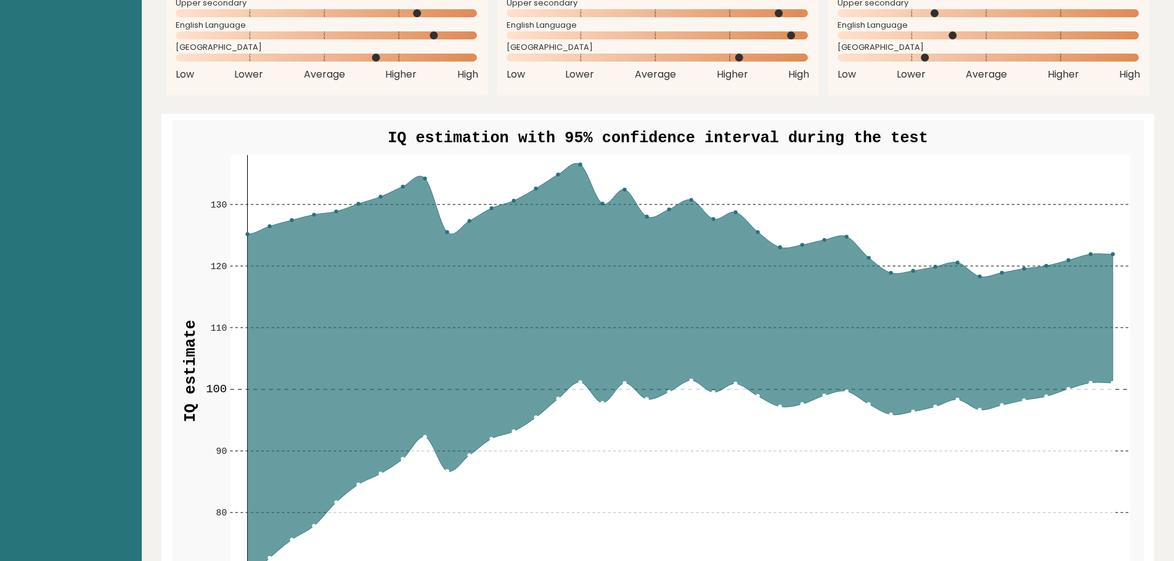
drag, startPoint x: 584, startPoint y: 137, endPoint x: 774, endPoint y: 140, distance: 190.4
click at [774, 140] on text "IQ estimation with 95% confidence interval during the test" at bounding box center [658, 138] width 540 height 18
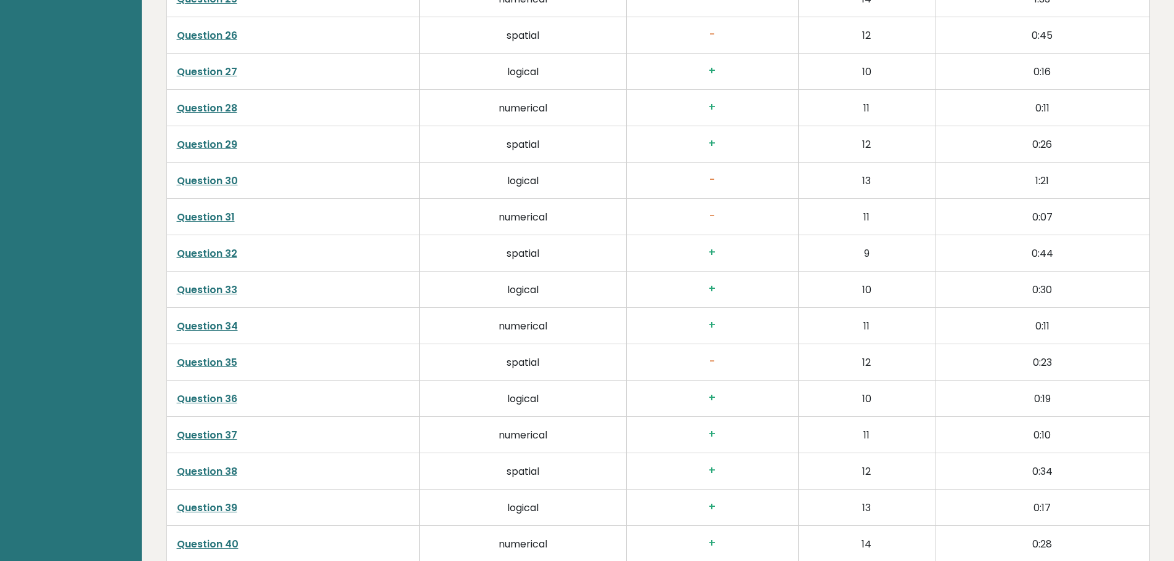
scroll to position [3193, 0]
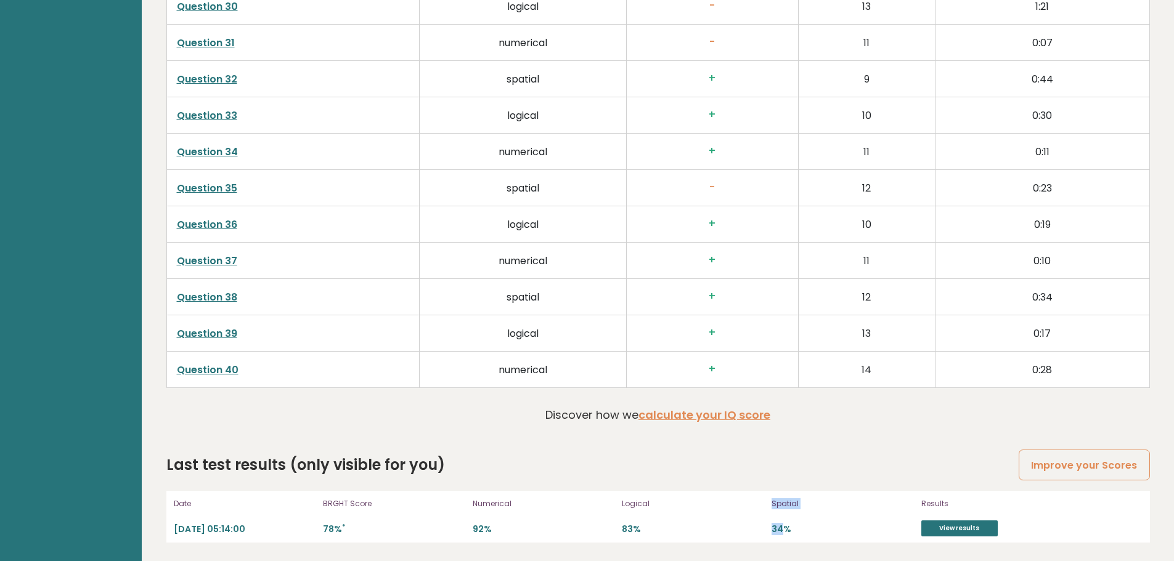
drag, startPoint x: 785, startPoint y: 537, endPoint x: 763, endPoint y: 534, distance: 21.8
click at [763, 534] on div "Date 2025-10-08 05:14:00 BRGHT Score 78% * Numerical 92% Logical 83% Spatial 34…" at bounding box center [657, 517] width 983 height 52
click at [904, 523] on div "Spatial 34%" at bounding box center [842, 516] width 142 height 39
click at [951, 529] on link "View results" at bounding box center [959, 529] width 76 height 16
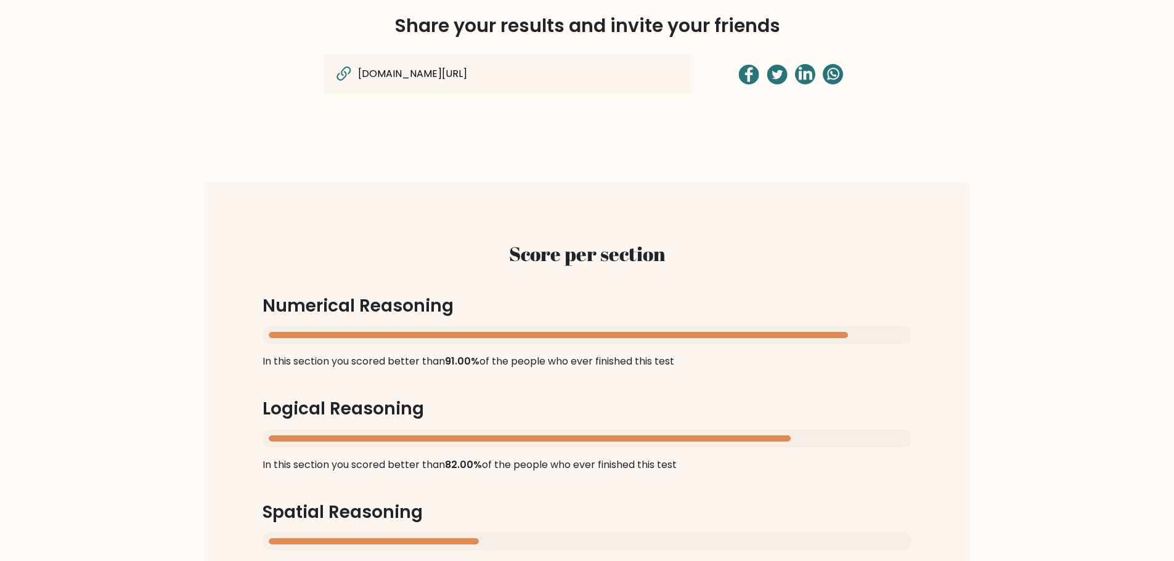
scroll to position [1047, 0]
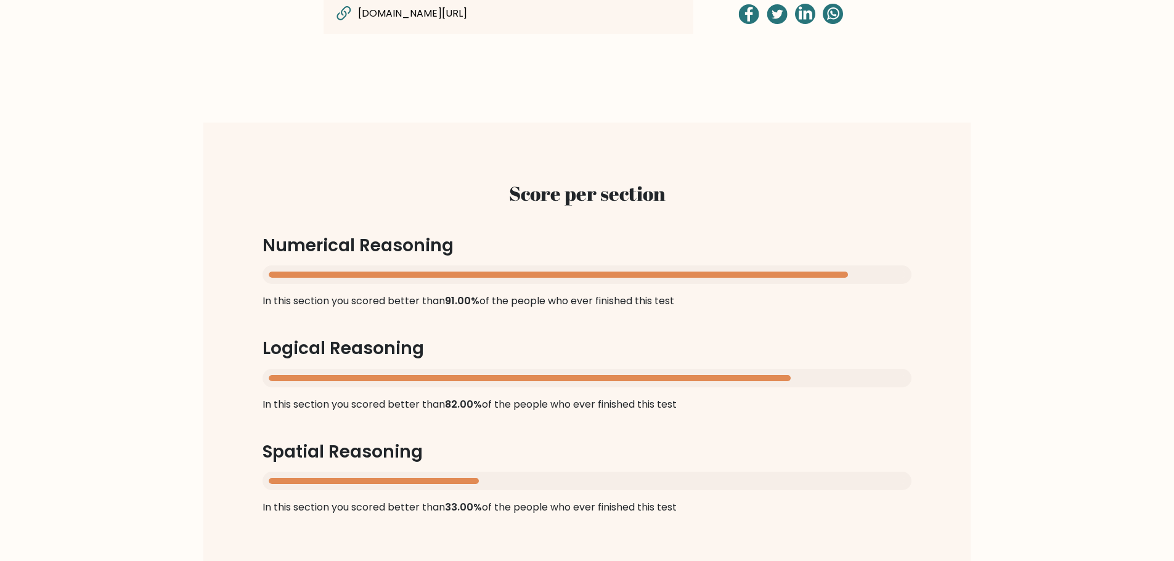
drag, startPoint x: 479, startPoint y: 301, endPoint x: 685, endPoint y: 303, distance: 206.4
click at [685, 303] on div "Score per section Numerical Reasoning In this section you scored better than 91…" at bounding box center [587, 348] width 708 height 392
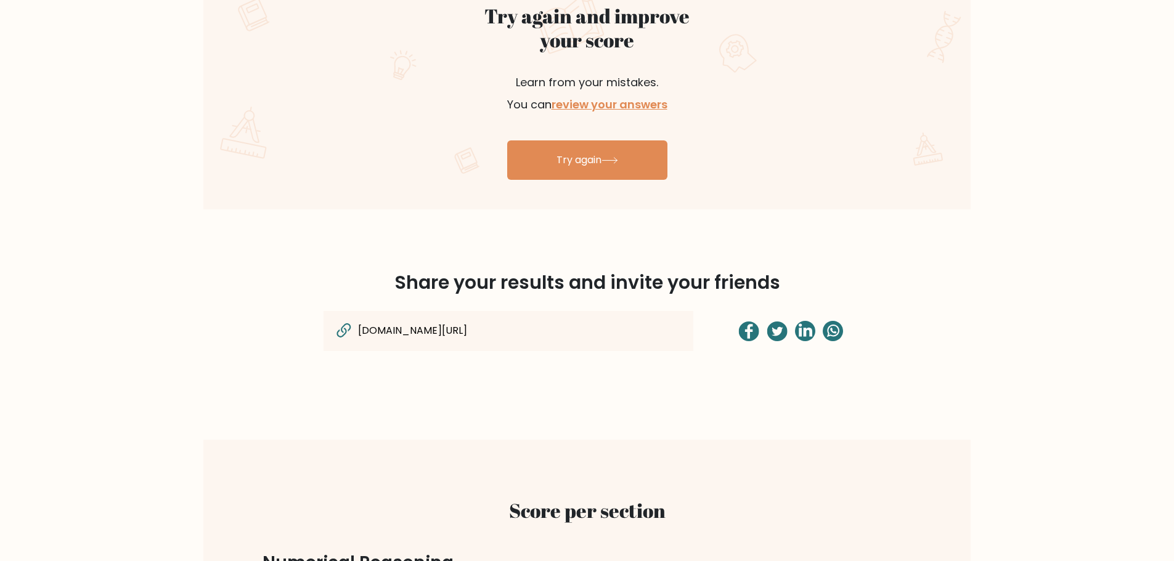
scroll to position [0, 0]
